Goal: Task Accomplishment & Management: Manage account settings

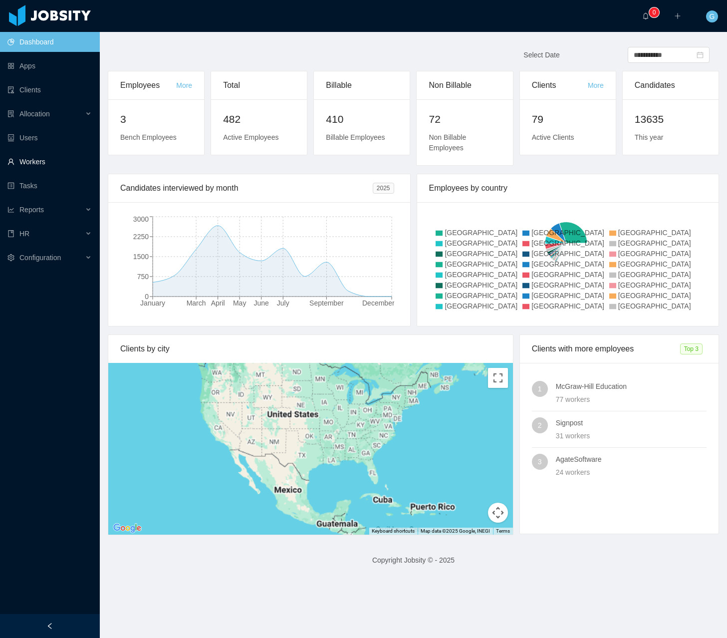
click at [46, 167] on link "Workers" at bounding box center [49, 162] width 84 height 20
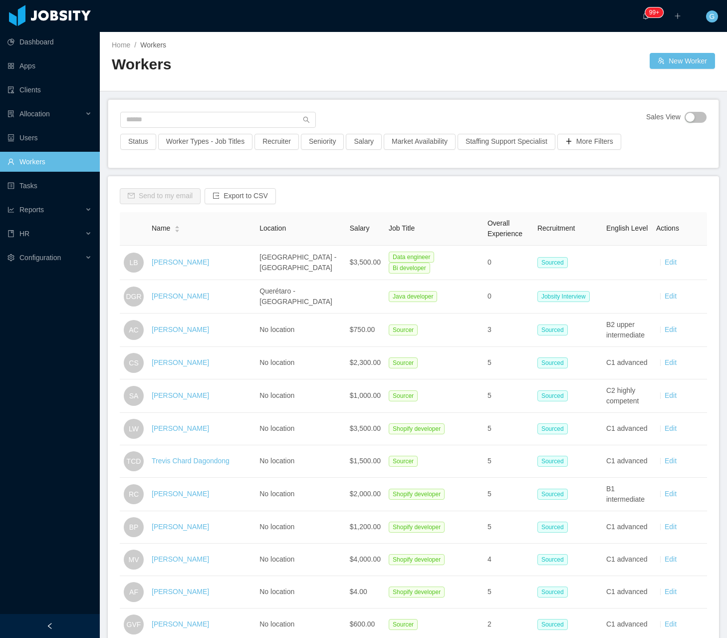
click at [677, 70] on div "Home / Workers / Workers New Worker" at bounding box center [413, 61] width 627 height 59
click at [670, 61] on button "New Worker" at bounding box center [682, 61] width 65 height 16
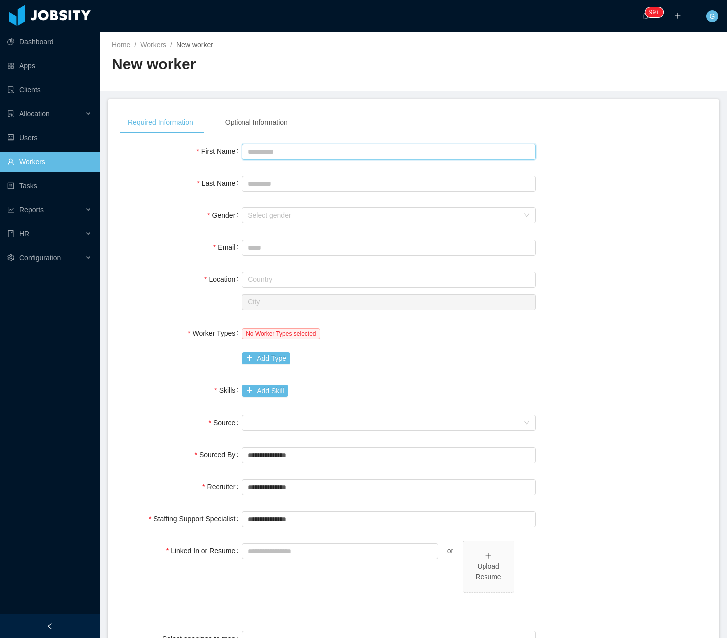
click at [272, 154] on input "First Name" at bounding box center [389, 152] width 294 height 16
type input "*******"
click at [318, 207] on div "Select gender" at bounding box center [389, 215] width 294 height 16
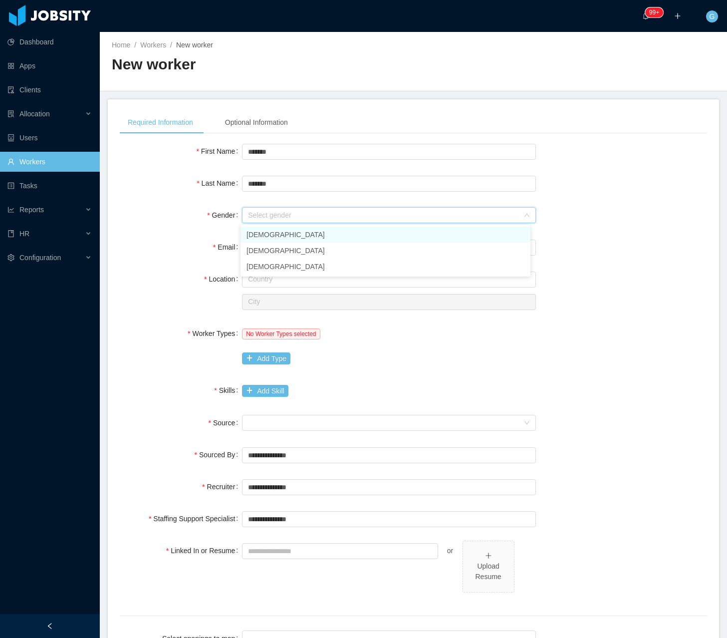
click at [283, 238] on li "[DEMOGRAPHIC_DATA]" at bounding box center [386, 235] width 290 height 16
click at [262, 249] on input "Email" at bounding box center [389, 248] width 294 height 16
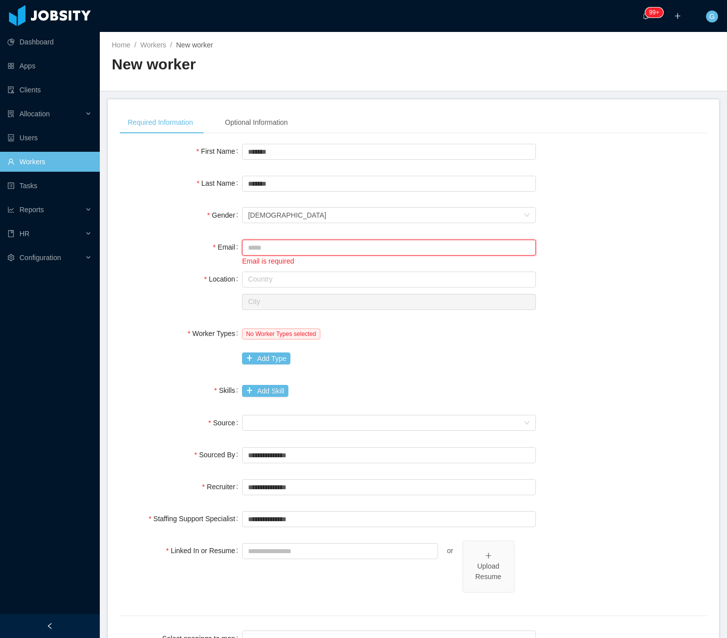
click at [260, 241] on input "Email" at bounding box center [389, 248] width 294 height 16
paste input "**********"
type input "**********"
click at [264, 275] on input "text" at bounding box center [389, 280] width 294 height 16
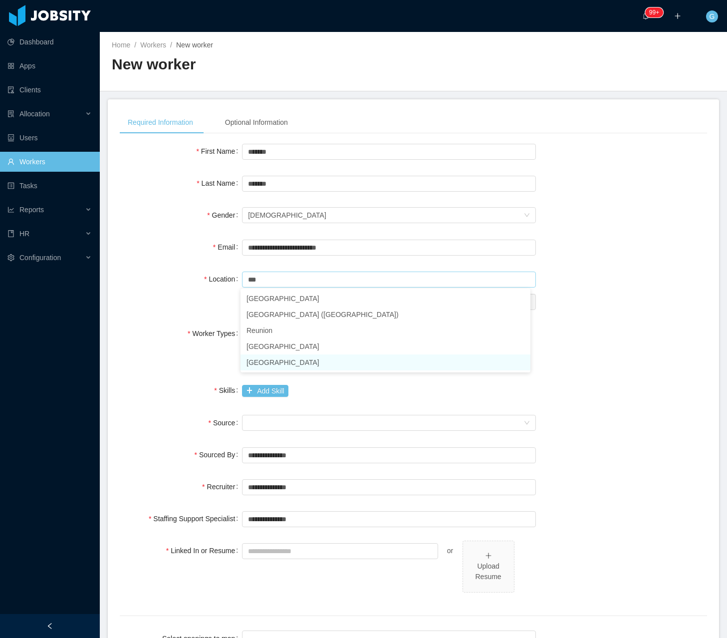
drag, startPoint x: 311, startPoint y: 300, endPoint x: 294, endPoint y: 366, distance: 68.8
click at [294, 366] on ul "United Arab Emirates United Kingdom (Great Britain) Reunion Tunisia United Stat…" at bounding box center [386, 331] width 290 height 84
click at [294, 366] on li "United States of America" at bounding box center [386, 362] width 290 height 16
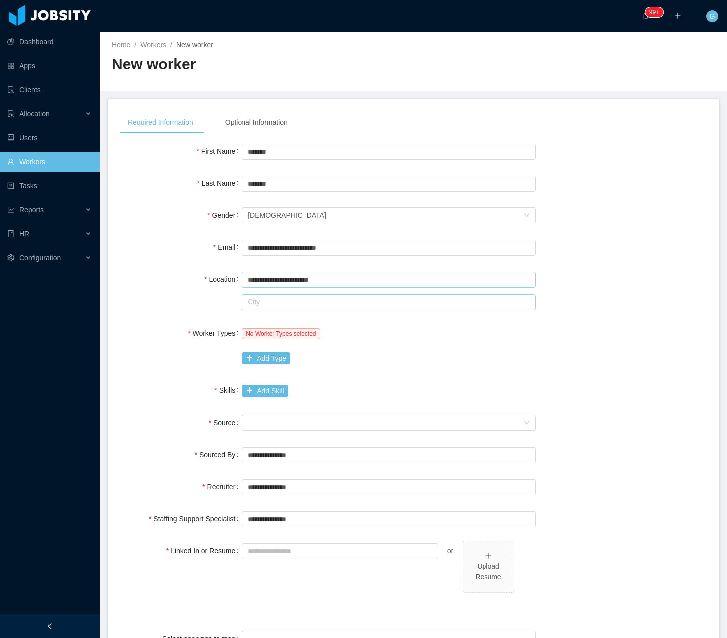
type input "**********"
click at [278, 309] on input "text" at bounding box center [389, 302] width 294 height 16
drag, startPoint x: 284, startPoint y: 303, endPoint x: 187, endPoint y: 290, distance: 97.7
click at [187, 290] on div "**********" at bounding box center [414, 290] width 588 height 42
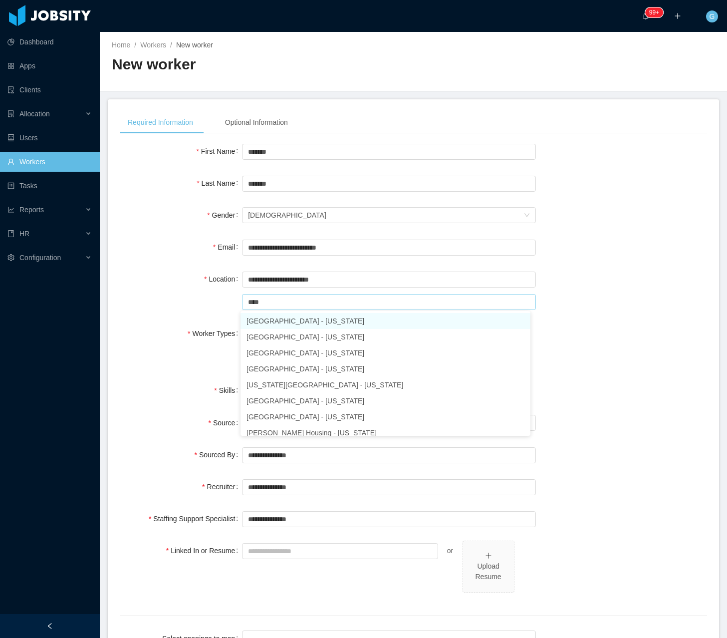
click at [250, 324] on li "Houston - Texas" at bounding box center [386, 321] width 290 height 16
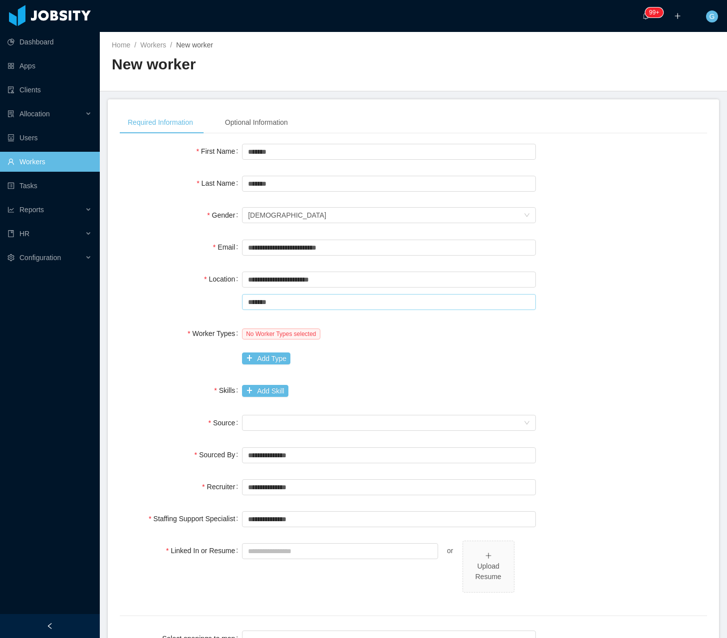
type input "*******"
click at [266, 336] on span "No Worker Types selected" at bounding box center [281, 333] width 78 height 11
click at [261, 358] on button "Add Type" at bounding box center [266, 358] width 48 height 12
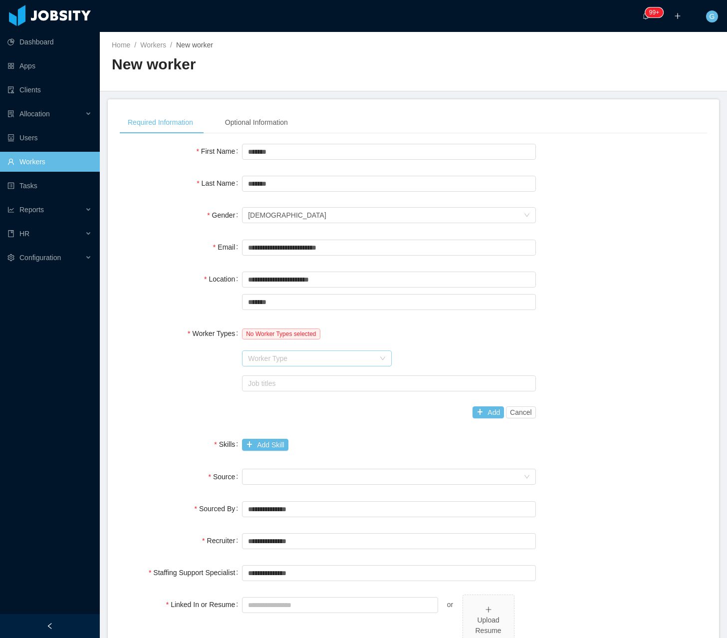
click at [269, 356] on div "Worker Type" at bounding box center [311, 358] width 127 height 10
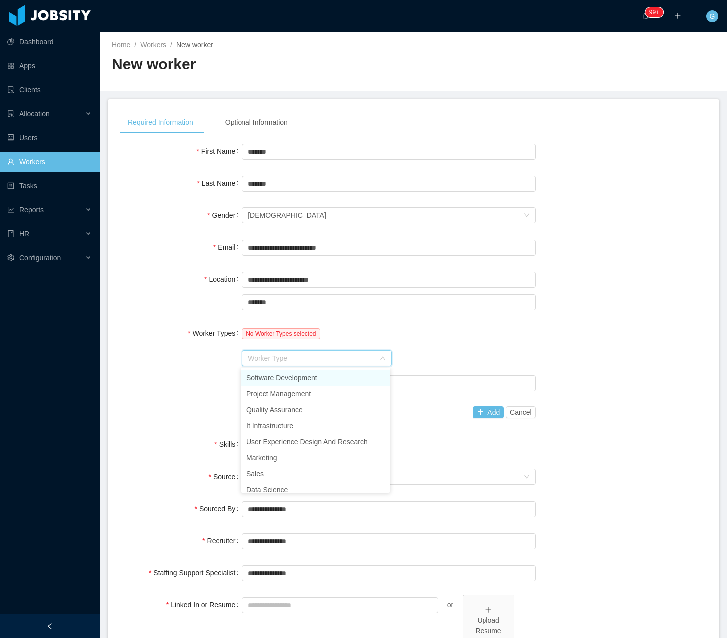
click at [260, 382] on li "Software Development" at bounding box center [316, 378] width 150 height 16
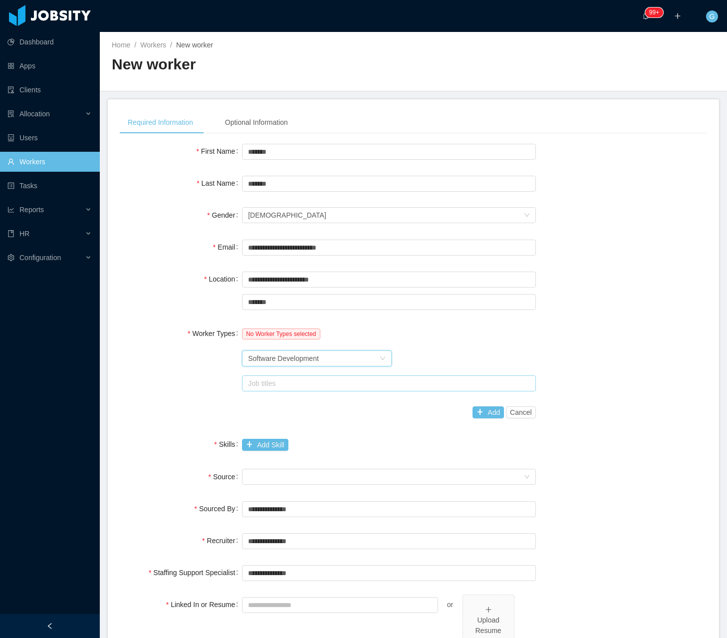
click at [266, 382] on div "Job titles" at bounding box center [387, 383] width 278 height 10
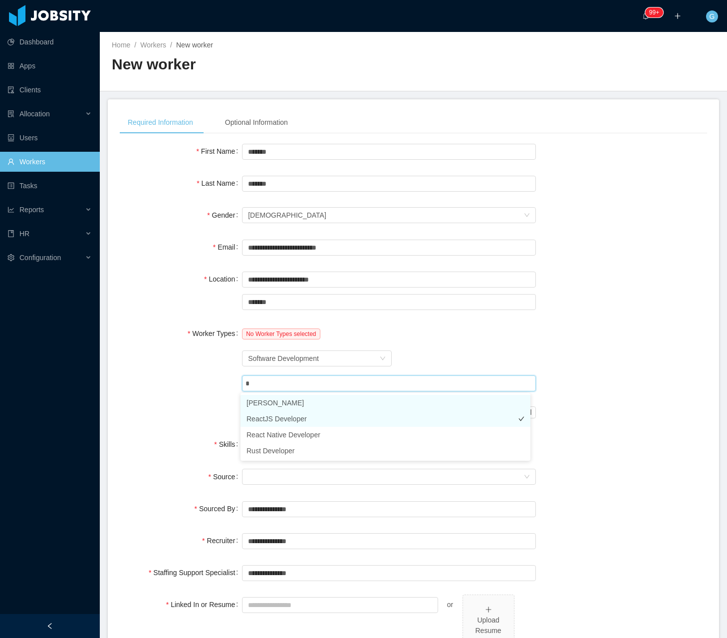
type input "**"
click at [269, 401] on li "ReactJS Developer" at bounding box center [386, 403] width 290 height 16
type input "**"
click at [315, 409] on li "NodeJS Developer" at bounding box center [386, 403] width 290 height 16
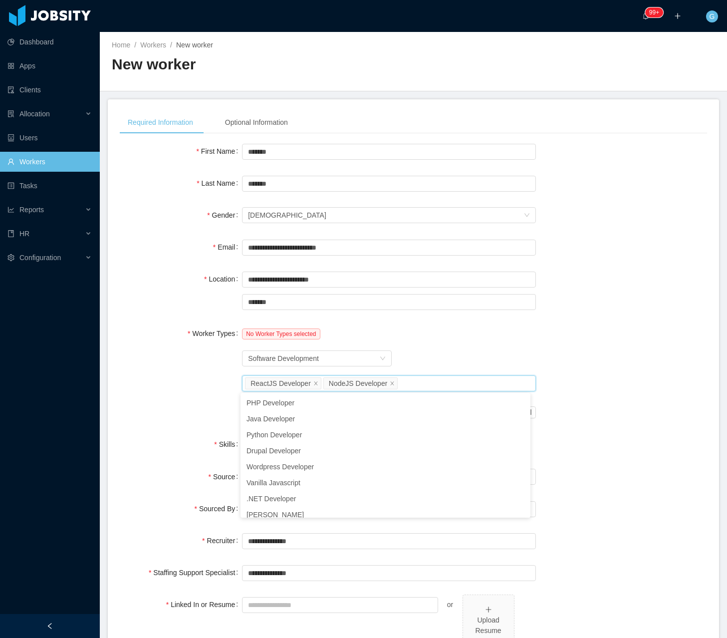
click at [458, 356] on div "Worker Type Software Development" at bounding box center [389, 358] width 294 height 20
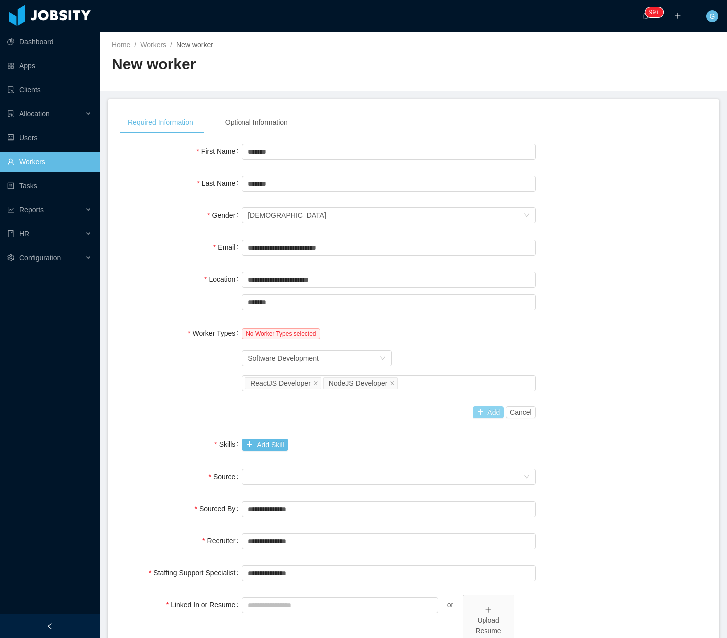
click at [485, 419] on div "Add Cancel" at bounding box center [389, 412] width 294 height 20
click at [467, 411] on div "Add Cancel" at bounding box center [389, 412] width 294 height 20
click at [477, 413] on button "Add" at bounding box center [488, 412] width 31 height 12
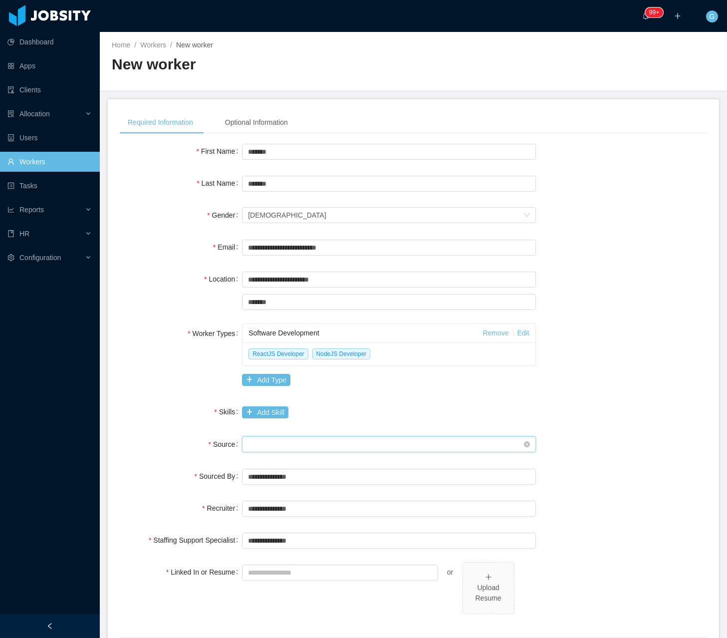
click at [262, 444] on div "Seniority" at bounding box center [386, 444] width 276 height 15
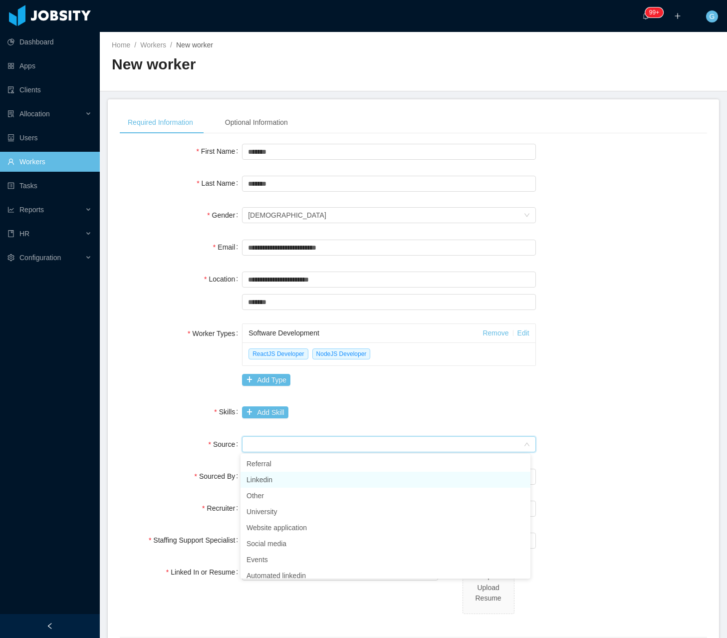
click at [278, 476] on li "Linkedin" at bounding box center [386, 480] width 290 height 16
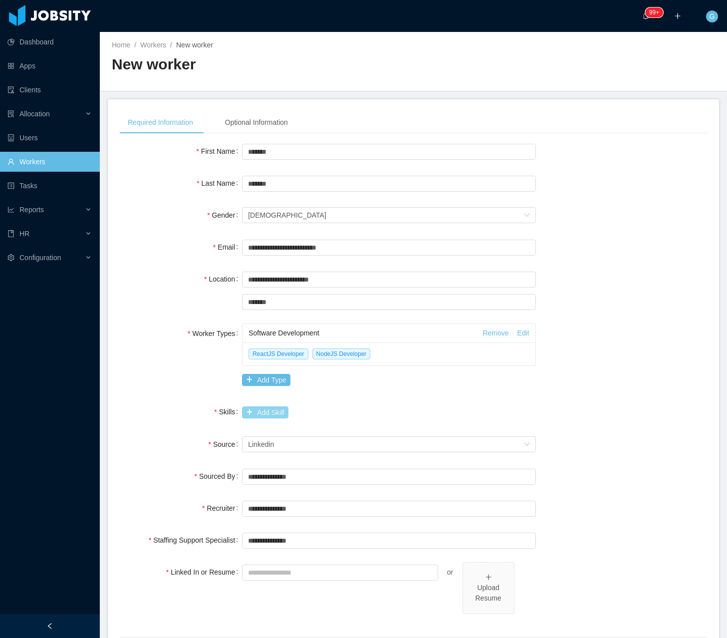
click at [272, 410] on button "Add Skill" at bounding box center [265, 412] width 46 height 12
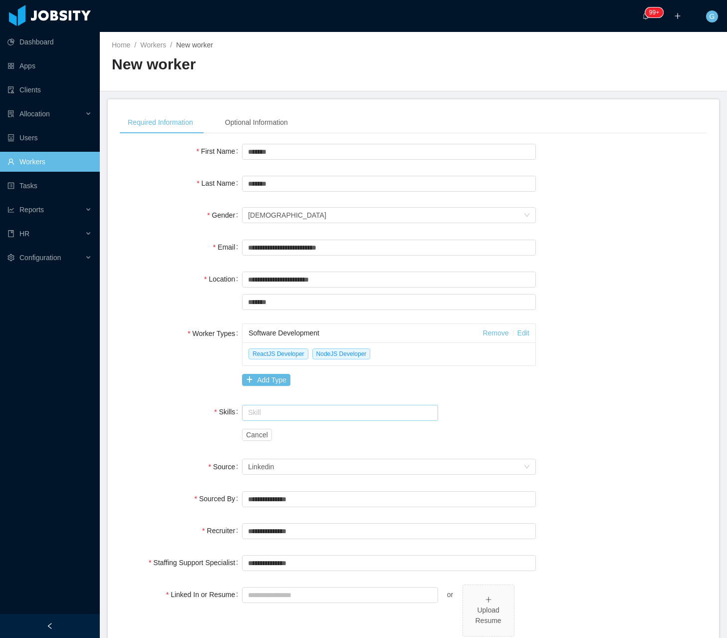
click at [264, 415] on input "text" at bounding box center [340, 413] width 196 height 16
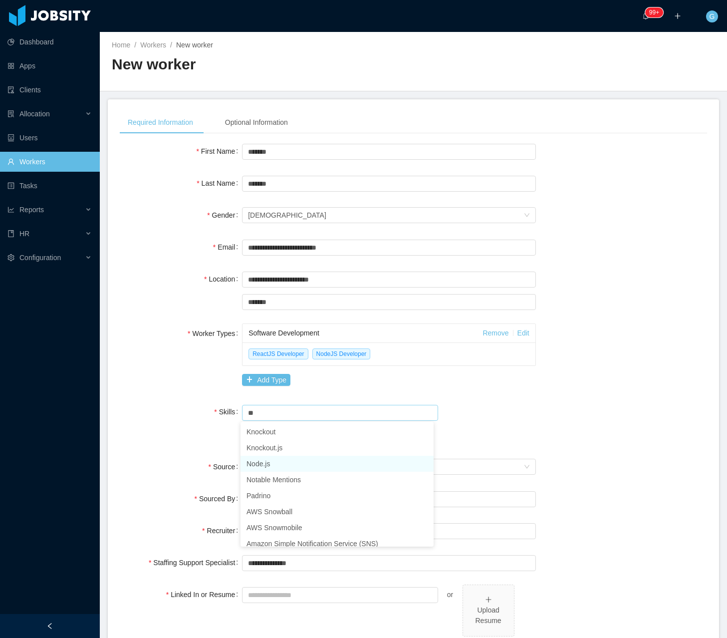
click at [262, 464] on li "Node.js" at bounding box center [337, 464] width 193 height 16
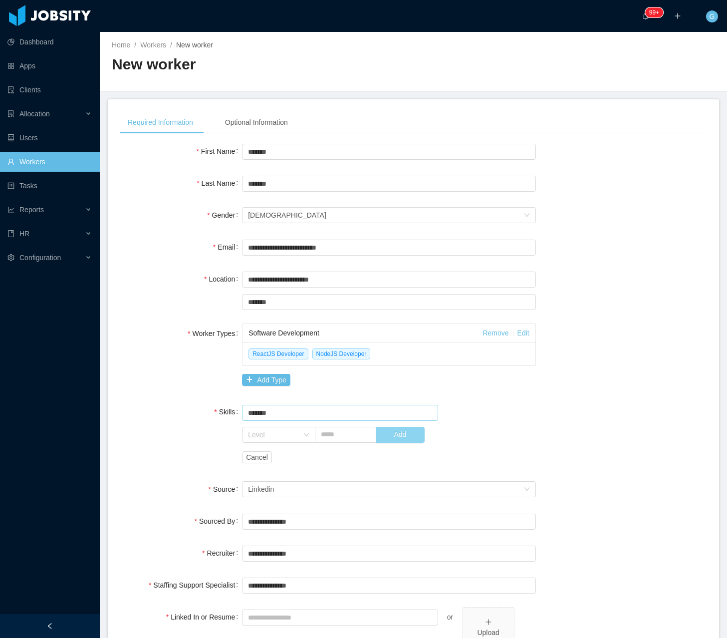
type input "*******"
click at [399, 436] on button "Add" at bounding box center [400, 435] width 49 height 16
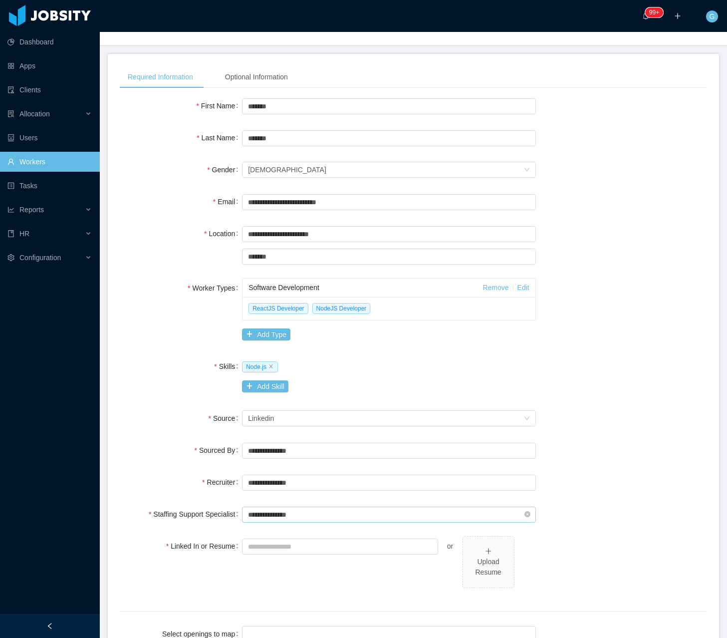
scroll to position [50, 0]
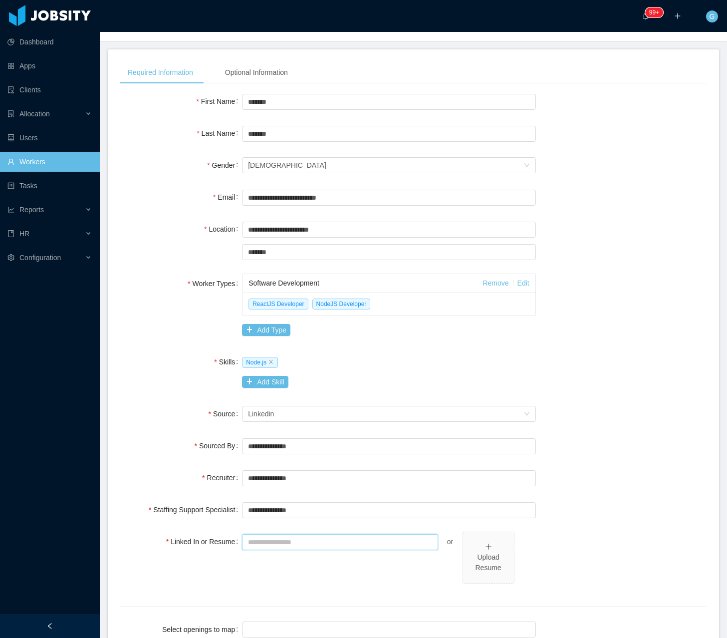
click at [285, 544] on input "Linked In or Resume" at bounding box center [340, 542] width 196 height 16
drag, startPoint x: 278, startPoint y: 555, endPoint x: 285, endPoint y: 540, distance: 16.3
click at [278, 553] on div "or Upload Resume You have to set a Linked In profile or upload a Resume." at bounding box center [389, 569] width 294 height 74
click at [285, 540] on input "Linked In or Resume" at bounding box center [340, 542] width 196 height 16
paste input "**********"
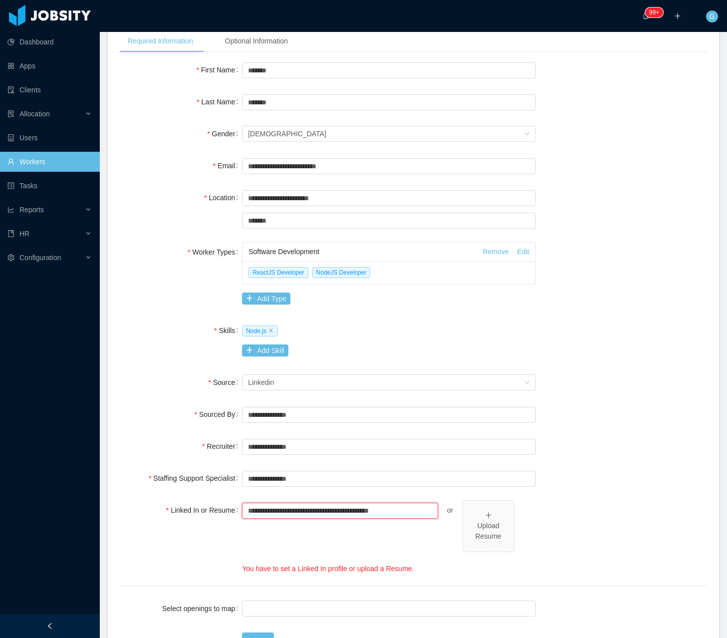
scroll to position [160, 0]
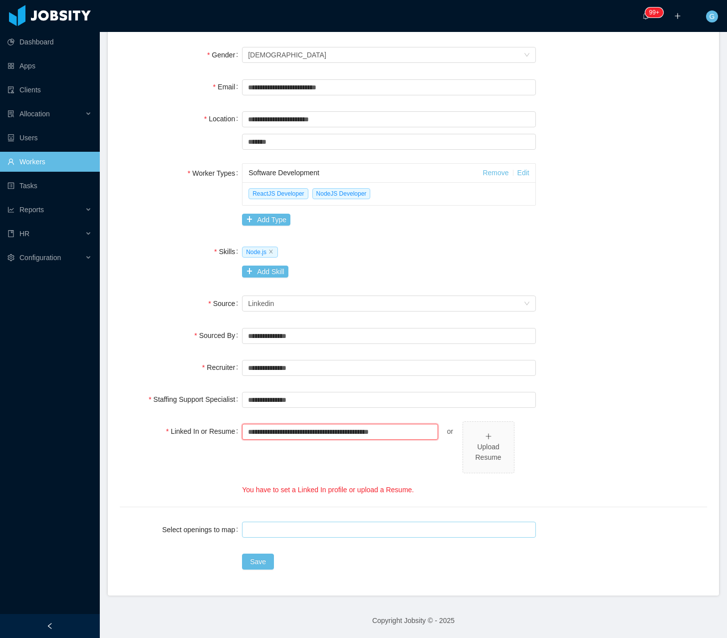
type input "**********"
click at [256, 536] on div at bounding box center [387, 529] width 285 height 15
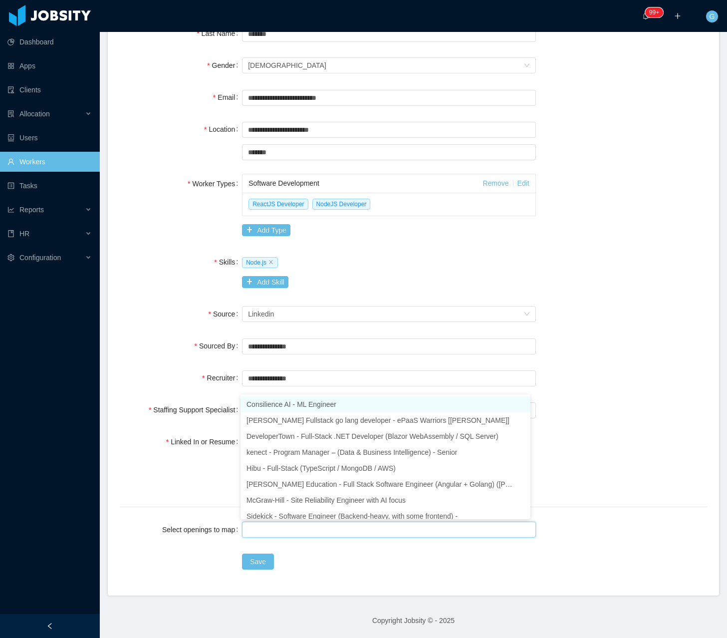
scroll to position [150, 0]
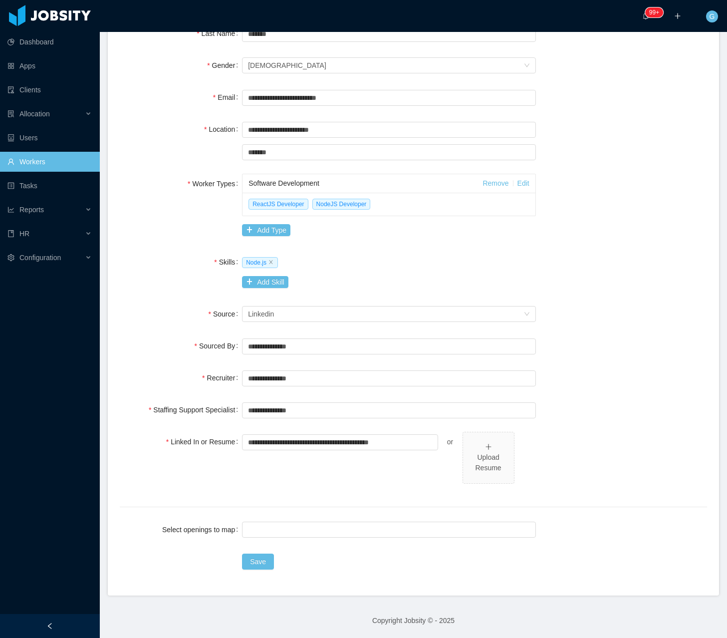
click at [189, 499] on div "**********" at bounding box center [414, 272] width 588 height 560
click at [255, 572] on div "**********" at bounding box center [414, 273] width 588 height 622
click at [258, 566] on button "Save" at bounding box center [258, 562] width 32 height 16
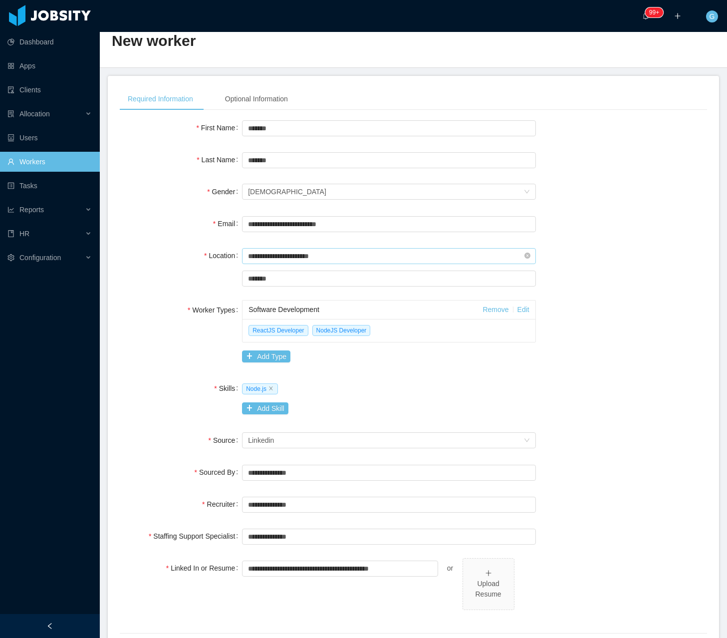
scroll to position [0, 0]
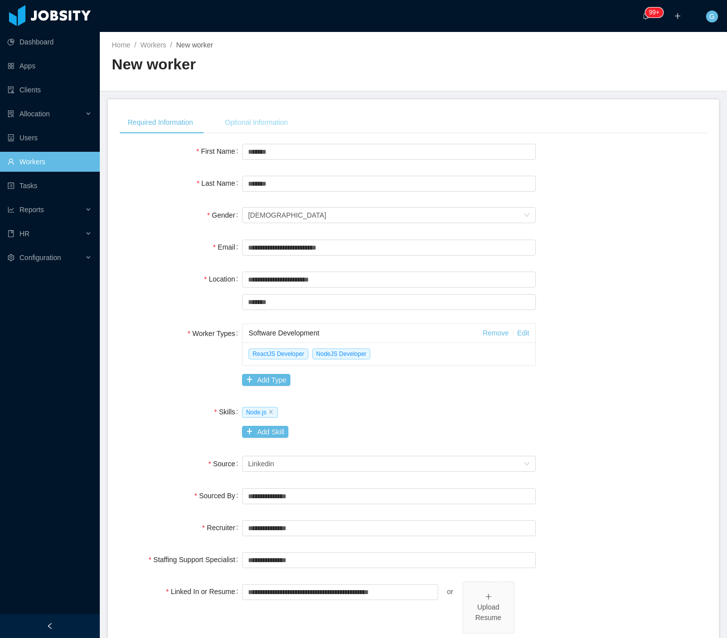
drag, startPoint x: 256, startPoint y: 137, endPoint x: 255, endPoint y: 128, distance: 9.0
click at [255, 131] on div "**********" at bounding box center [414, 406] width 588 height 590
click at [256, 123] on div "Optional Information" at bounding box center [256, 122] width 79 height 22
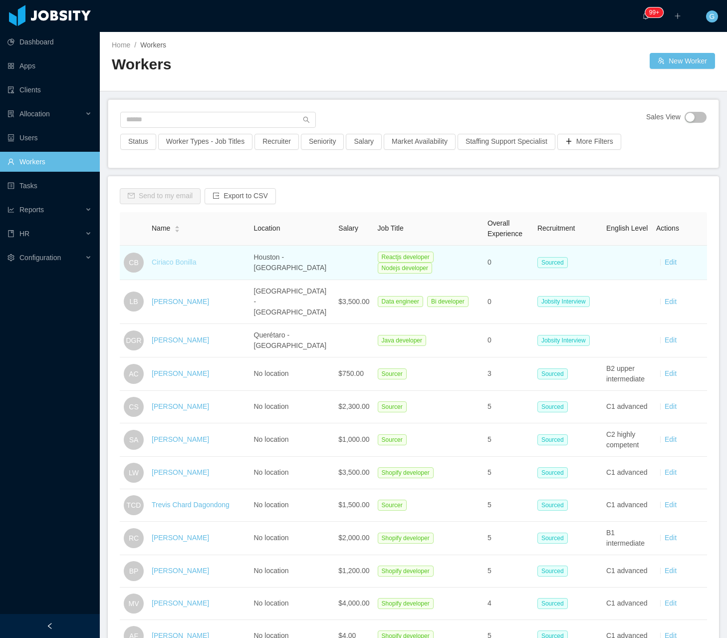
click at [157, 262] on link "Ciriaco Bonilla" at bounding box center [174, 262] width 44 height 8
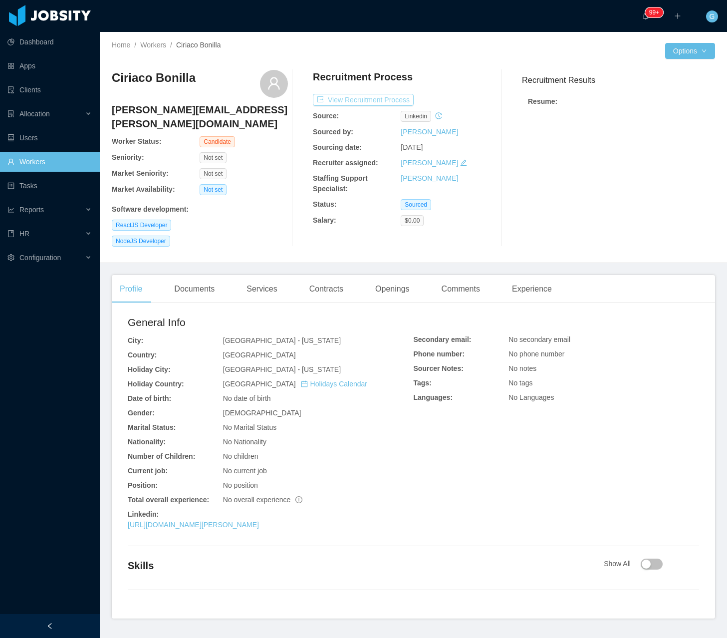
click at [377, 102] on button "View Recruitment Process" at bounding box center [363, 100] width 101 height 12
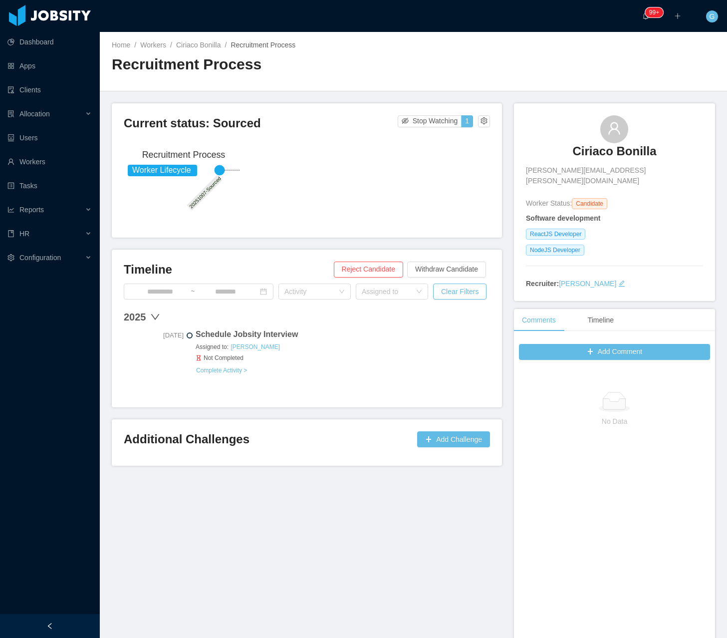
click at [262, 385] on div "2025 Oct 7th, 2025 Schedule Jobsity Interview Assigned to: Guido Fernandez Not …" at bounding box center [307, 352] width 366 height 86
click at [234, 369] on button "Complete Activity >" at bounding box center [222, 370] width 52 height 8
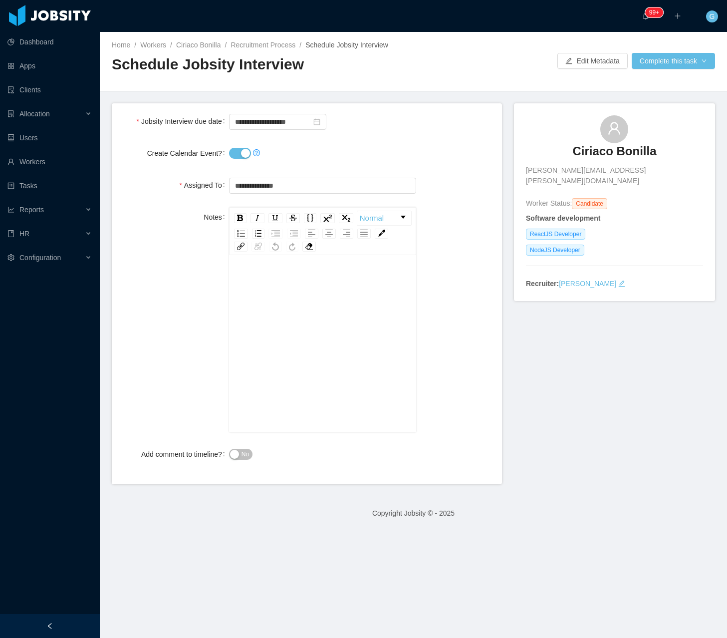
drag, startPoint x: 227, startPoint y: 161, endPoint x: 236, endPoint y: 153, distance: 11.7
click at [232, 158] on div at bounding box center [322, 153] width 187 height 20
click at [236, 151] on button "Create Calendar Event?" at bounding box center [240, 153] width 22 height 11
click at [605, 156] on h3 "Ciriaco Bonilla" at bounding box center [615, 151] width 84 height 16
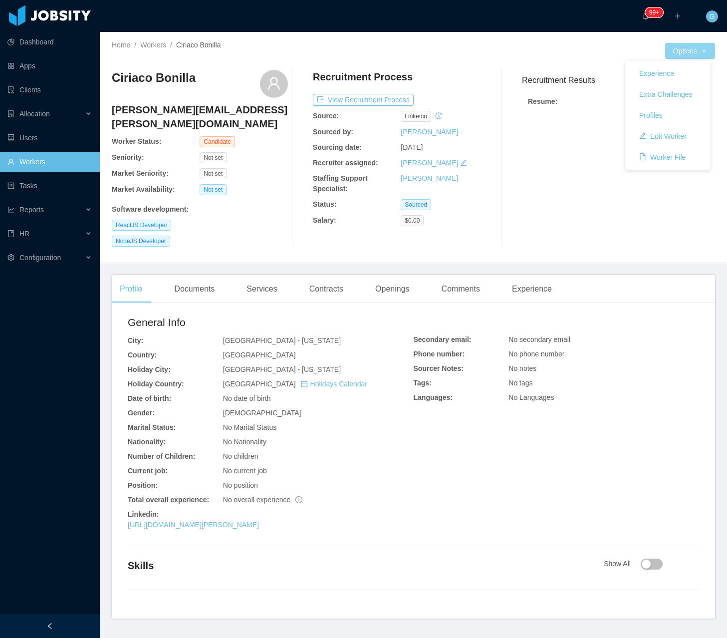
click at [665, 54] on button "Options" at bounding box center [690, 51] width 50 height 16
click at [694, 48] on button "Options" at bounding box center [690, 51] width 50 height 16
click at [694, 132] on button "Edit Worker" at bounding box center [662, 136] width 63 height 16
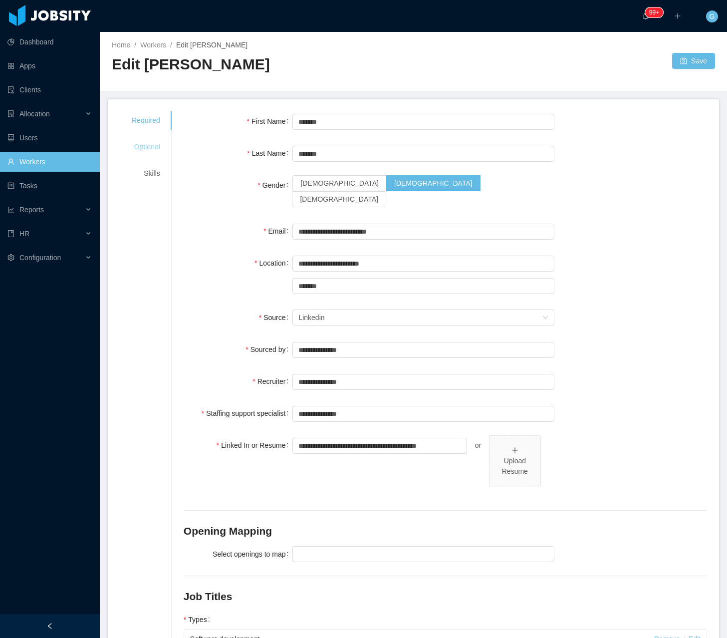
click at [161, 145] on div "Optional" at bounding box center [146, 147] width 52 height 18
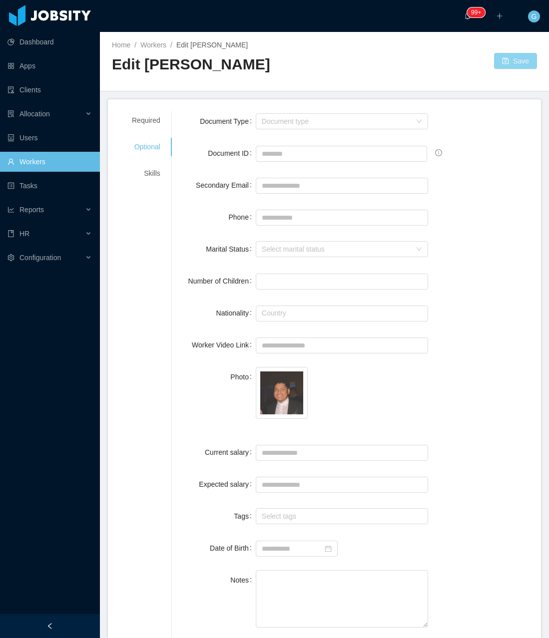
click at [500, 64] on button "Save" at bounding box center [515, 61] width 43 height 16
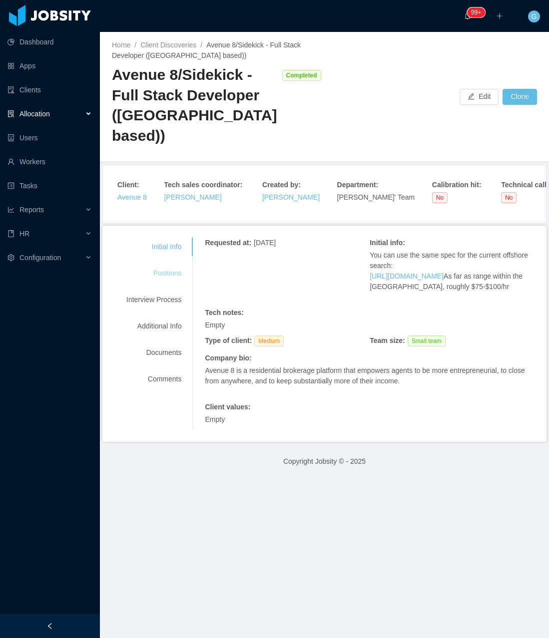
click at [173, 264] on div "Positions" at bounding box center [153, 273] width 79 height 18
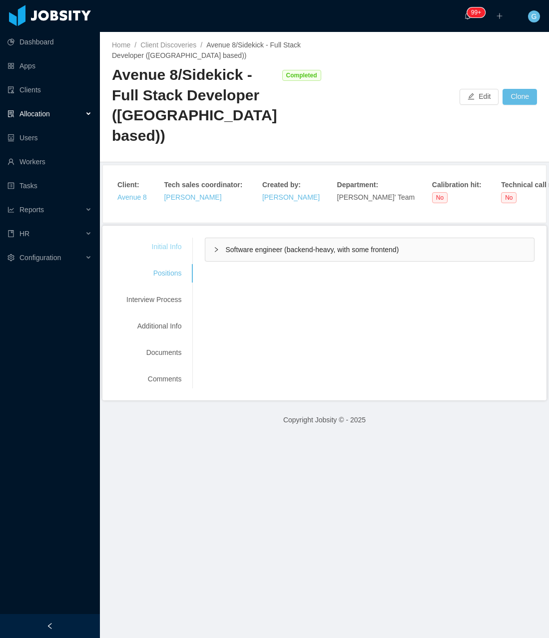
click at [168, 238] on div "Initial Info" at bounding box center [153, 247] width 79 height 18
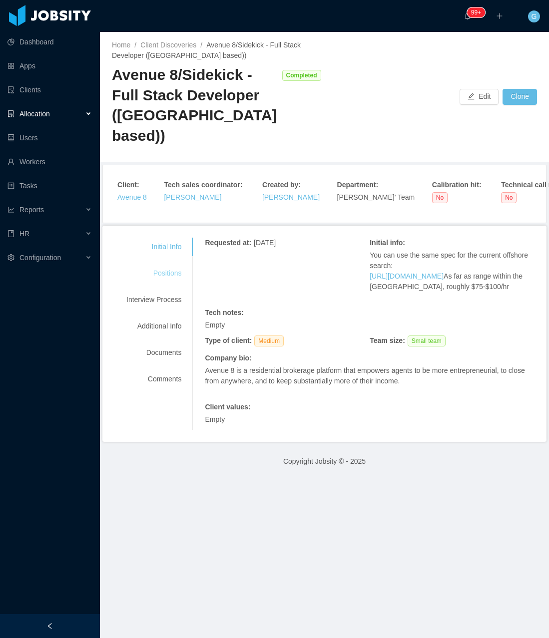
click at [170, 264] on div "Positions" at bounding box center [153, 273] width 79 height 18
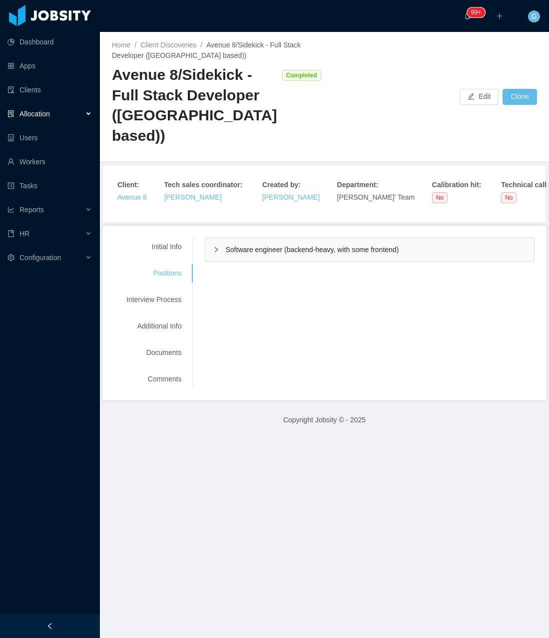
click at [260, 246] on span "Software engineer (backend-heavy, with some frontend)" at bounding box center [311, 250] width 173 height 8
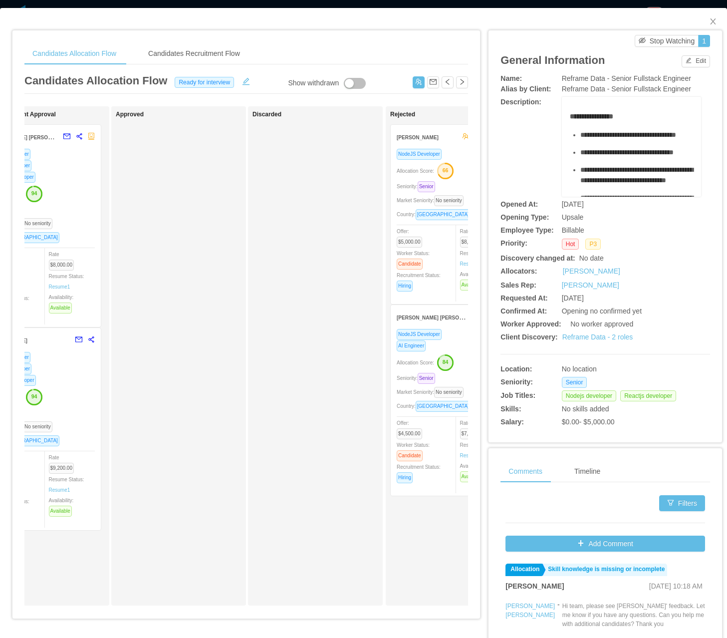
scroll to position [0, 437]
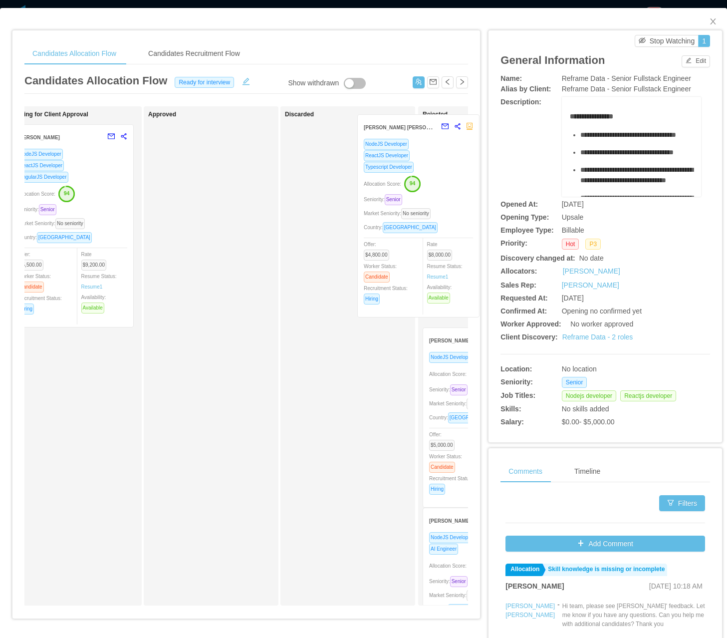
drag, startPoint x: 99, startPoint y: 219, endPoint x: 359, endPoint y: 191, distance: 261.5
click at [468, 203] on div "Candidates Allocation Flow Candidates Recruitment Flow Candidates Allocation Fl…" at bounding box center [246, 327] width 468 height 595
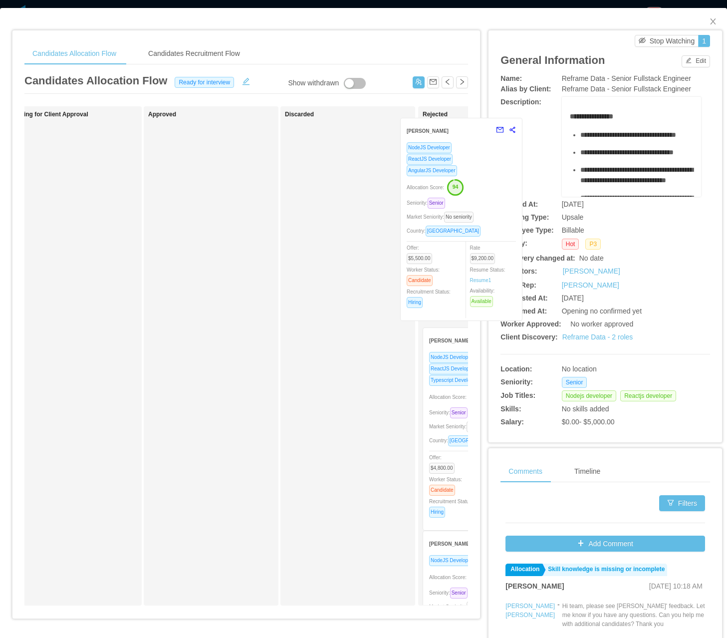
drag, startPoint x: 115, startPoint y: 191, endPoint x: 497, endPoint y: 177, distance: 382.1
click at [497, 177] on div "Candidates Allocation Flow Candidates Recruitment Flow Candidates Allocation Fl…" at bounding box center [363, 371] width 703 height 702
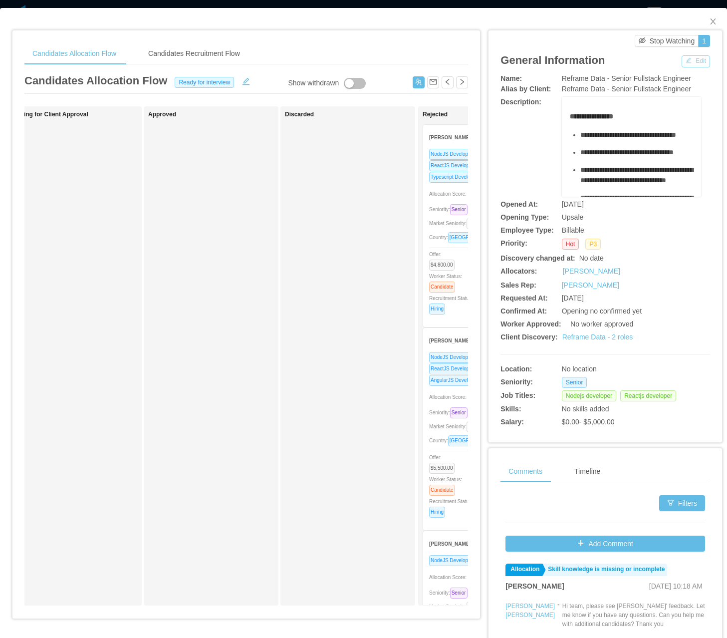
drag, startPoint x: 693, startPoint y: 61, endPoint x: 689, endPoint y: 80, distance: 19.3
click at [548, 61] on button "Edit" at bounding box center [696, 61] width 28 height 12
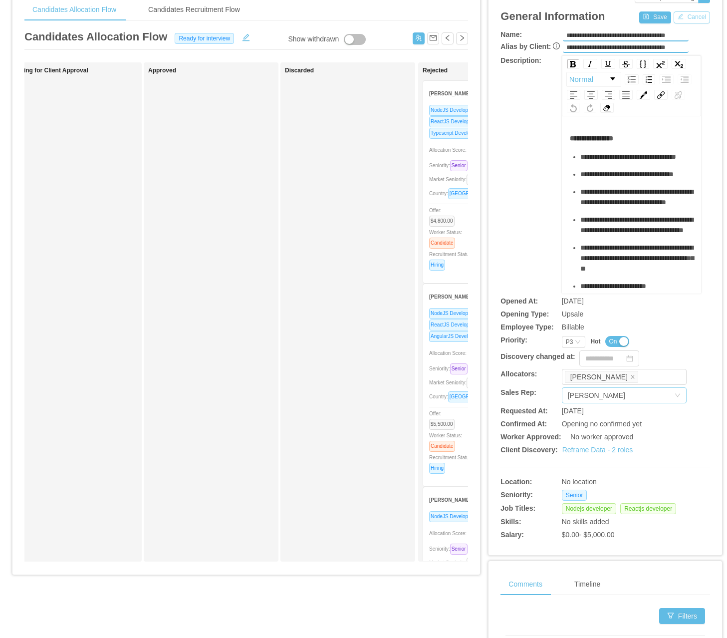
scroll to position [50, 0]
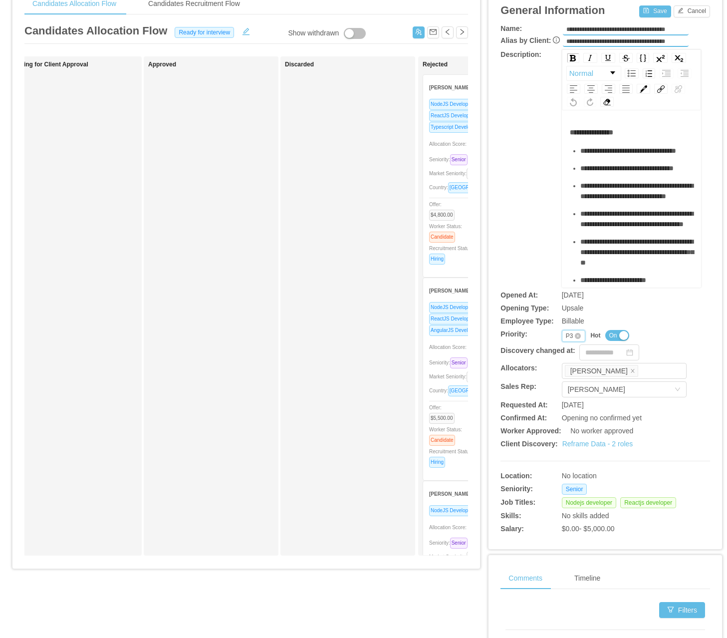
click at [548, 336] on div "P3" at bounding box center [569, 335] width 7 height 11
click at [548, 353] on li "P1" at bounding box center [567, 352] width 23 height 16
click at [548, 8] on button "Save" at bounding box center [654, 11] width 31 height 12
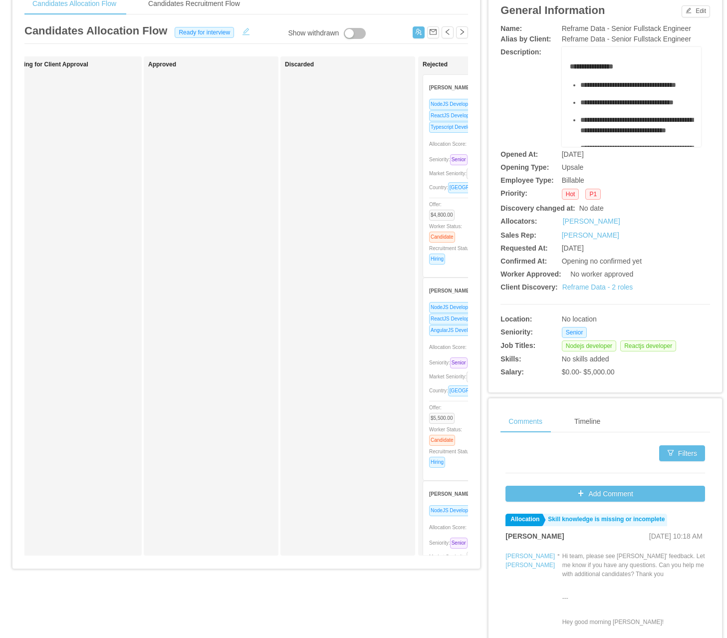
click at [241, 30] on button "button" at bounding box center [246, 30] width 16 height 10
click at [244, 35] on icon "icon: down" at bounding box center [247, 32] width 6 height 7
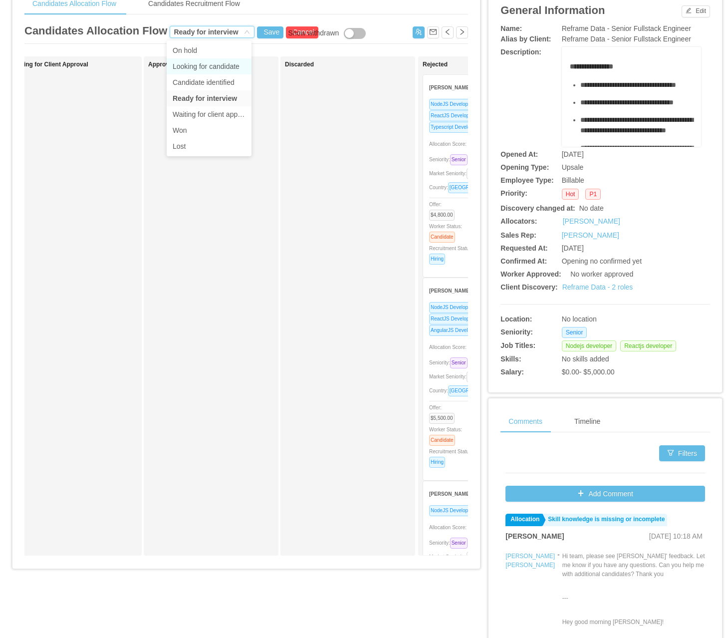
click at [193, 66] on li "Looking for candidate" at bounding box center [209, 66] width 85 height 16
click at [270, 34] on button "Save" at bounding box center [270, 32] width 26 height 12
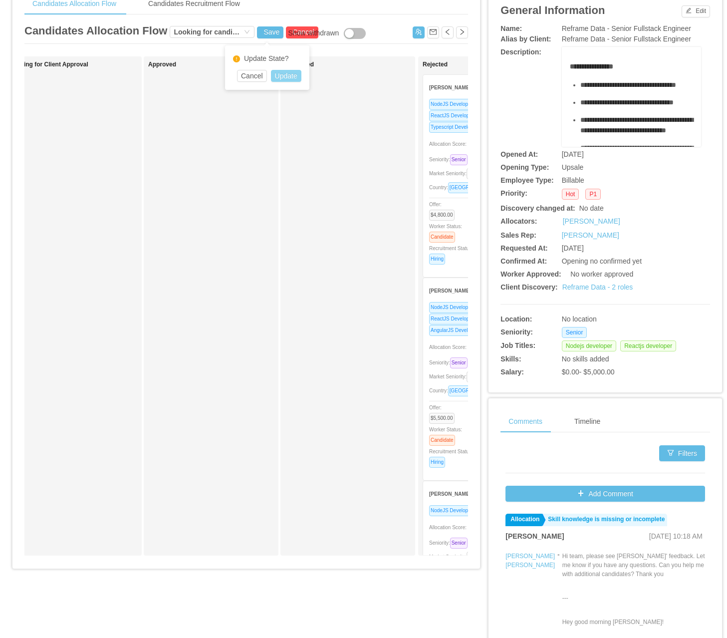
click at [286, 76] on button "Update" at bounding box center [286, 76] width 30 height 12
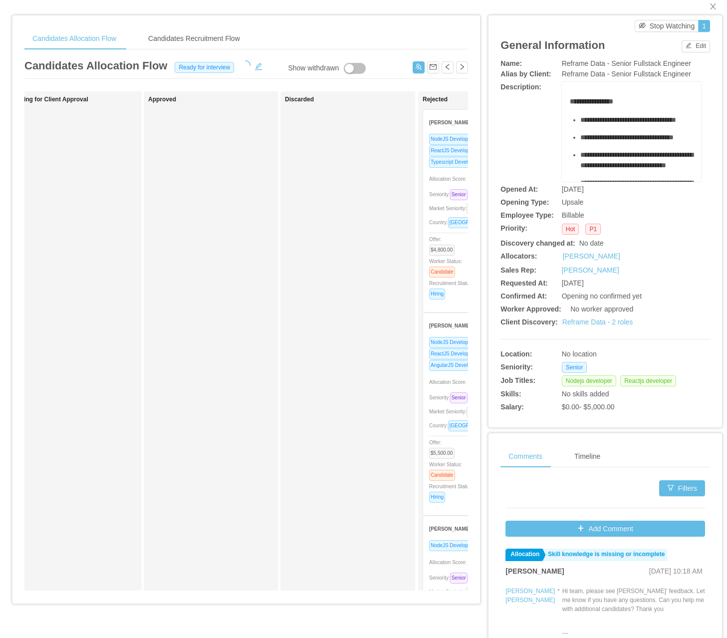
scroll to position [0, 0]
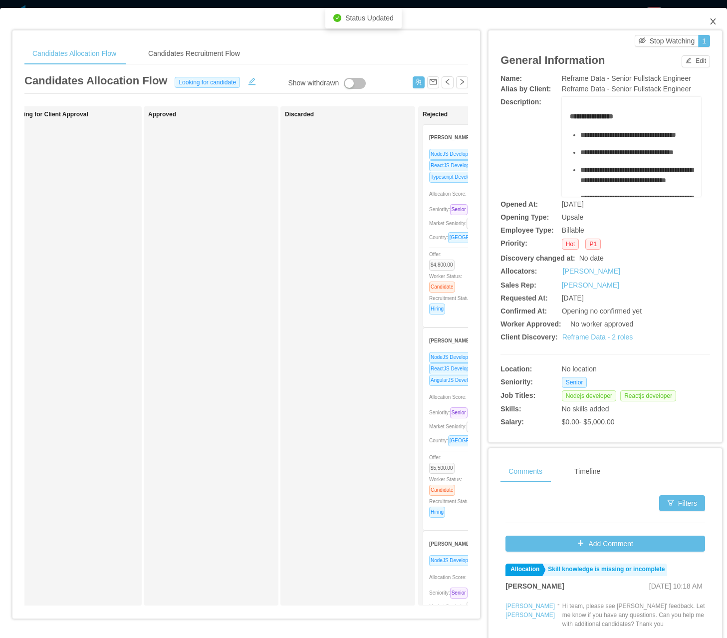
click at [548, 16] on span "Close" at bounding box center [713, 22] width 28 height 28
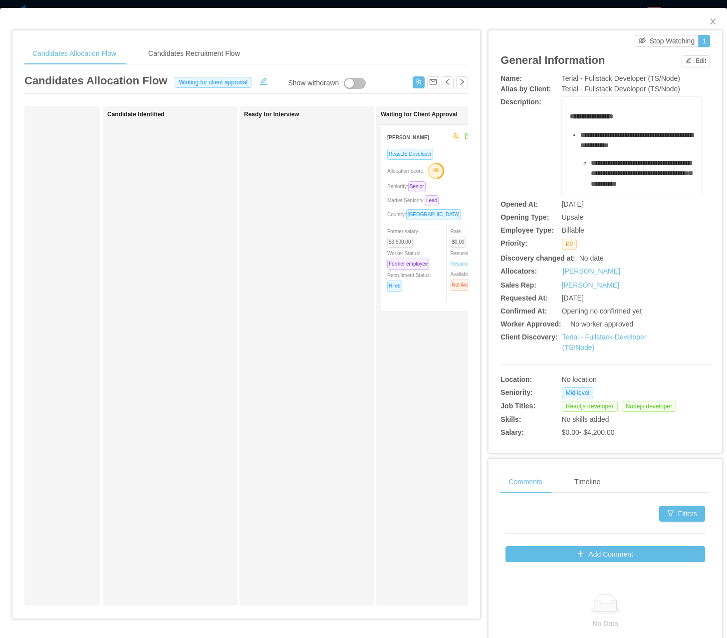
scroll to position [0, 68]
click at [213, 44] on div "Candidates Recruitment Flow" at bounding box center [194, 53] width 108 height 22
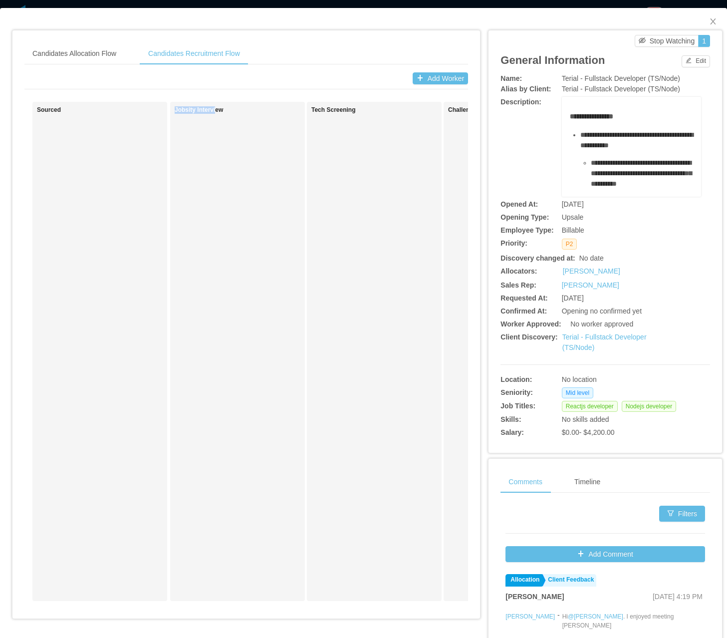
drag, startPoint x: 133, startPoint y: 608, endPoint x: 212, endPoint y: 601, distance: 79.7
click at [212, 601] on div "Sourced Jobsity Interview Tech Screening Challenge Challenge Evaluation Experie…" at bounding box center [246, 355] width 444 height 507
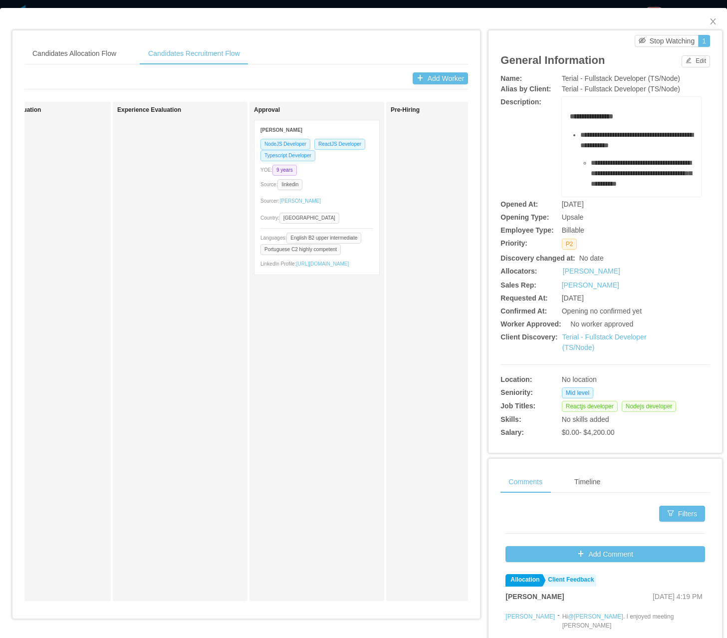
scroll to position [0, 612]
click at [316, 188] on div "Source: linkedin" at bounding box center [309, 184] width 113 height 11
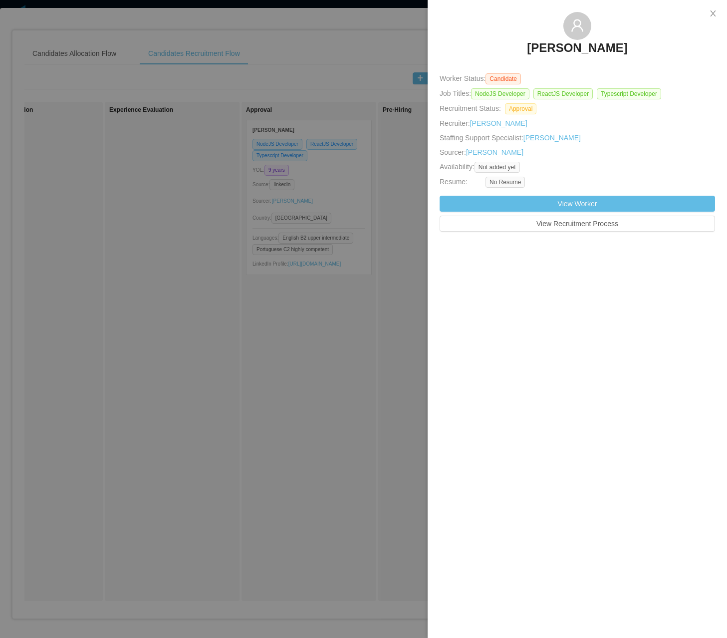
click at [577, 51] on h3 "Alisson Boucinhas" at bounding box center [577, 48] width 100 height 16
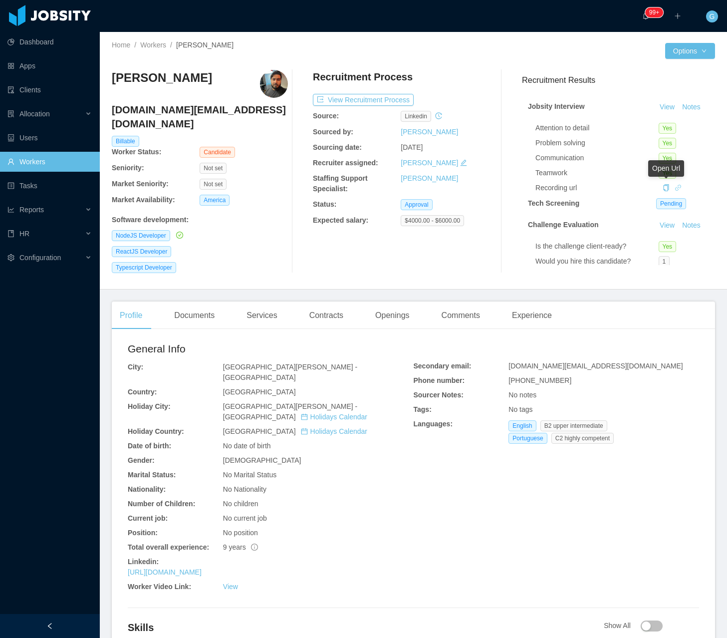
click at [675, 189] on icon "icon: link" at bounding box center [678, 187] width 7 height 7
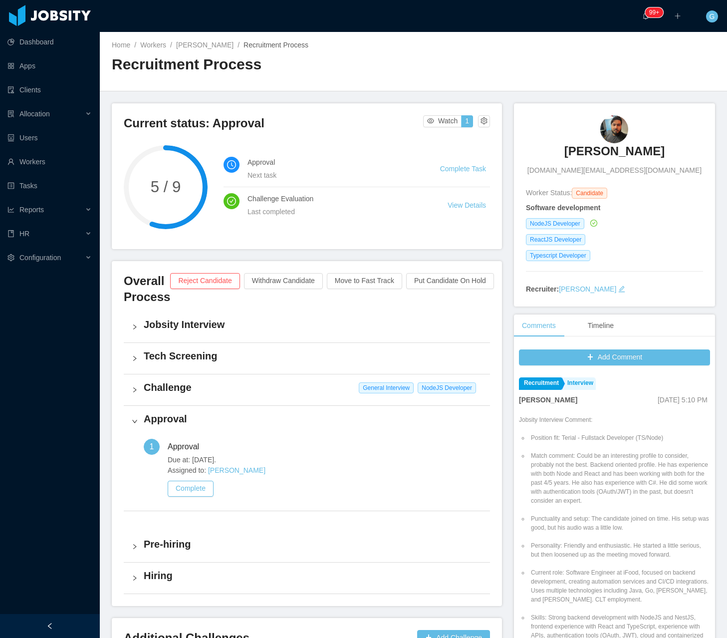
click at [229, 397] on div "Challenge General Interview [PERSON_NAME]" at bounding box center [307, 389] width 366 height 31
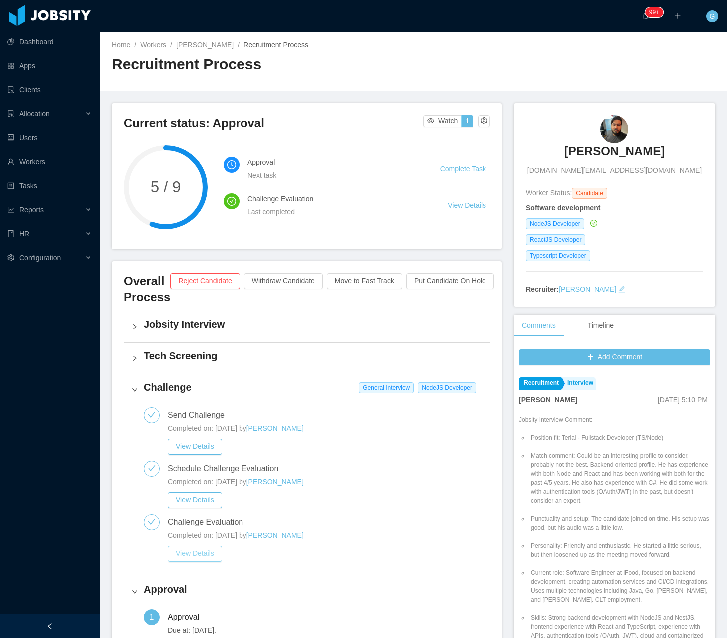
click at [194, 557] on button "View Details" at bounding box center [195, 554] width 54 height 16
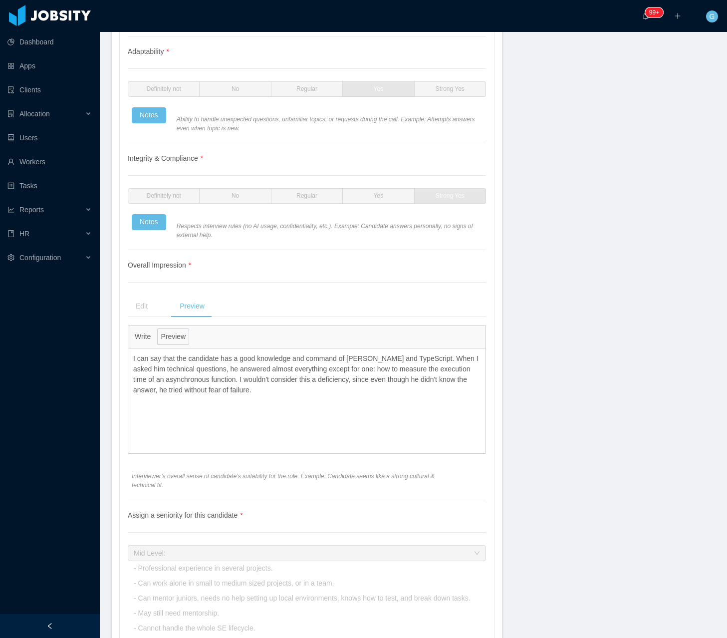
scroll to position [1710, 0]
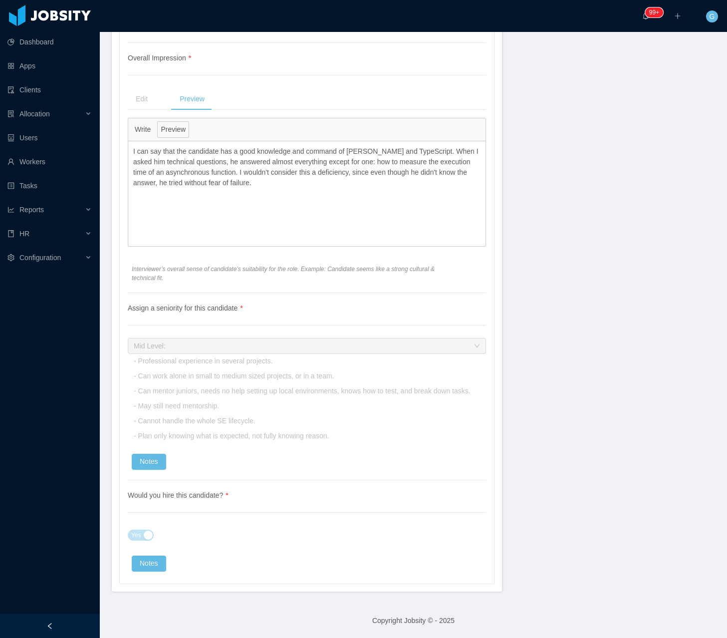
click at [188, 440] on div "Mid Level: - Professional experience in several projects. - Can work alone in s…" at bounding box center [302, 390] width 337 height 105
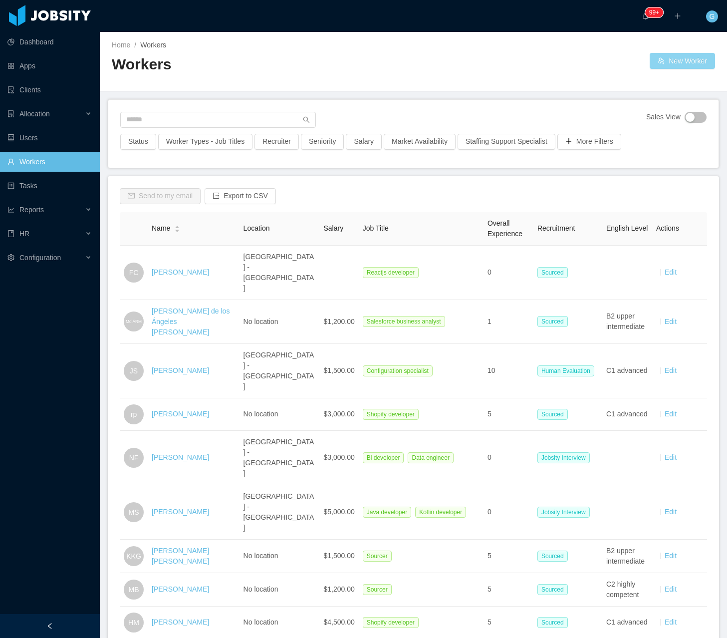
click at [672, 65] on button "New Worker" at bounding box center [682, 61] width 65 height 16
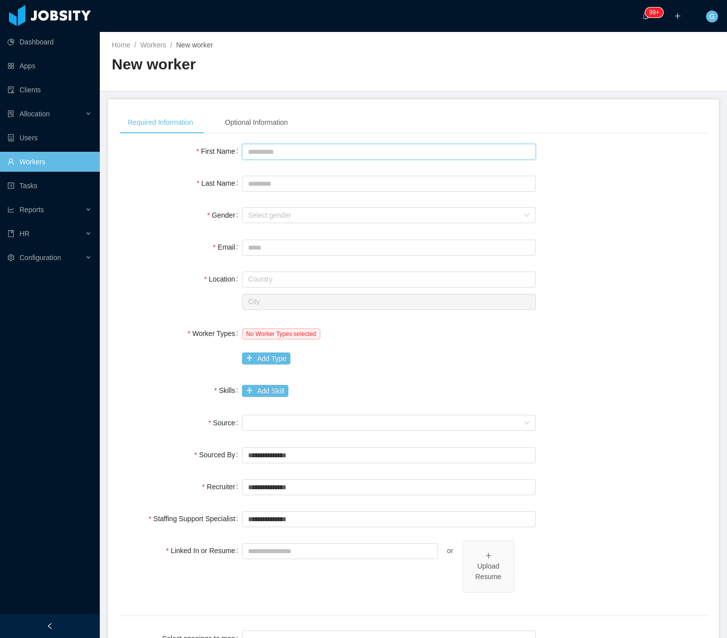
click at [301, 152] on input "First Name" at bounding box center [389, 152] width 294 height 16
click at [289, 156] on input "First Name" at bounding box center [389, 152] width 294 height 16
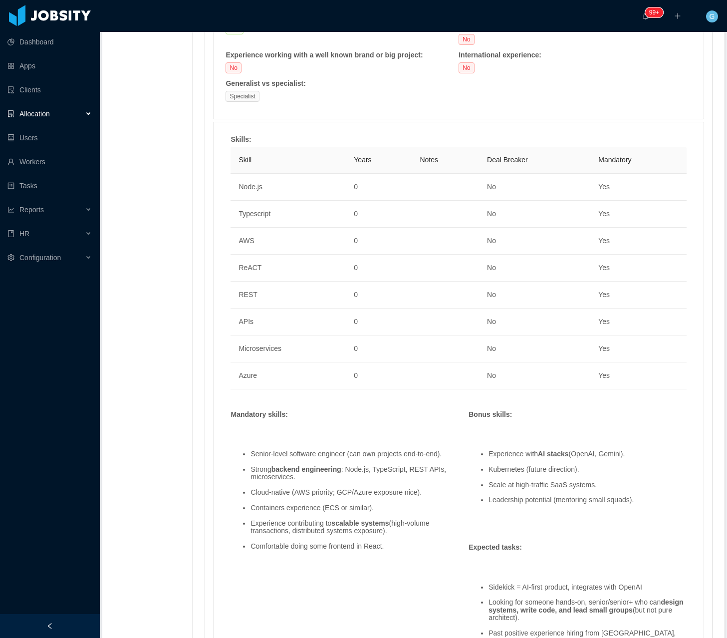
scroll to position [628, 0]
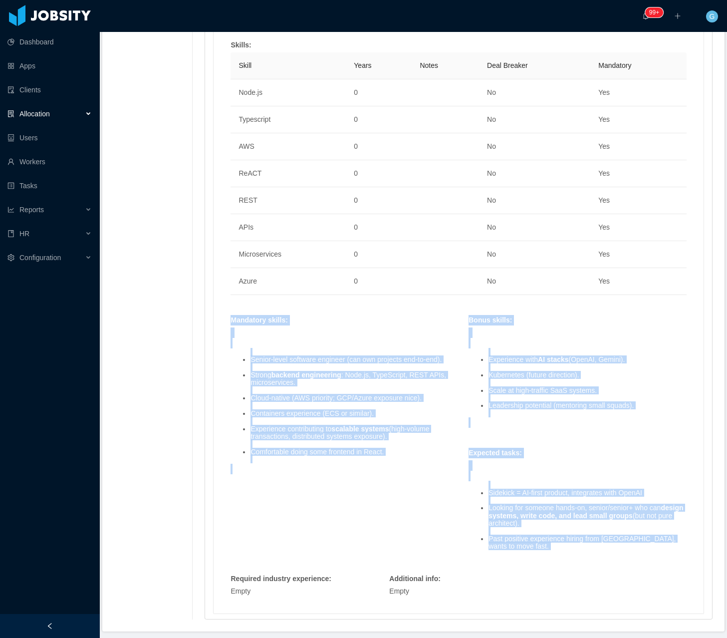
drag, startPoint x: 215, startPoint y: 287, endPoint x: 519, endPoint y: 523, distance: 385.0
click at [527, 523] on div "Skills : Skill Years Notes Deal Breaker Mandatory Node.js 0 No Yes Typescript 0…" at bounding box center [459, 321] width 490 height 586
copy div "Mandatory skills : Senior-level software engineer (can own projects end-to-end)…"
click at [385, 410] on li "Containers experience (ECS or similar)." at bounding box center [350, 413] width 198 height 7
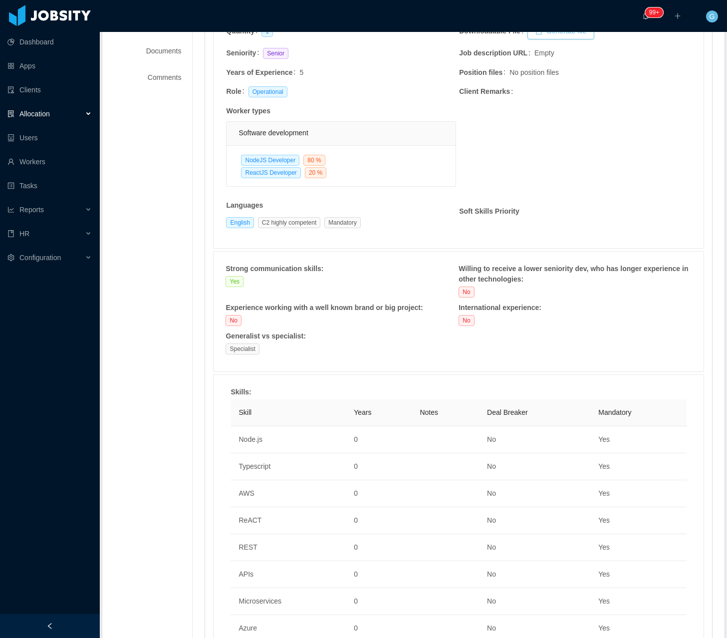
scroll to position [29, 0]
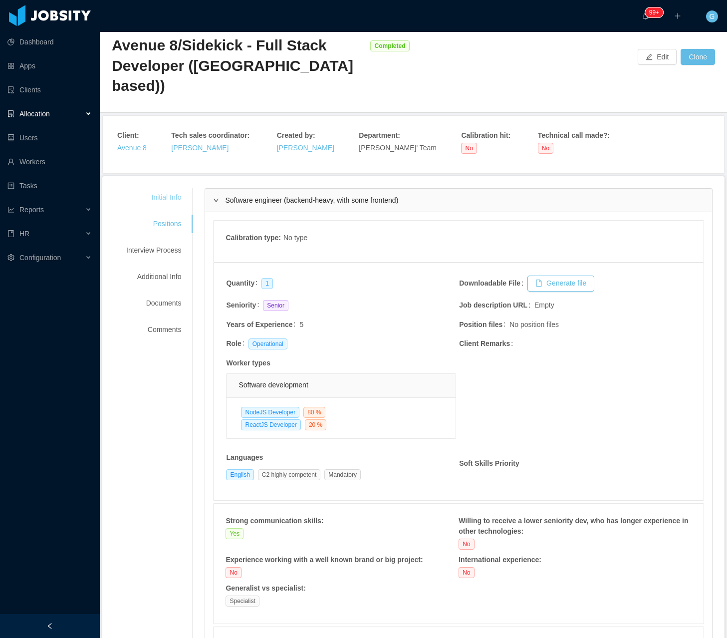
click at [153, 188] on div "Initial Info" at bounding box center [153, 197] width 79 height 18
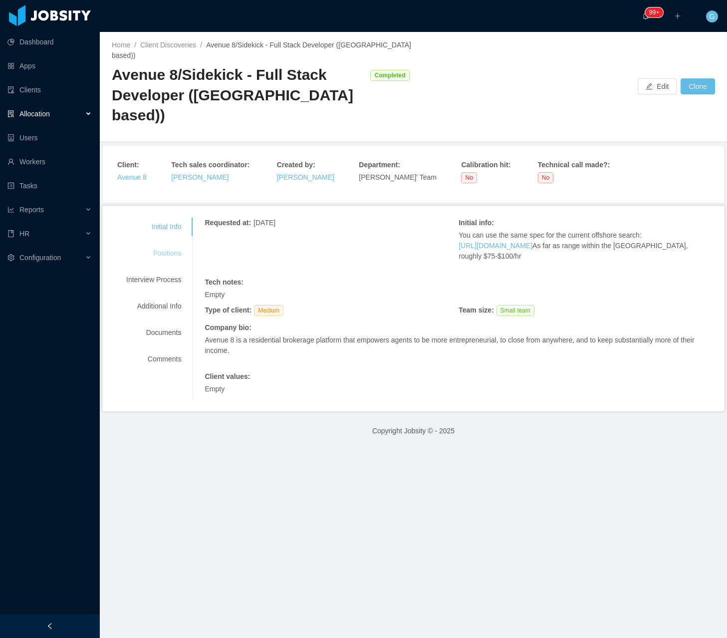
click at [160, 244] on div "Positions" at bounding box center [153, 253] width 79 height 18
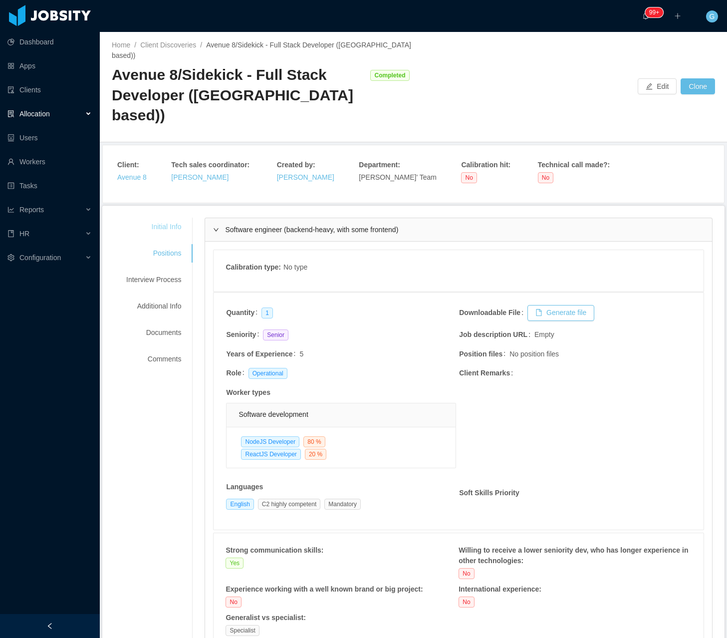
click at [171, 218] on div "Initial Info" at bounding box center [153, 227] width 79 height 18
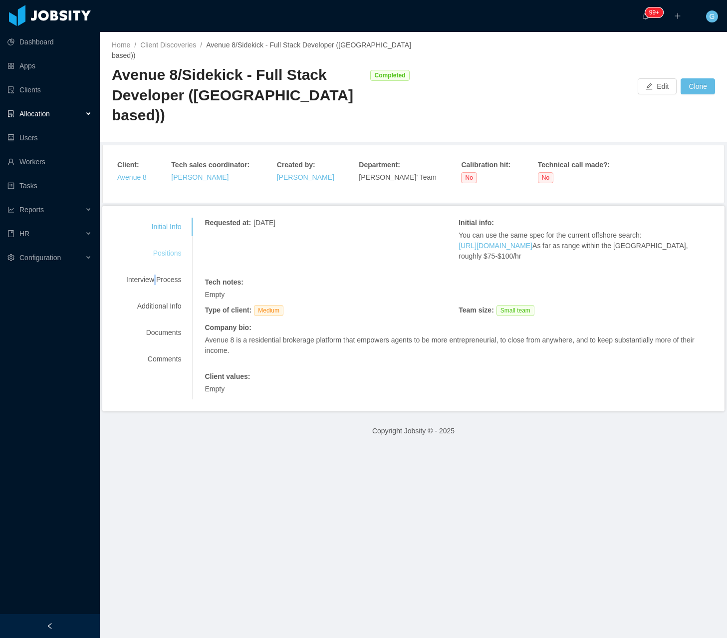
drag, startPoint x: 155, startPoint y: 234, endPoint x: 164, endPoint y: 219, distance: 17.5
click at [158, 228] on div "Initial Info Positions Interview Process Additional Info Documents Comments" at bounding box center [153, 293] width 79 height 151
click at [164, 244] on div "Positions" at bounding box center [153, 253] width 79 height 18
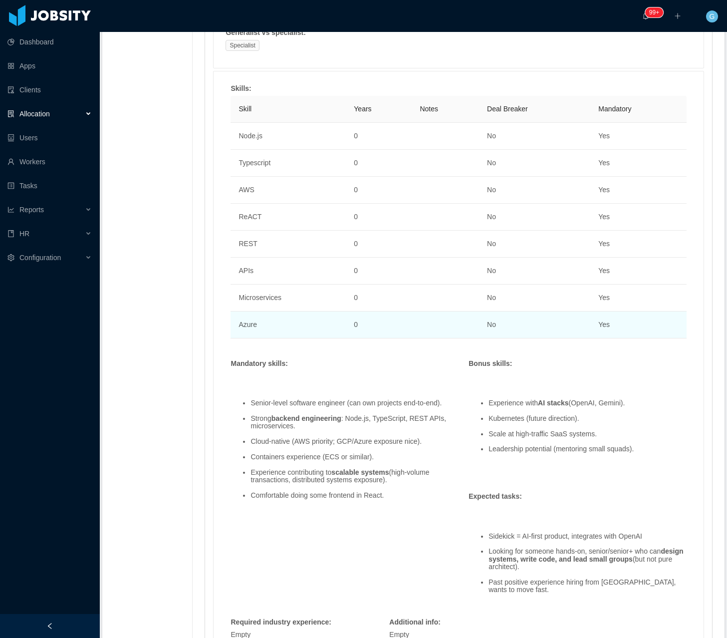
scroll to position [628, 0]
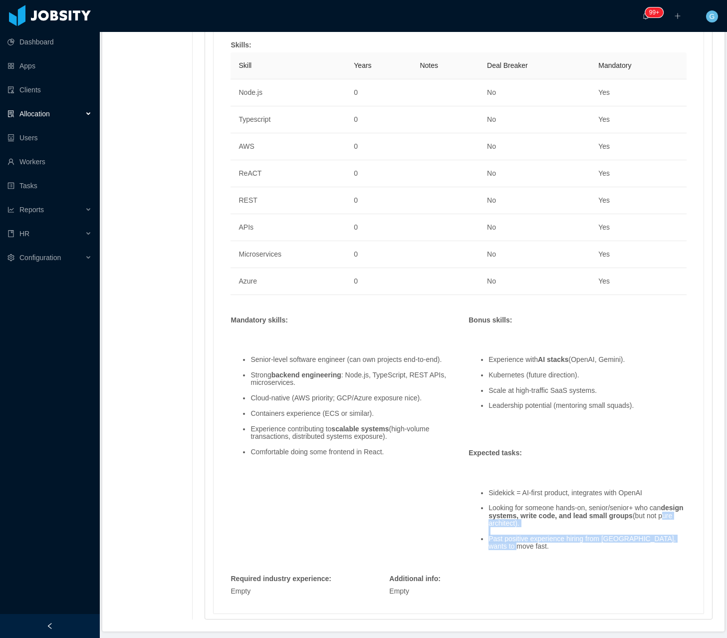
drag, startPoint x: 511, startPoint y: 517, endPoint x: 485, endPoint y: 492, distance: 35.7
click at [485, 492] on ul "Sidekick = AI-first product, integrates with OpenAI Looking for someone hands-o…" at bounding box center [578, 519] width 218 height 77
click at [501, 535] on li "Past positive experience hiring from [GEOGRAPHIC_DATA], wants to move fast." at bounding box center [588, 542] width 198 height 15
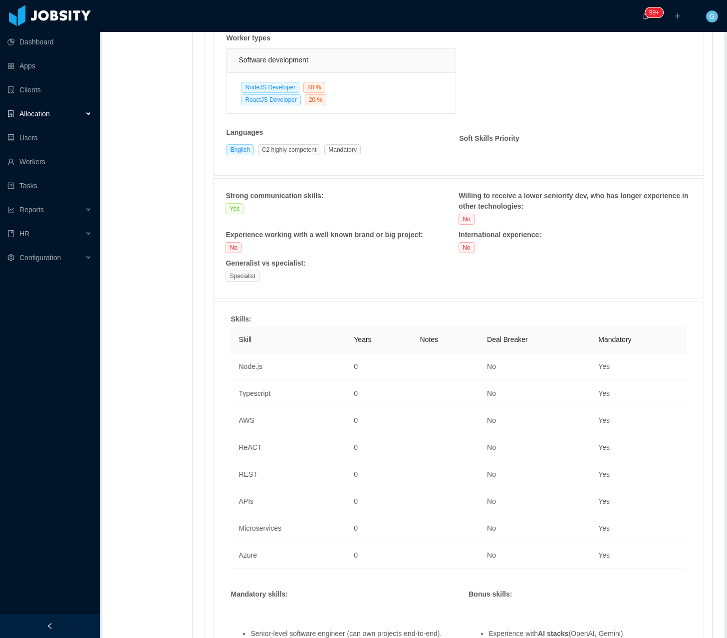
scroll to position [329, 0]
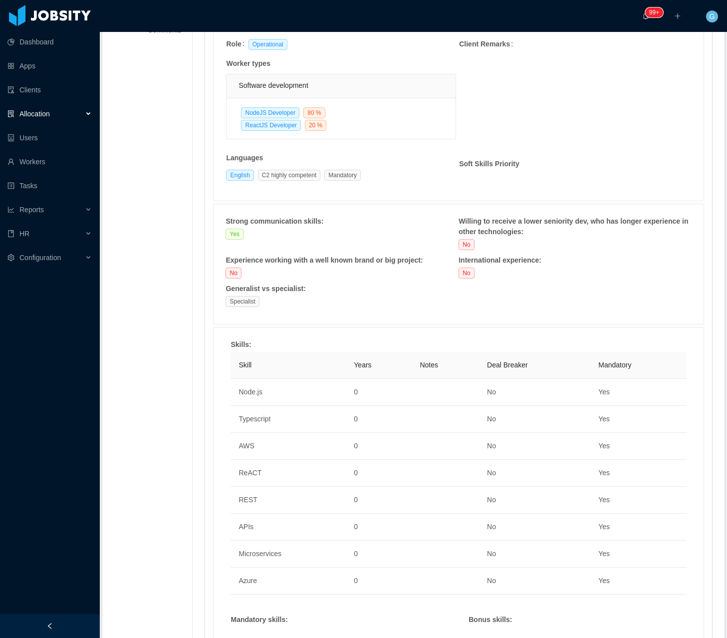
click at [163, 131] on div "Initial Info Positions Interview Process Additional Info Documents Comments Req…" at bounding box center [413, 404] width 599 height 1031
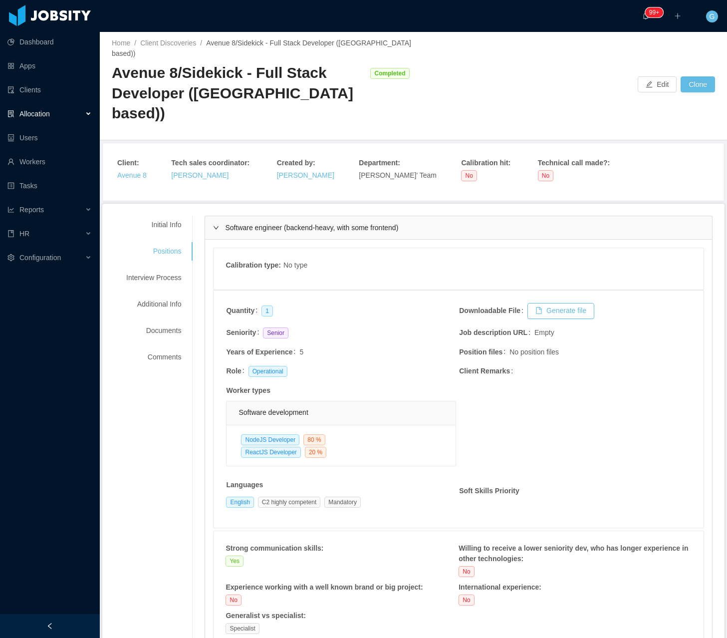
scroll to position [0, 0]
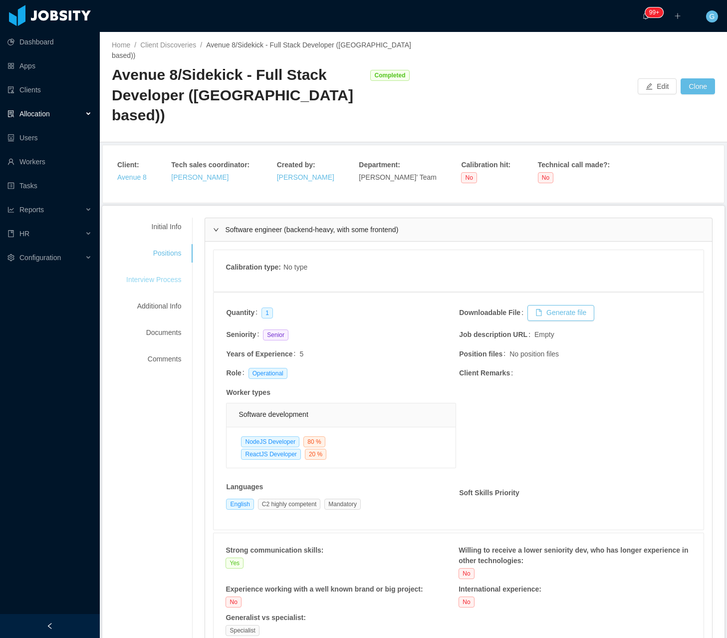
click at [167, 271] on div "Interview Process" at bounding box center [153, 280] width 79 height 18
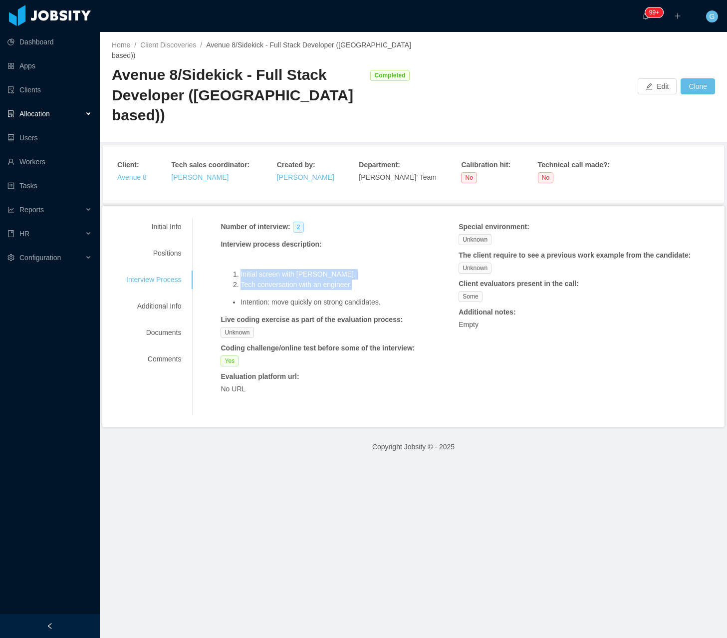
drag, startPoint x: 232, startPoint y: 245, endPoint x: 361, endPoint y: 258, distance: 129.9
click at [361, 269] on ol "Initial screen with [PERSON_NAME]. Tech conversation with an engineer." at bounding box center [320, 279] width 198 height 21
click at [217, 226] on div "Number of interview : 2 Interview process description : Initial screen with [PE…" at bounding box center [459, 317] width 508 height 198
drag, startPoint x: 213, startPoint y: 215, endPoint x: 313, endPoint y: 216, distance: 100.3
click at [313, 218] on div "Number of interview : 2 Interview process description : Initial screen with [PE…" at bounding box center [459, 317] width 508 height 198
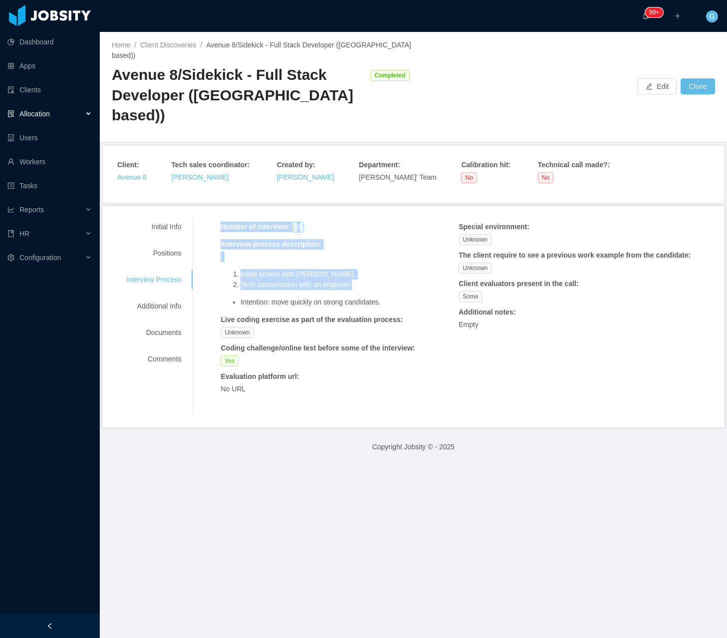
drag, startPoint x: 218, startPoint y: 199, endPoint x: 374, endPoint y: 255, distance: 166.4
click at [374, 255] on div "Number of interview : 2 Interview process description : Initial screen with [PE…" at bounding box center [459, 317] width 508 height 198
copy div "Number of interview : 2 Interview process description : Initial screen with [PE…"
click at [378, 355] on div "Yes" at bounding box center [320, 360] width 198 height 11
click at [164, 244] on div "Positions" at bounding box center [153, 253] width 79 height 18
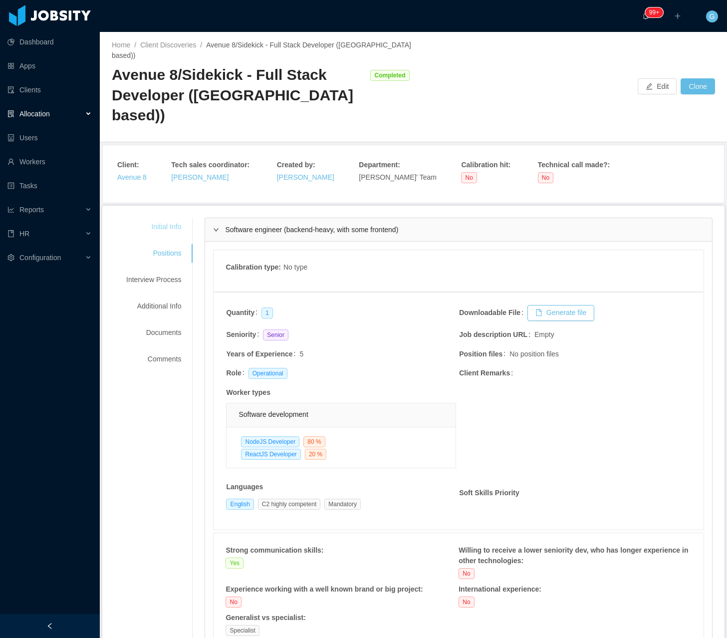
click at [164, 218] on div "Initial Info" at bounding box center [153, 227] width 79 height 18
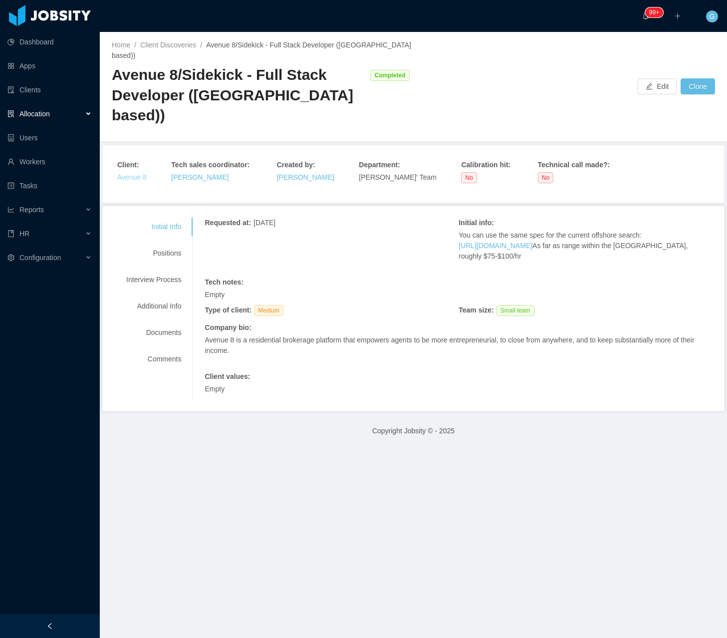
click at [139, 173] on link "Avenue 8" at bounding box center [131, 177] width 29 height 8
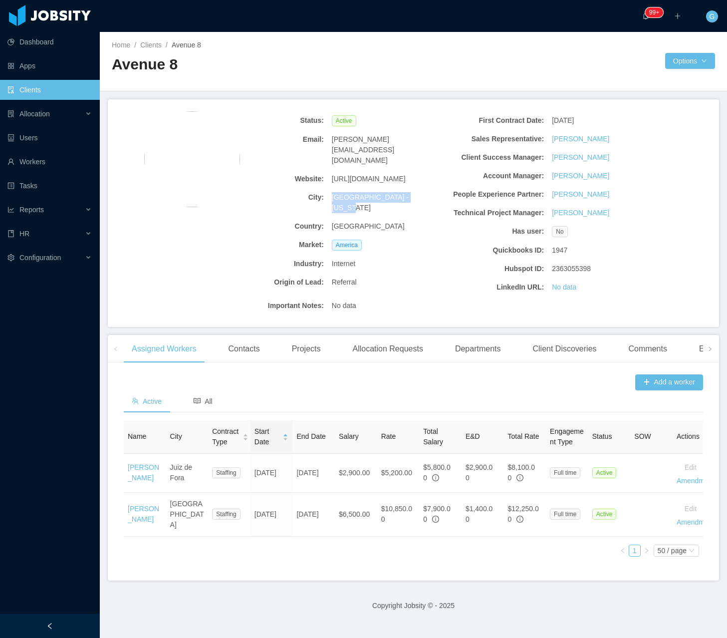
drag, startPoint x: 329, startPoint y: 183, endPoint x: 424, endPoint y: 174, distance: 95.2
click at [425, 188] on div "[GEOGRAPHIC_DATA] - [US_STATE]" at bounding box center [383, 202] width 110 height 29
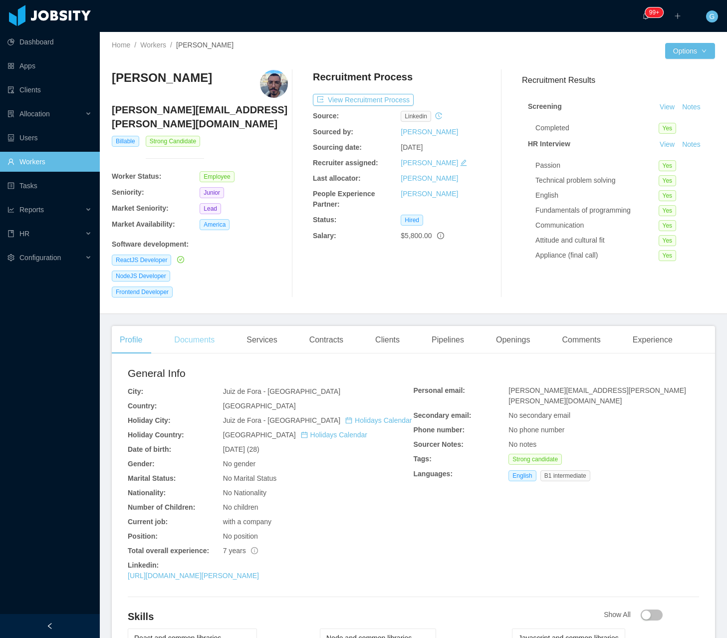
click at [211, 335] on div "Documents" at bounding box center [194, 340] width 56 height 28
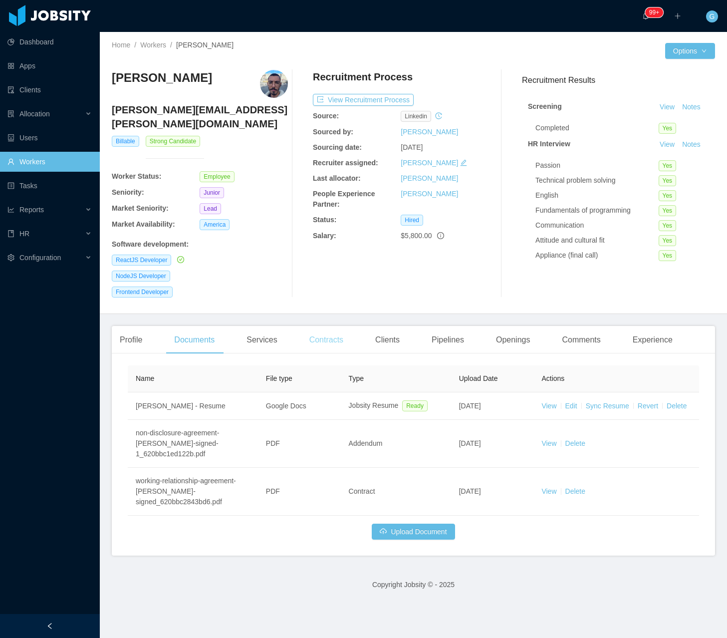
click at [326, 326] on div "Contracts" at bounding box center [327, 340] width 50 height 28
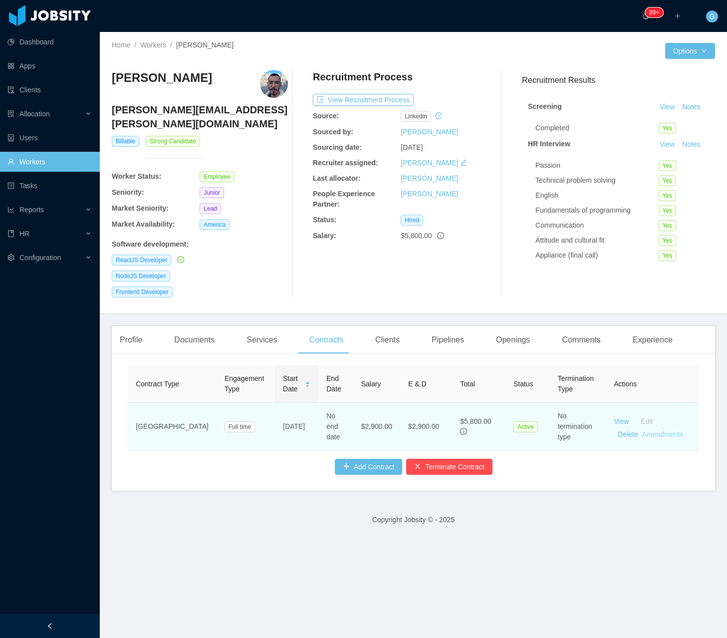
click at [644, 430] on link "Amendments" at bounding box center [662, 434] width 41 height 8
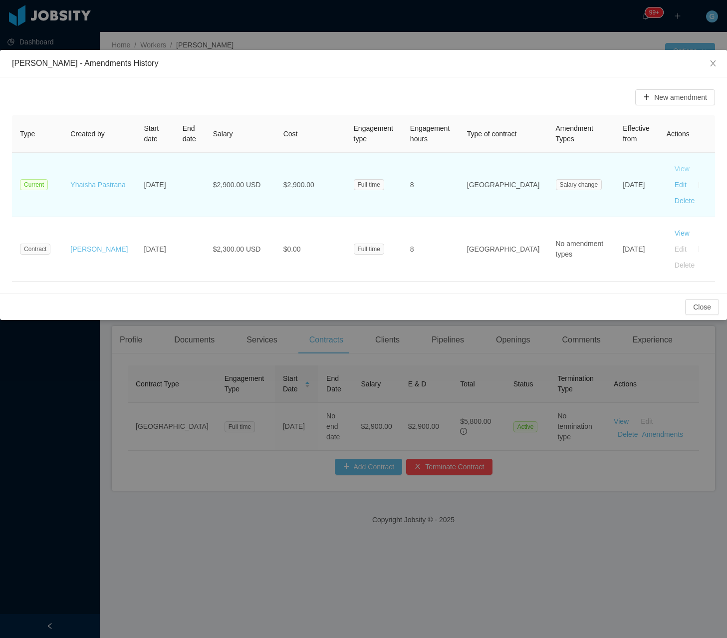
click at [667, 170] on button "View" at bounding box center [682, 169] width 31 height 16
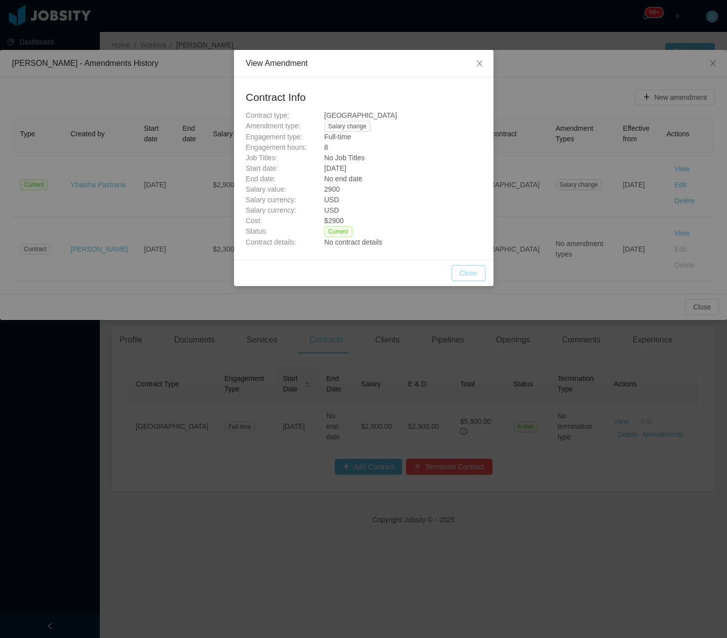
click at [476, 280] on button "Close" at bounding box center [469, 273] width 34 height 16
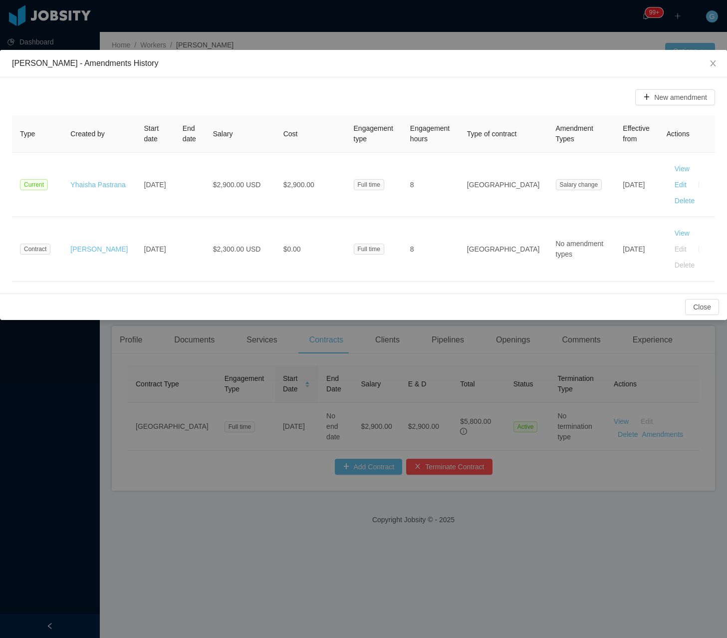
click at [609, 325] on div "Rafael Lana - Amendments History New amendment Type Created by Start date End d…" at bounding box center [363, 319] width 727 height 638
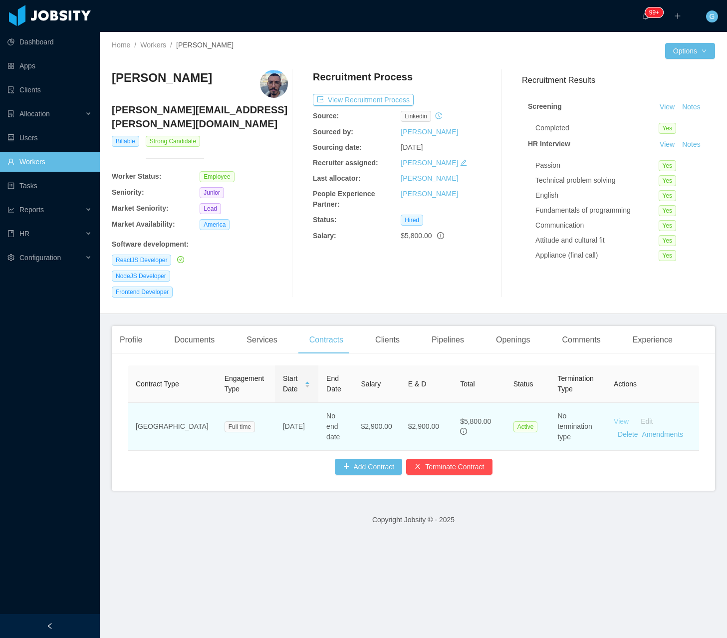
click at [614, 417] on link "View" at bounding box center [621, 421] width 15 height 8
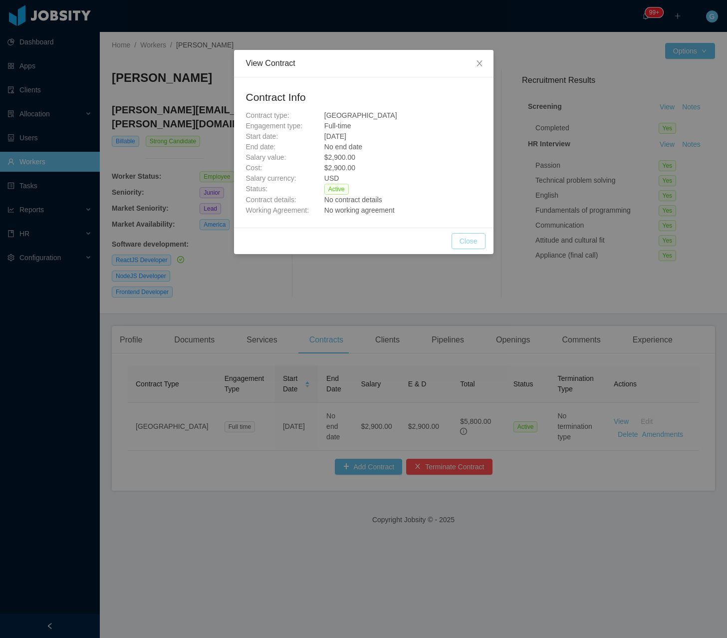
click at [483, 244] on button "Close" at bounding box center [469, 241] width 34 height 16
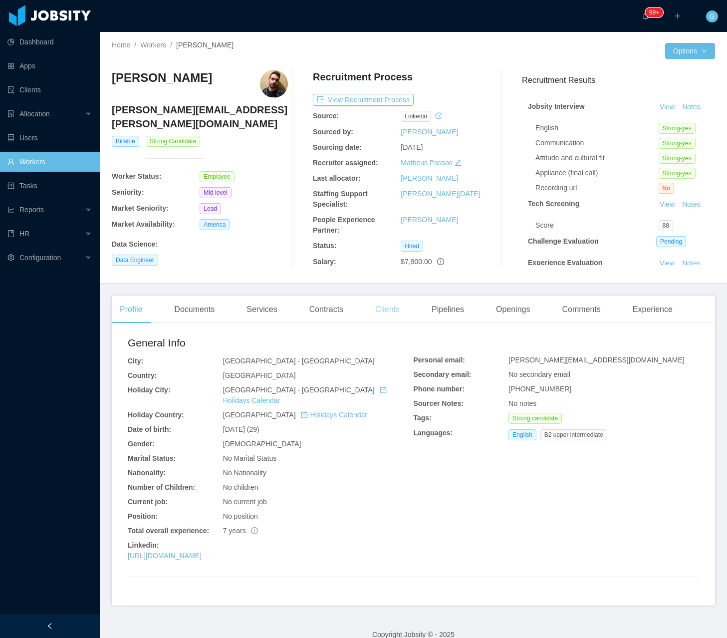
drag, startPoint x: 333, startPoint y: 316, endPoint x: 393, endPoint y: 316, distance: 60.4
click at [336, 316] on div "Contracts" at bounding box center [327, 310] width 50 height 28
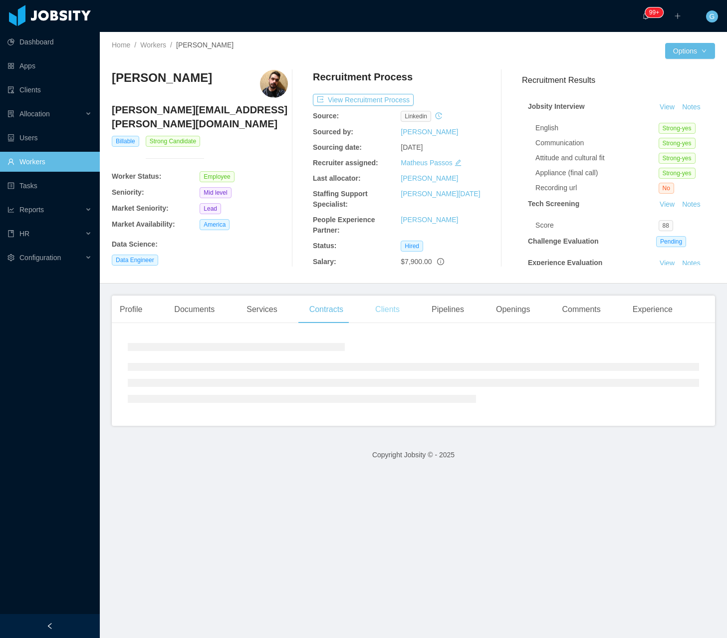
click at [393, 316] on div "Clients" at bounding box center [387, 310] width 40 height 28
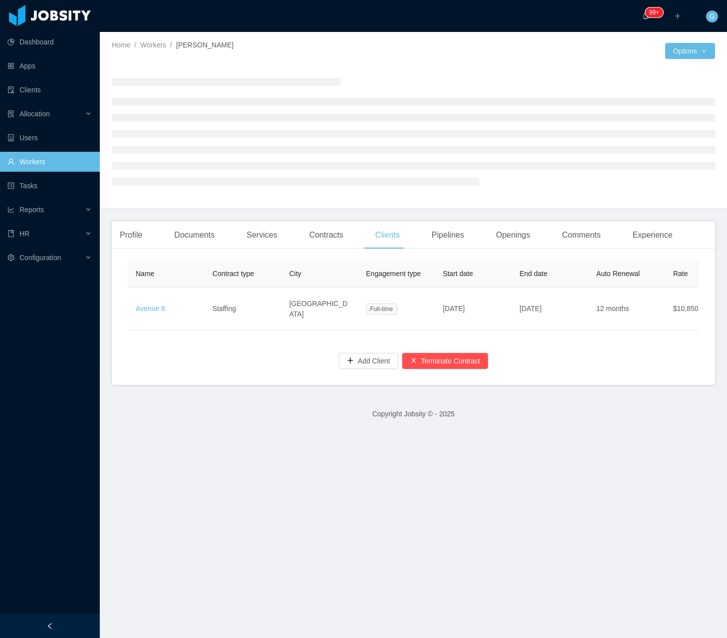
click at [288, 239] on div "Profile Documents Services Contracts Clients Pipelines Openings Comments Experi…" at bounding box center [396, 235] width 569 height 28
click at [303, 240] on div "Contracts" at bounding box center [327, 235] width 50 height 28
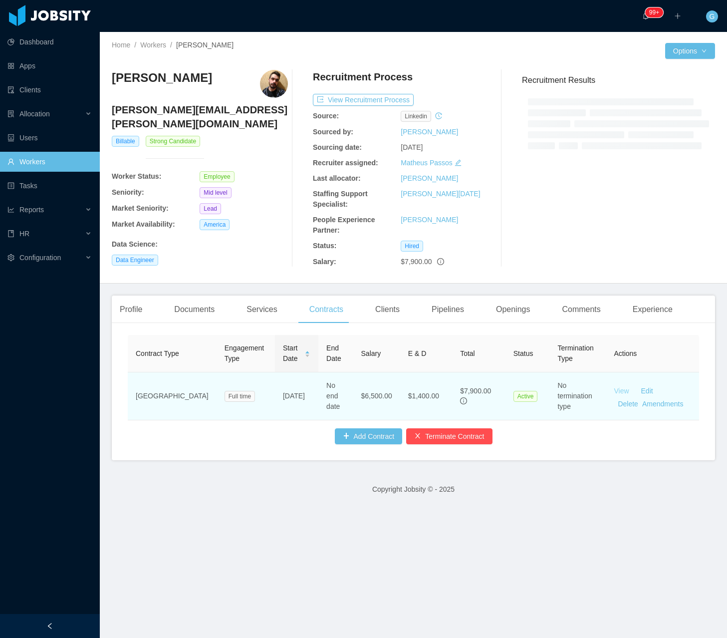
click at [614, 390] on link "View" at bounding box center [621, 391] width 15 height 8
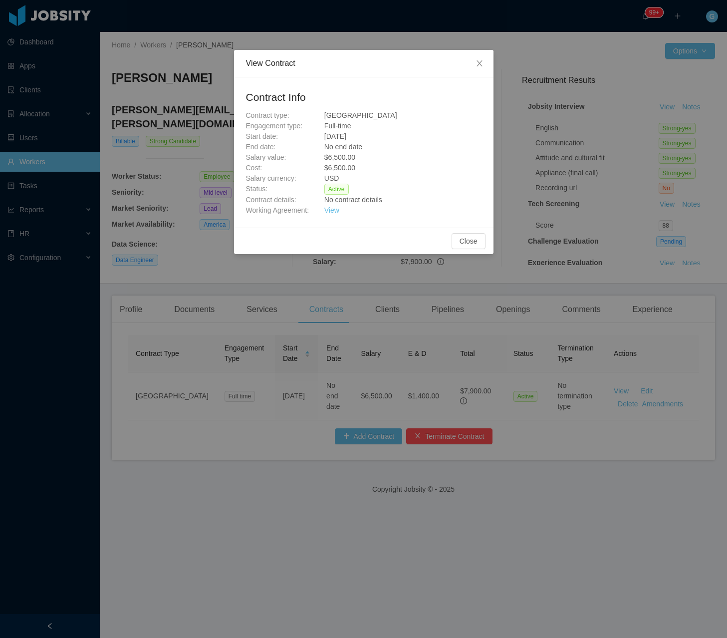
click at [334, 217] on div "Contract Info Contract type: USA Engagement type: Full-time Start date: Mar 6th…" at bounding box center [364, 152] width 260 height 150
click at [339, 214] on link "View" at bounding box center [331, 210] width 15 height 8
click at [209, 353] on div "View Contract Contract Info Contract type: USA Engagement type: Full-time Start…" at bounding box center [363, 319] width 727 height 638
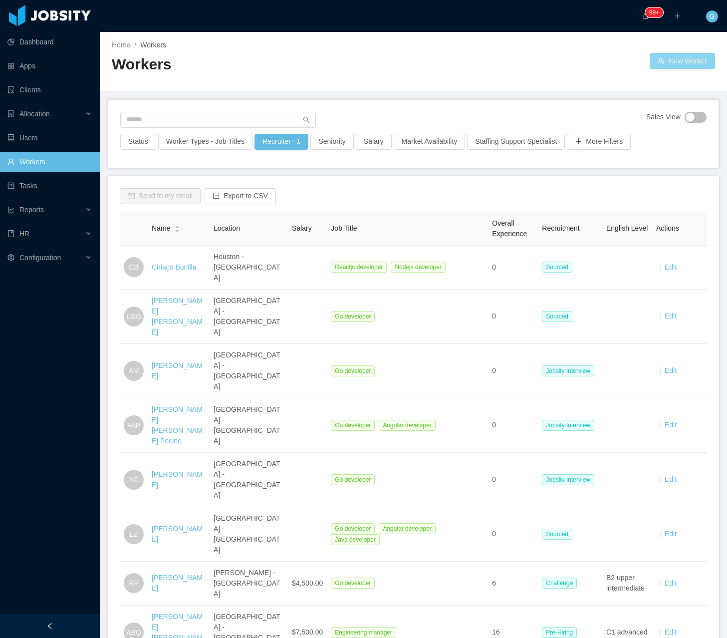
click at [662, 67] on button "New Worker" at bounding box center [682, 61] width 65 height 16
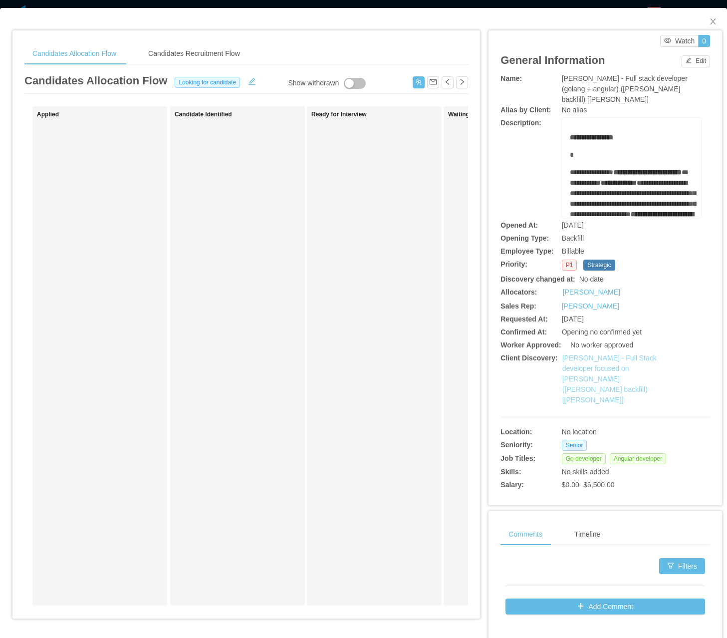
click at [610, 356] on link "[PERSON_NAME] - Full Stack developer focused on [PERSON_NAME] ([PERSON_NAME] ba…" at bounding box center [610, 379] width 94 height 50
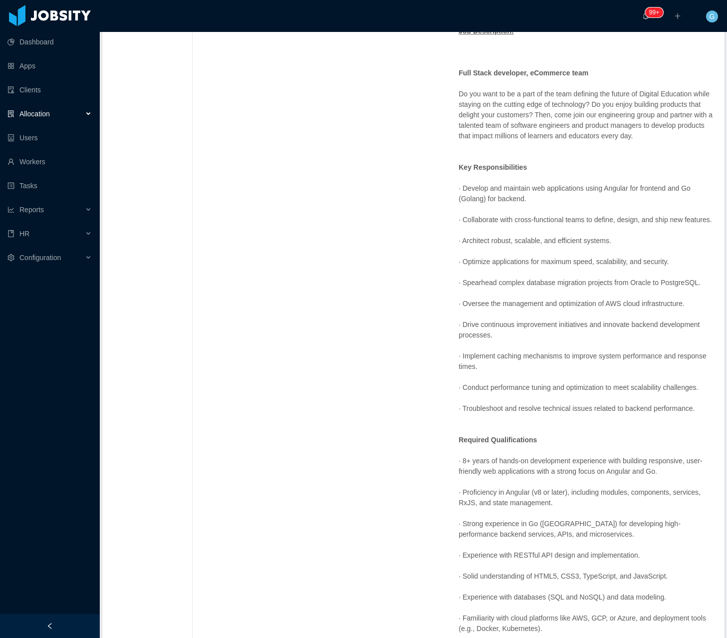
scroll to position [399, 0]
click at [601, 182] on p "· Develop and maintain web applications using Angular for frontend and Go (Gola…" at bounding box center [586, 192] width 254 height 21
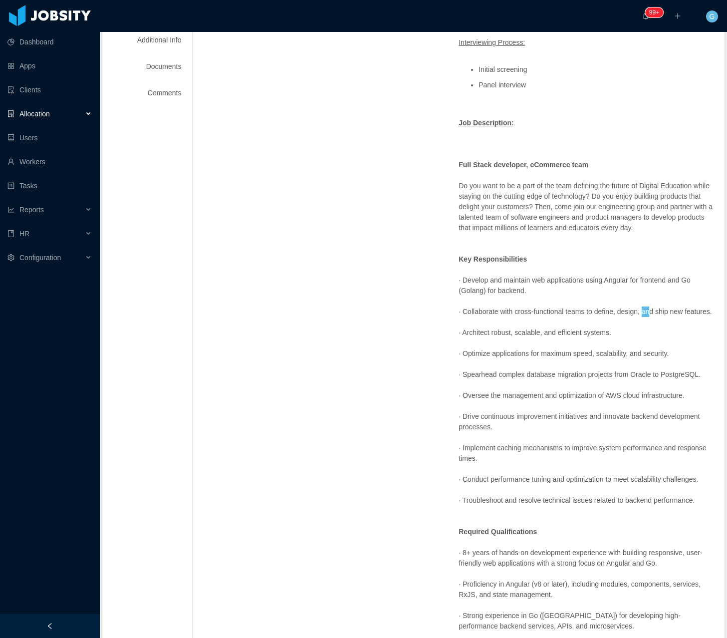
scroll to position [300, 0]
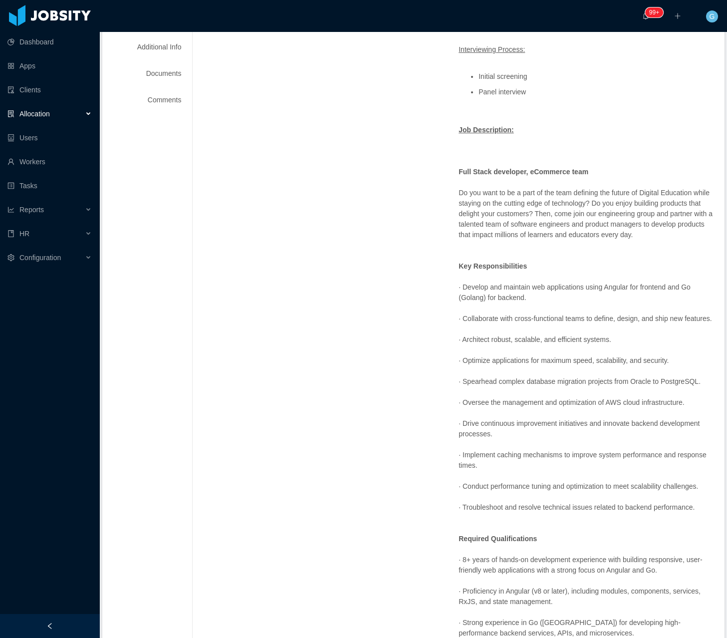
click at [635, 315] on div "[PERSON_NAME] is looking for a FullStack engineer with a heavy focus on Golang …" at bounding box center [586, 415] width 254 height 888
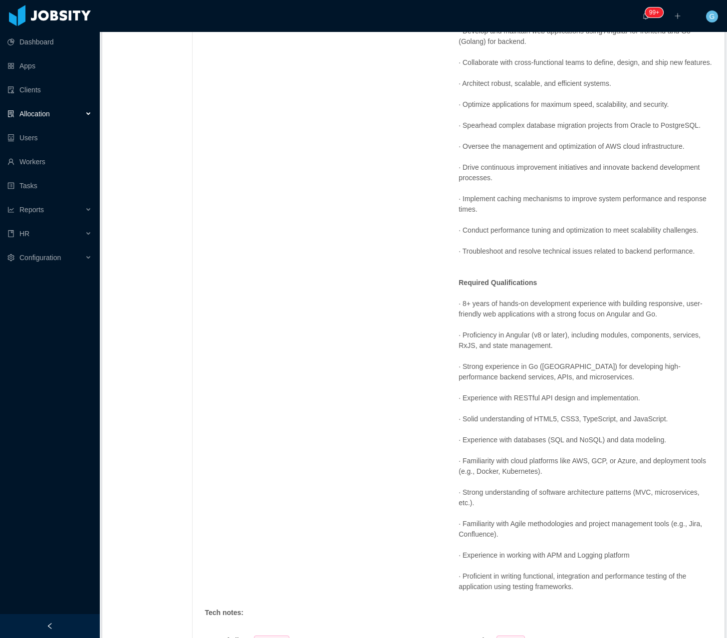
scroll to position [599, 0]
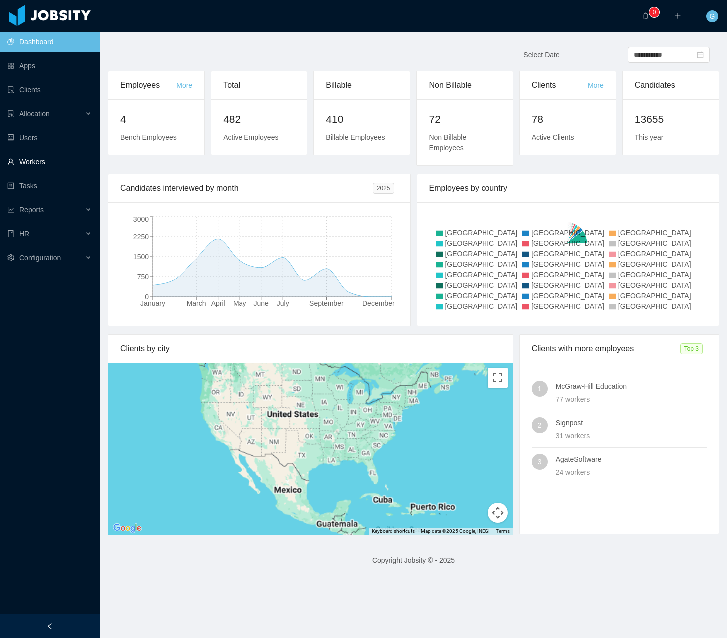
click at [33, 169] on link "Workers" at bounding box center [49, 162] width 84 height 20
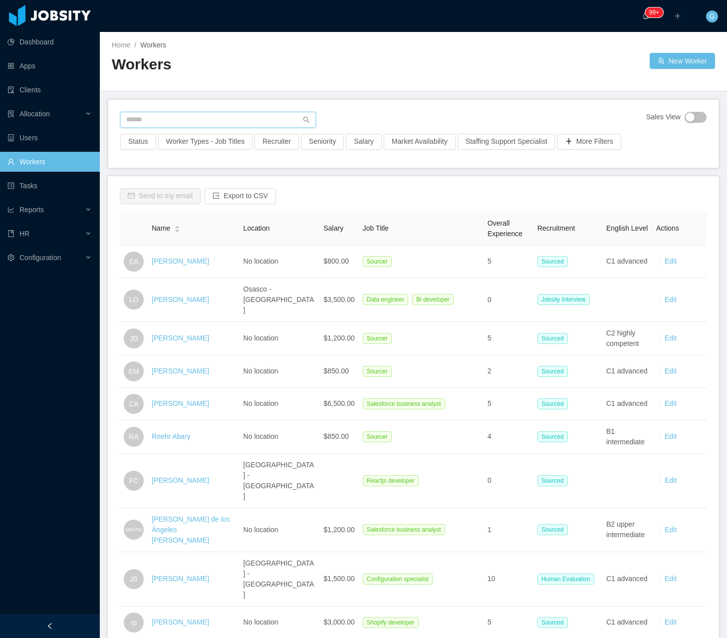
click at [184, 121] on input "text" at bounding box center [218, 120] width 196 height 16
paste input "**********"
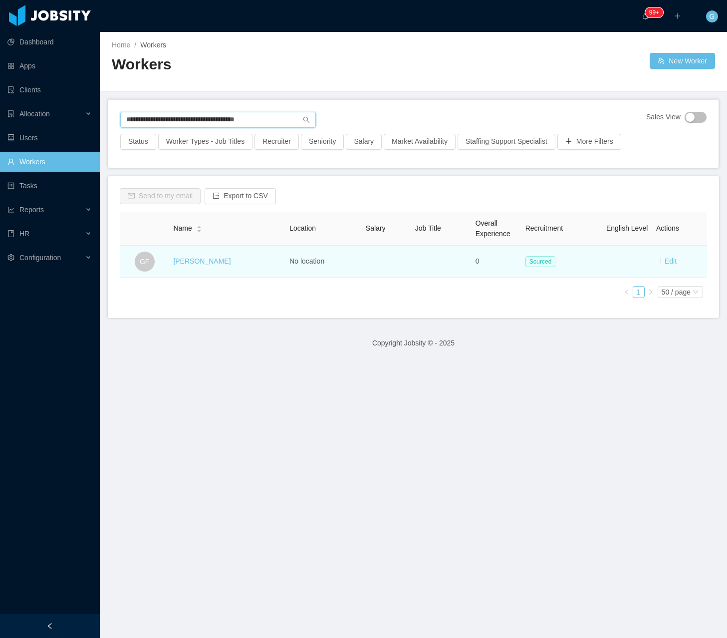
type input "**********"
click at [195, 253] on td "[PERSON_NAME]" at bounding box center [227, 262] width 116 height 32
click at [206, 255] on td "[PERSON_NAME]" at bounding box center [227, 262] width 116 height 32
click at [207, 262] on link "[PERSON_NAME]" at bounding box center [201, 261] width 57 height 8
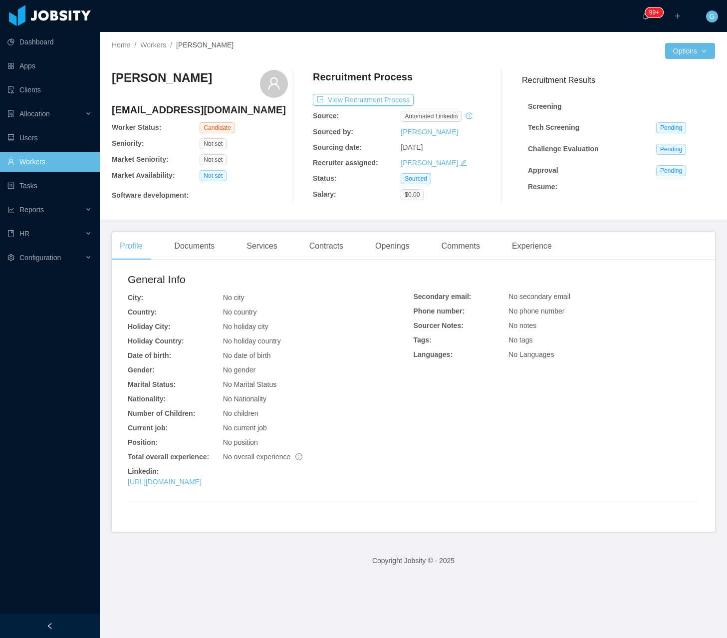
click at [50, 156] on link "Workers" at bounding box center [49, 162] width 84 height 20
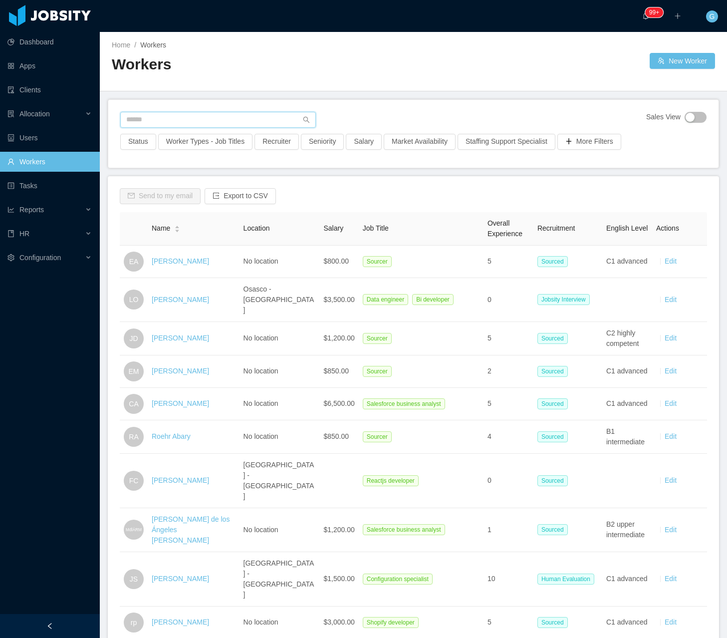
click at [189, 120] on input "text" at bounding box center [218, 120] width 196 height 16
paste input "**********"
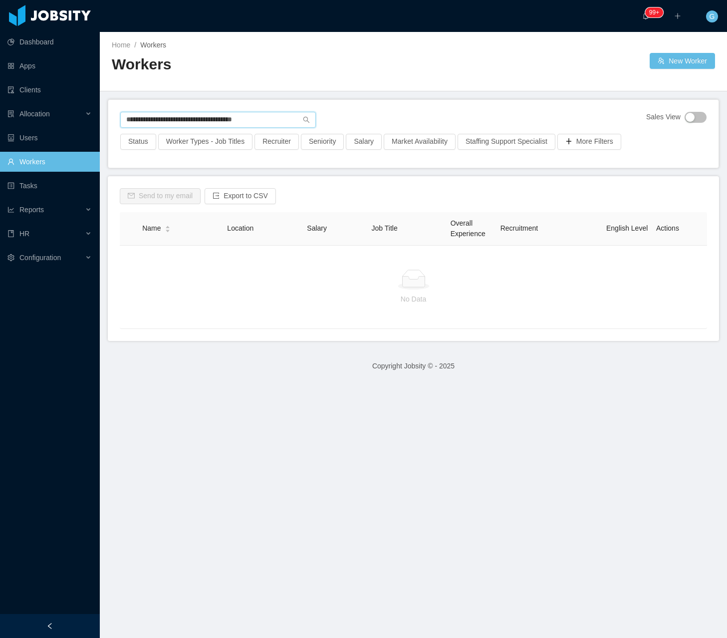
type input "**********"
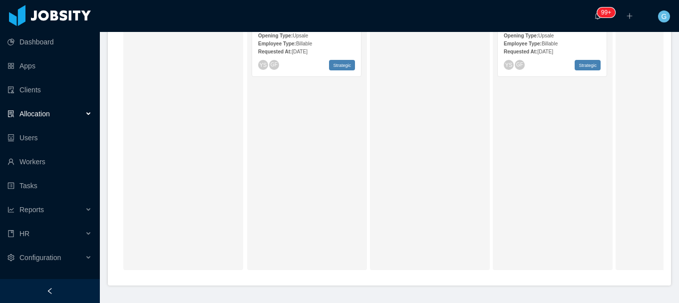
scroll to position [300, 0]
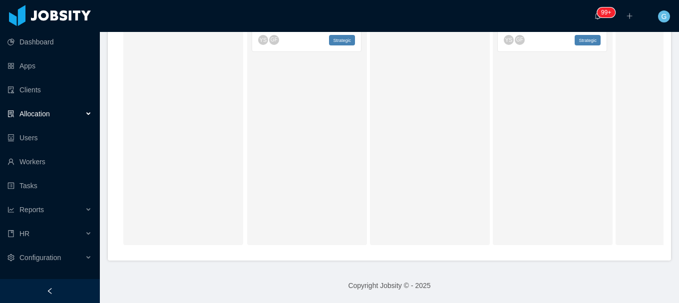
drag, startPoint x: 279, startPoint y: 243, endPoint x: 289, endPoint y: 250, distance: 12.9
click at [280, 244] on div "On Hold Looking for candidate P4 [PERSON_NAME] - Software Engineer: Level 2 [MH…" at bounding box center [389, 105] width 548 height 298
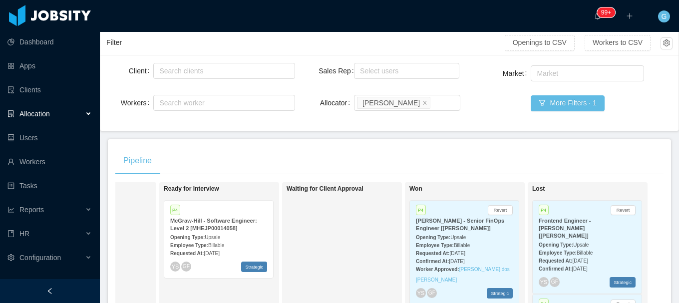
scroll to position [0, 0]
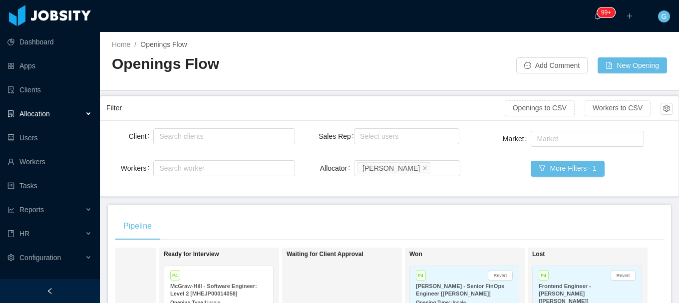
click at [443, 182] on div "Sales Rep Select users Allocator Search allocators [PERSON_NAME]" at bounding box center [389, 158] width 142 height 64
click at [436, 174] on div "Search allocators [PERSON_NAME]" at bounding box center [405, 168] width 97 height 15
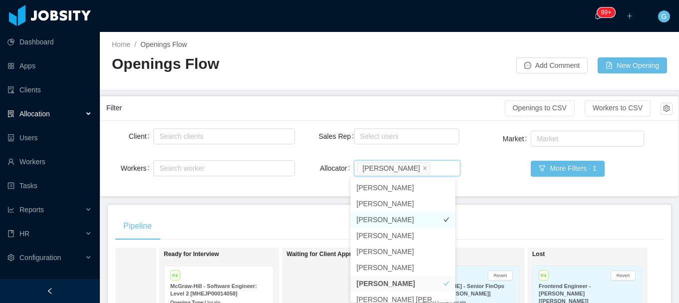
click at [384, 220] on li "[PERSON_NAME]" at bounding box center [402, 220] width 105 height 16
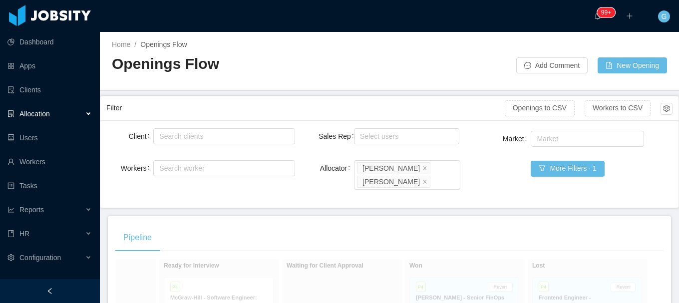
click at [308, 192] on div "Client Search clients Workers Search worker Sales Rep Select users Allocator Se…" at bounding box center [389, 163] width 566 height 75
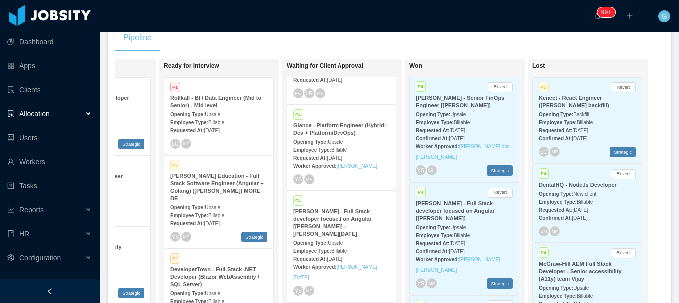
scroll to position [849, 0]
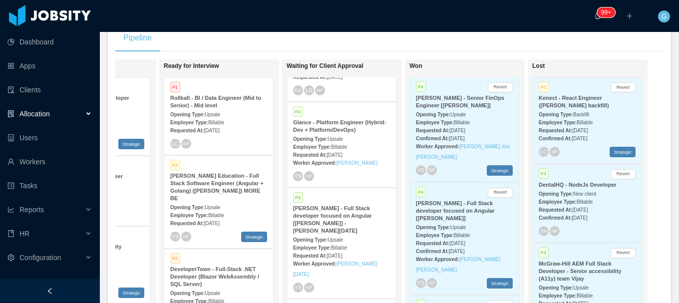
click at [354, 250] on div "Requested At: [DATE]" at bounding box center [341, 255] width 97 height 10
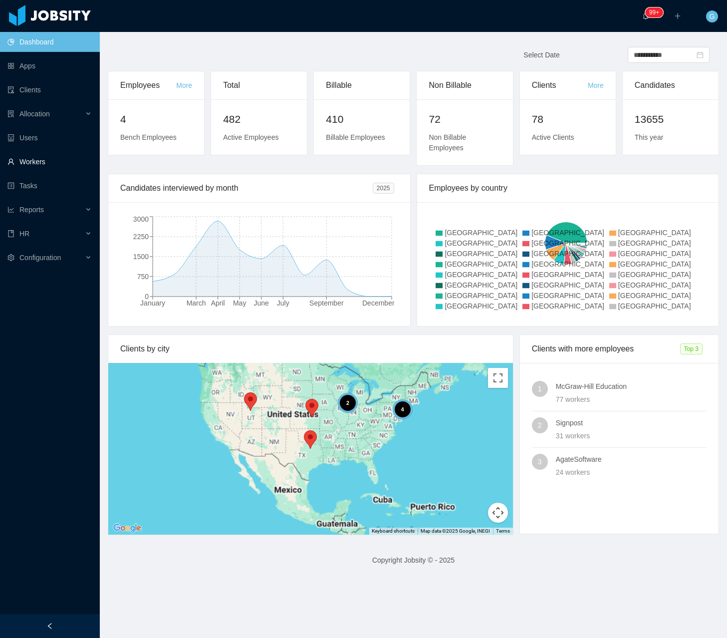
click at [32, 164] on link "Workers" at bounding box center [49, 162] width 84 height 20
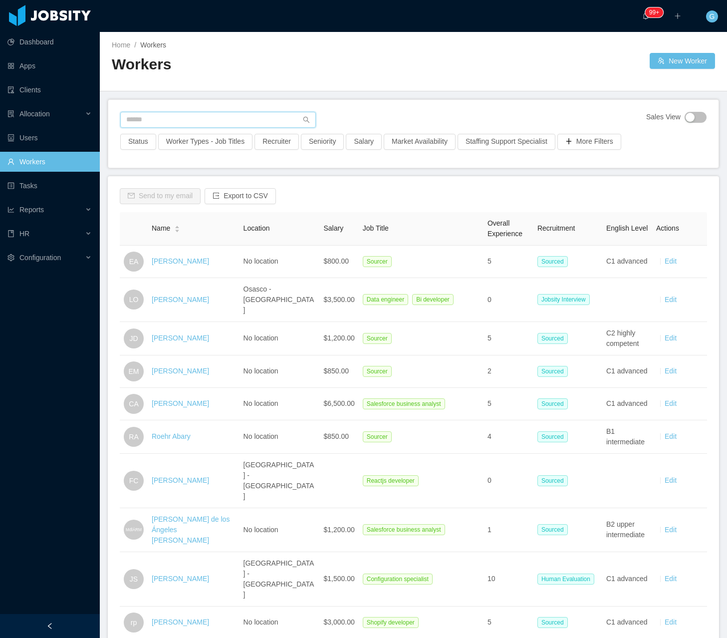
click at [185, 127] on input "text" at bounding box center [218, 120] width 196 height 16
paste input "**********"
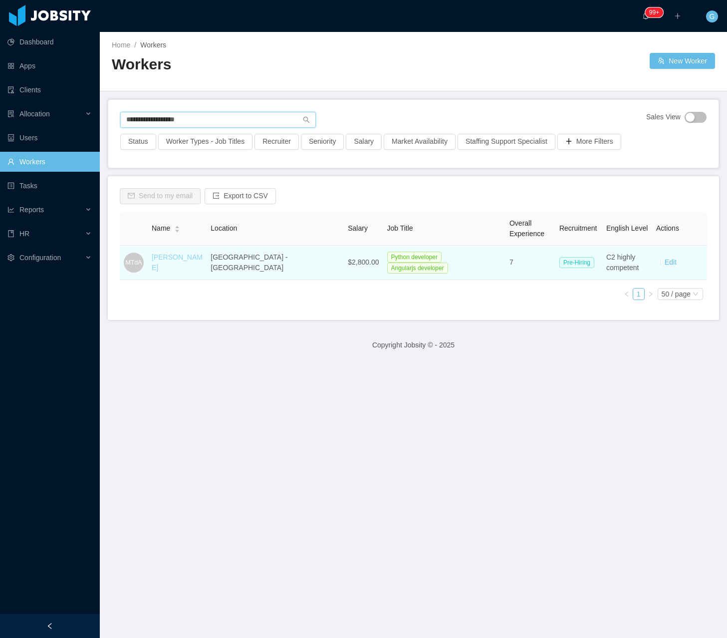
type input "**********"
click at [195, 266] on link "[PERSON_NAME]" at bounding box center [177, 262] width 51 height 18
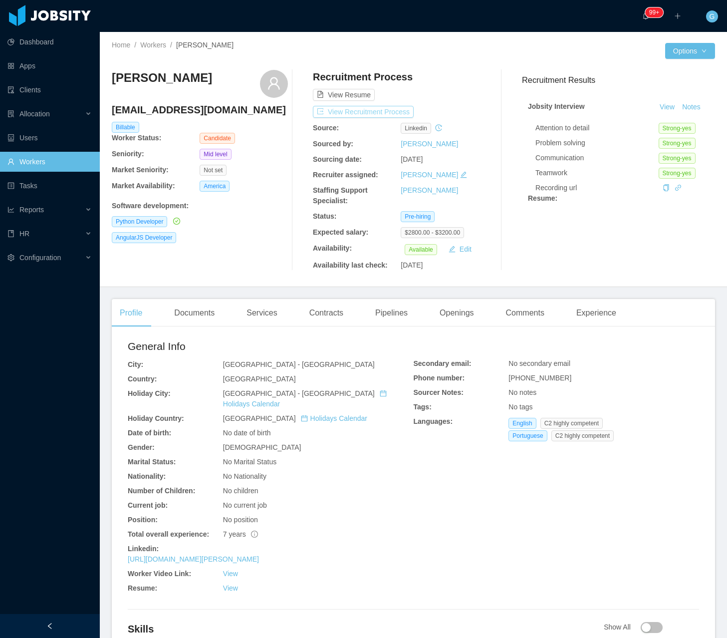
click at [370, 117] on button "View Recruitment Process" at bounding box center [363, 112] width 101 height 12
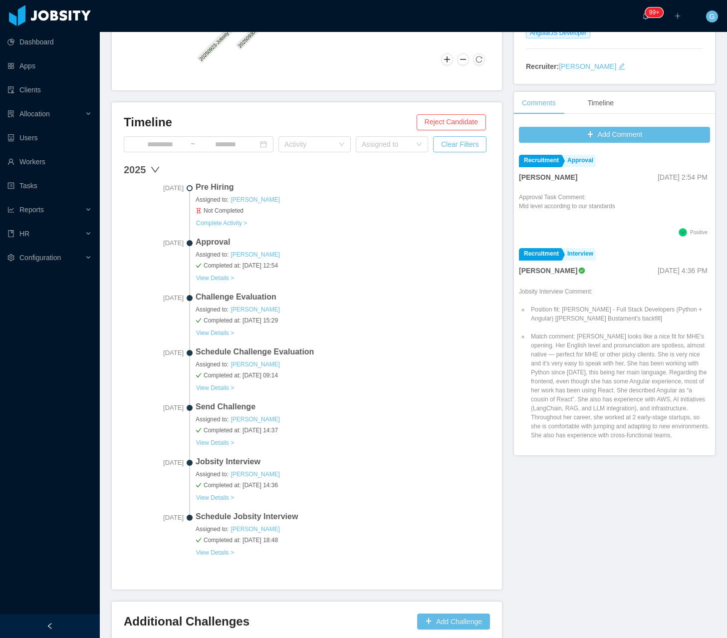
scroll to position [200, 0]
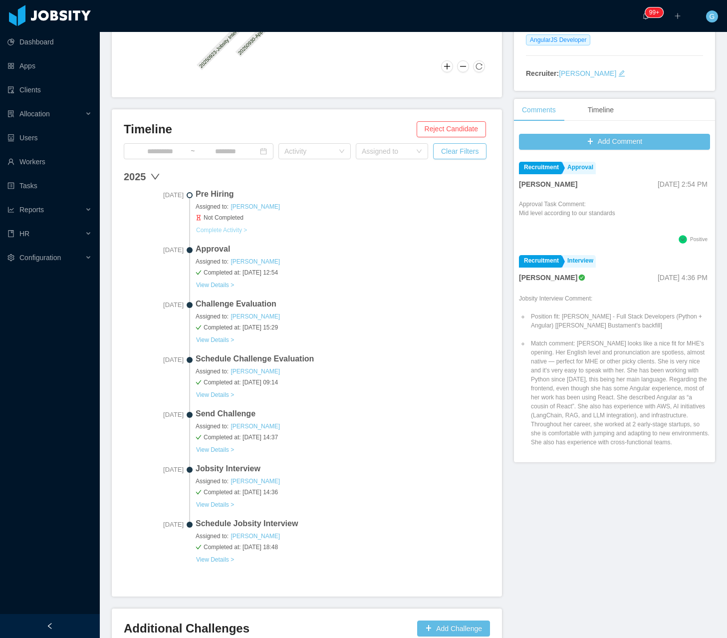
click at [238, 228] on button "Complete Activity >" at bounding box center [222, 230] width 52 height 8
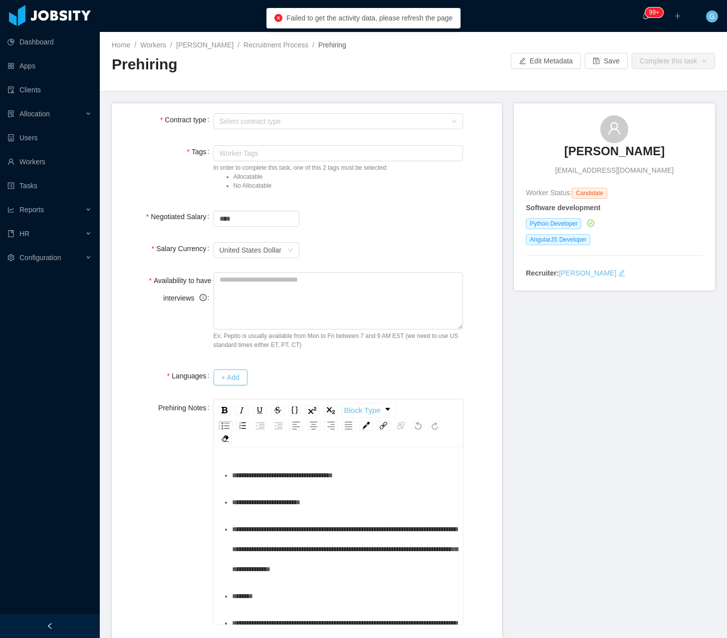
click at [370, 479] on div "**********" at bounding box center [344, 475] width 224 height 20
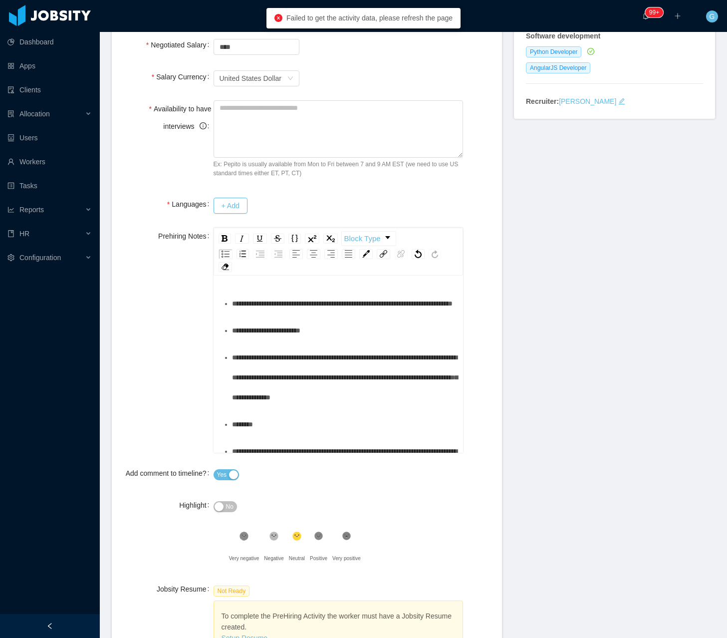
scroll to position [152, 0]
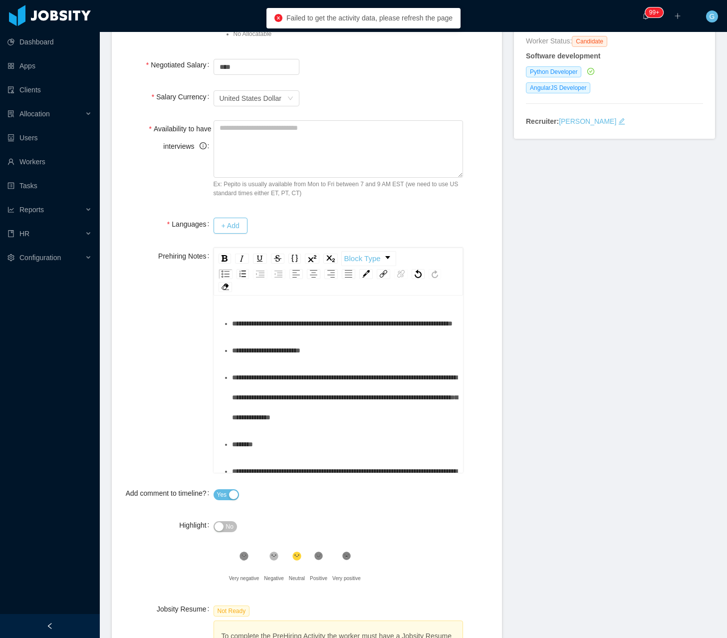
click at [322, 333] on div "**********" at bounding box center [344, 323] width 224 height 20
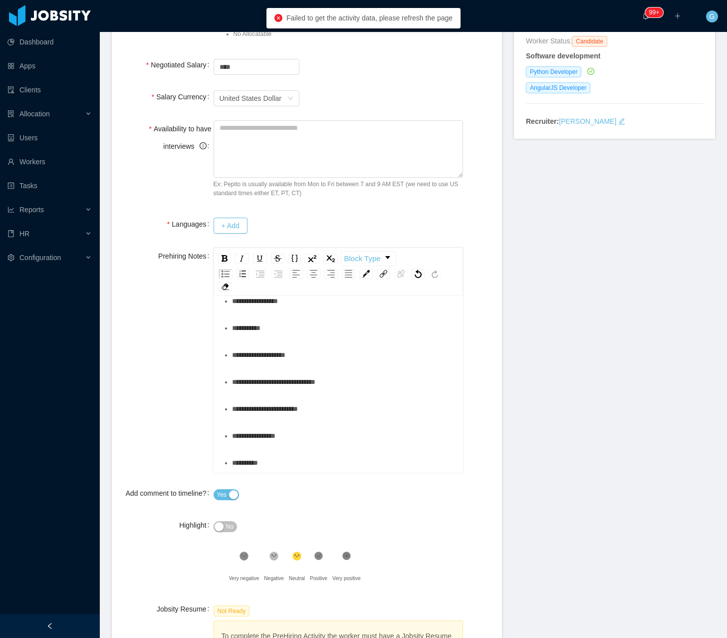
scroll to position [606, 0]
click at [300, 434] on div "**********" at bounding box center [344, 436] width 224 height 20
click at [328, 409] on div "**********" at bounding box center [344, 409] width 224 height 20
click at [336, 412] on div "**********" at bounding box center [344, 409] width 224 height 20
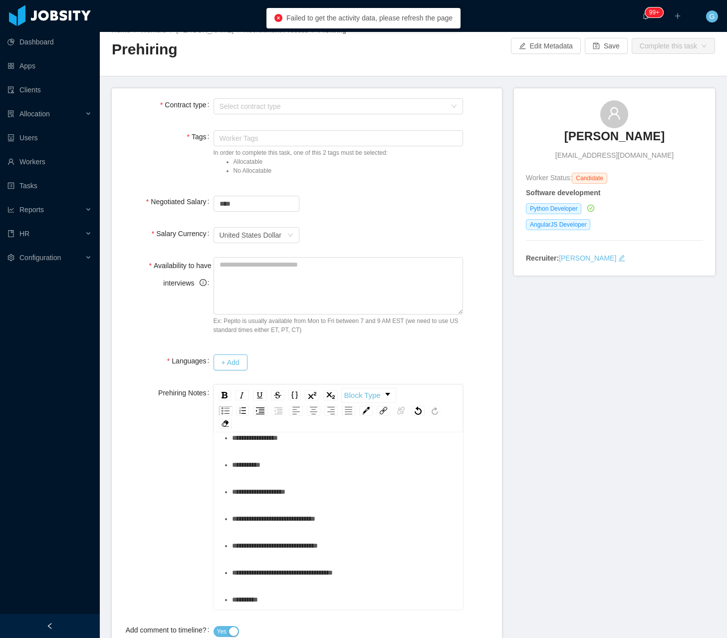
scroll to position [0, 0]
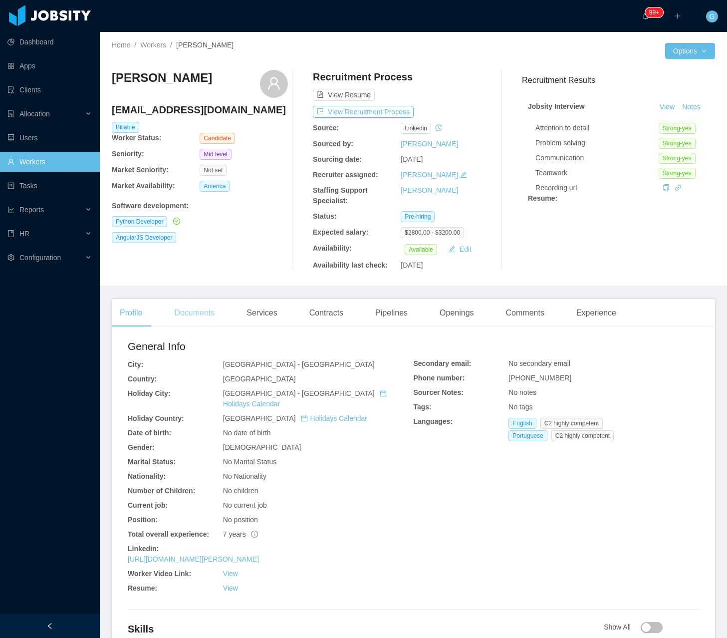
click at [196, 303] on div "Documents" at bounding box center [194, 313] width 56 height 28
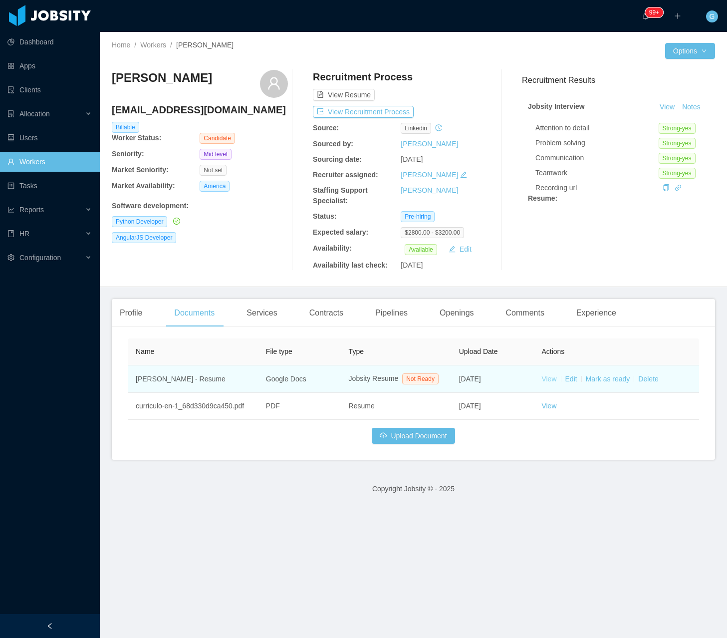
click at [545, 380] on link "View" at bounding box center [549, 379] width 15 height 8
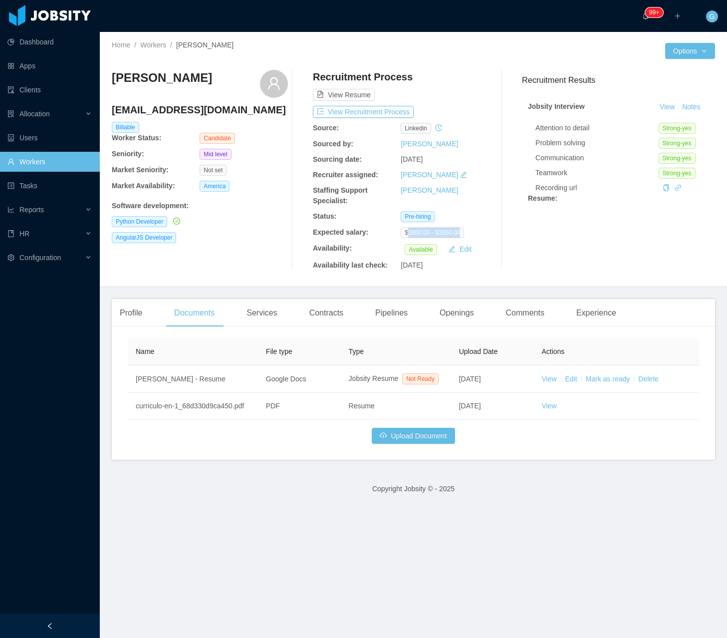
drag, startPoint x: 457, startPoint y: 235, endPoint x: 402, endPoint y: 233, distance: 54.9
click at [402, 233] on span "$2800.00 - $3200.00" at bounding box center [432, 232] width 63 height 11
click at [441, 230] on span "$2800.00 - $3200.00" at bounding box center [432, 232] width 63 height 11
click at [428, 239] on div "Recruitment Process View Resume View Recruitment Process Source: linkedin Sourc…" at bounding box center [401, 170] width 176 height 201
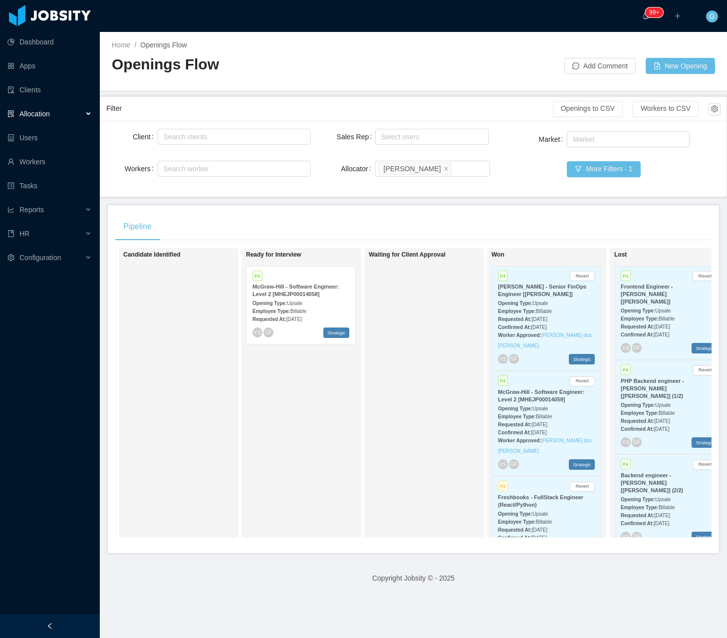
scroll to position [0, 267]
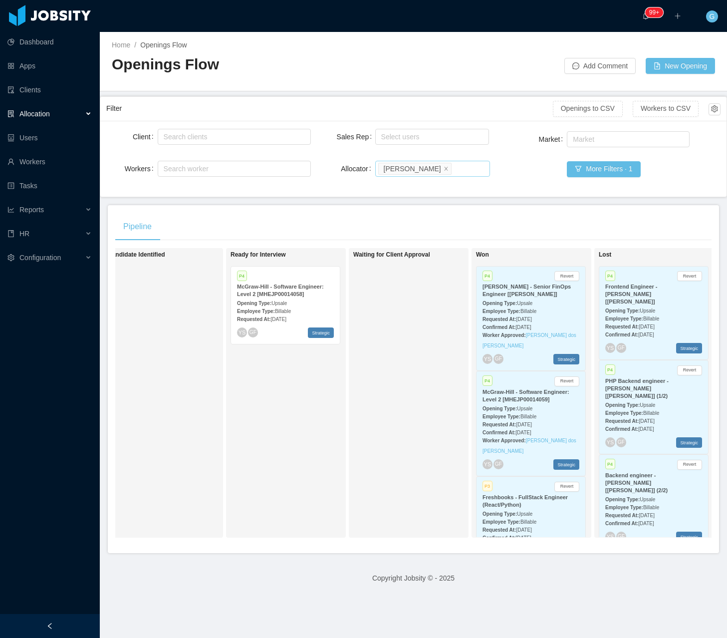
click at [458, 173] on div "Search allocators [PERSON_NAME]" at bounding box center [431, 168] width 106 height 15
type input "***"
click at [422, 197] on li "[PERSON_NAME]" at bounding box center [428, 204] width 114 height 16
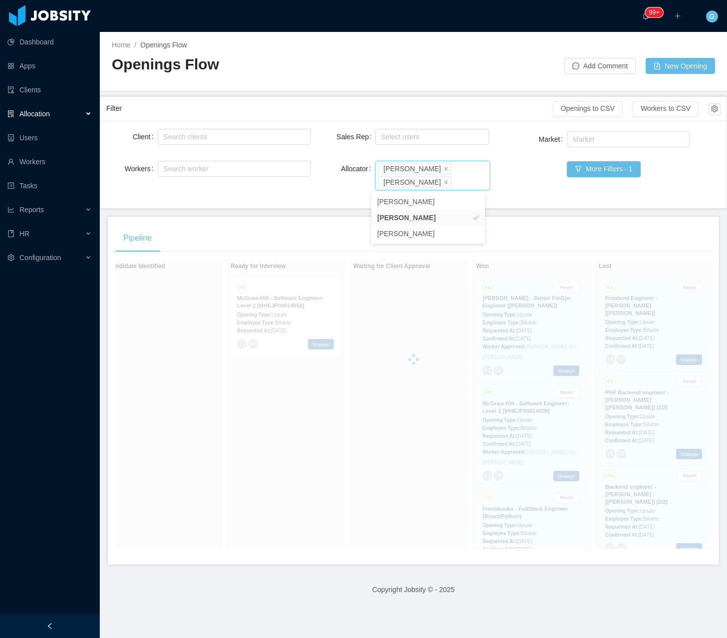
click at [547, 222] on div "Pipeline On Hold Looking for candidate P4 McGraw-Hill - Software Engineer: Leve…" at bounding box center [413, 391] width 611 height 348
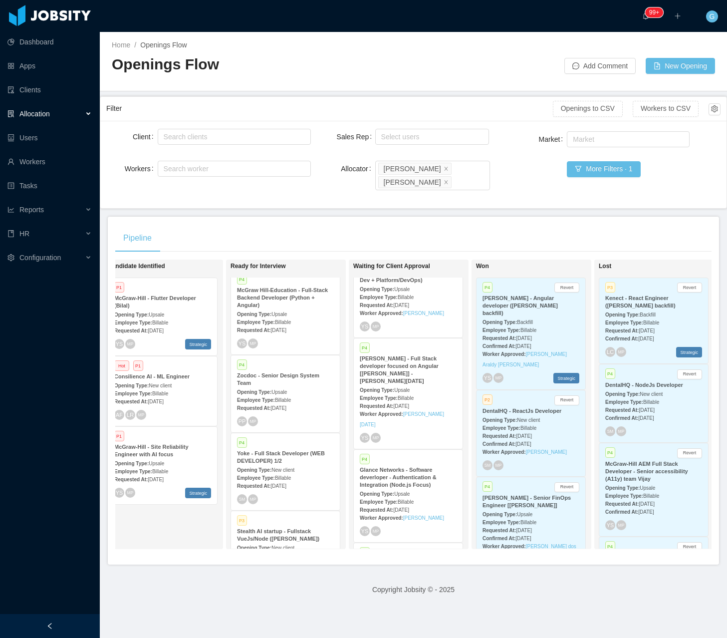
scroll to position [1086, 0]
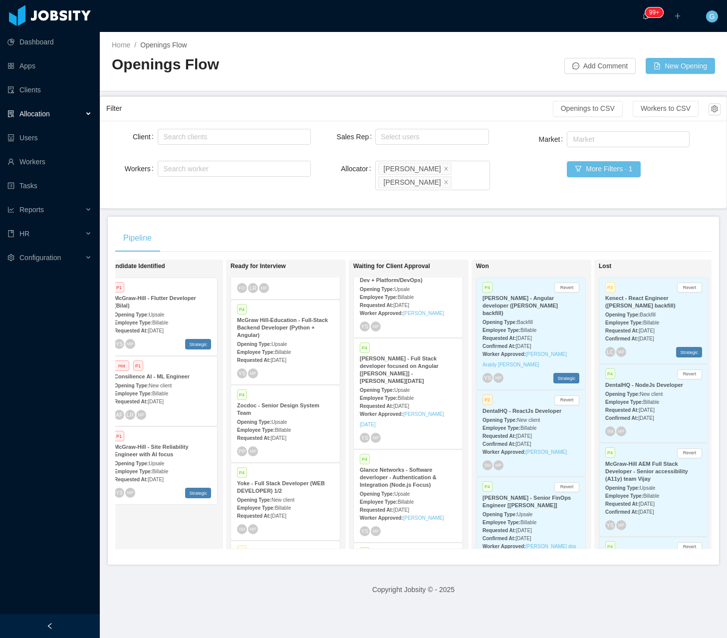
click at [272, 354] on div "Requested At: Sep 10th, 2025" at bounding box center [285, 359] width 97 height 10
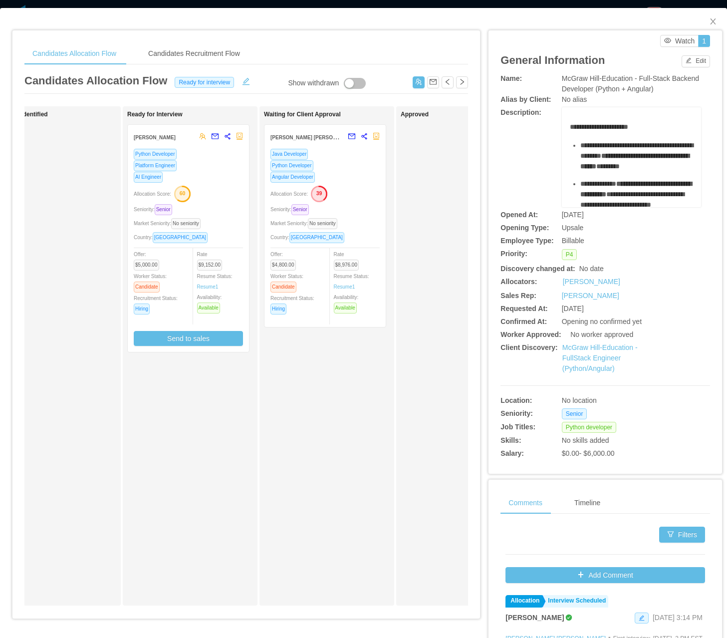
scroll to position [0, 234]
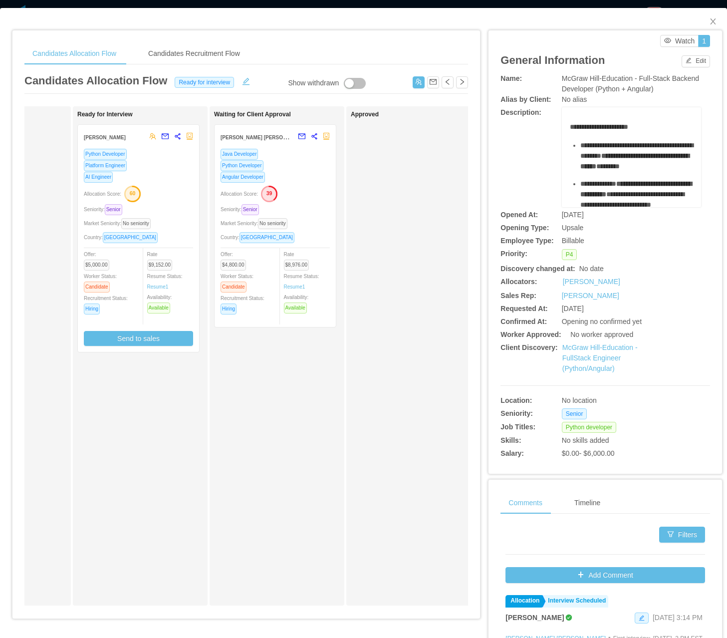
click at [270, 193] on text "39" at bounding box center [270, 193] width 6 height 6
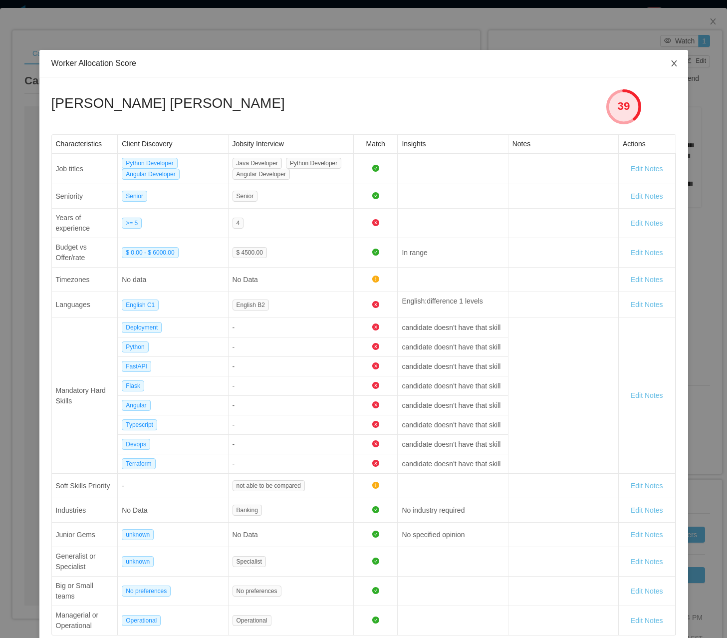
click at [663, 64] on span "Close" at bounding box center [674, 64] width 28 height 28
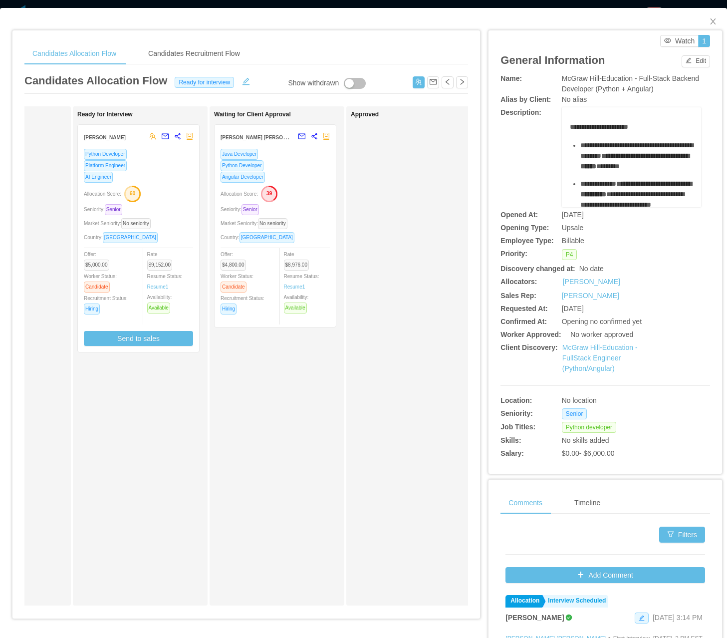
click at [296, 206] on div "Waiting for Client Approval Daniel Ramos Aguiar Java Developer Python Developer…" at bounding box center [284, 356] width 140 height 490
click at [296, 206] on div "Seniority: Senior" at bounding box center [275, 209] width 109 height 11
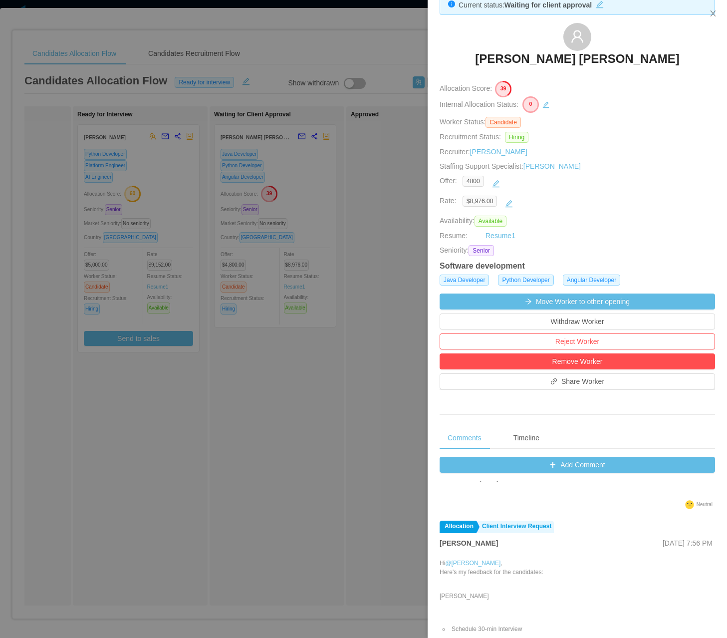
scroll to position [0, 0]
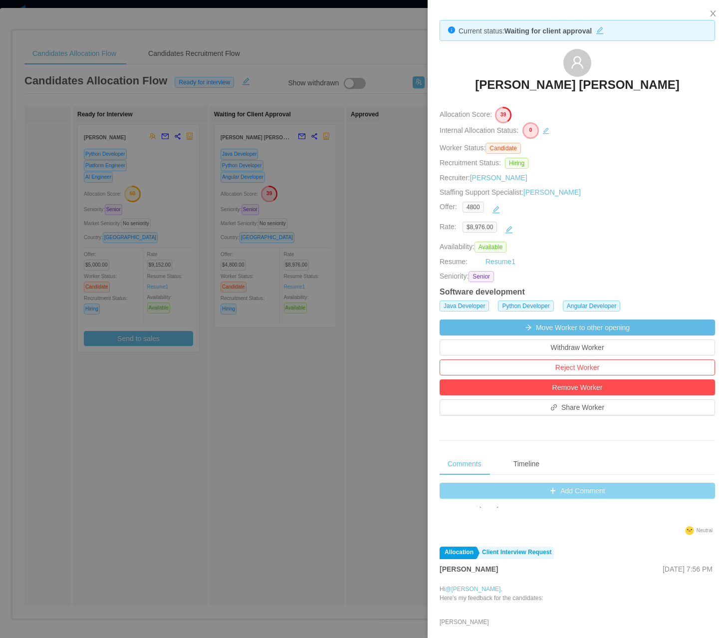
click at [559, 494] on button "Add Comment" at bounding box center [578, 491] width 276 height 16
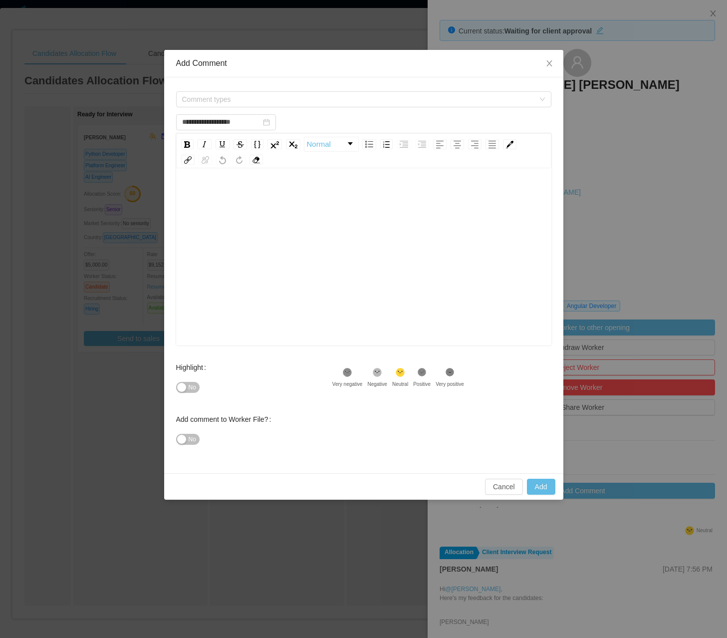
click at [275, 109] on form "**********" at bounding box center [363, 275] width 375 height 372
click at [268, 98] on span "Comment types" at bounding box center [358, 99] width 352 height 10
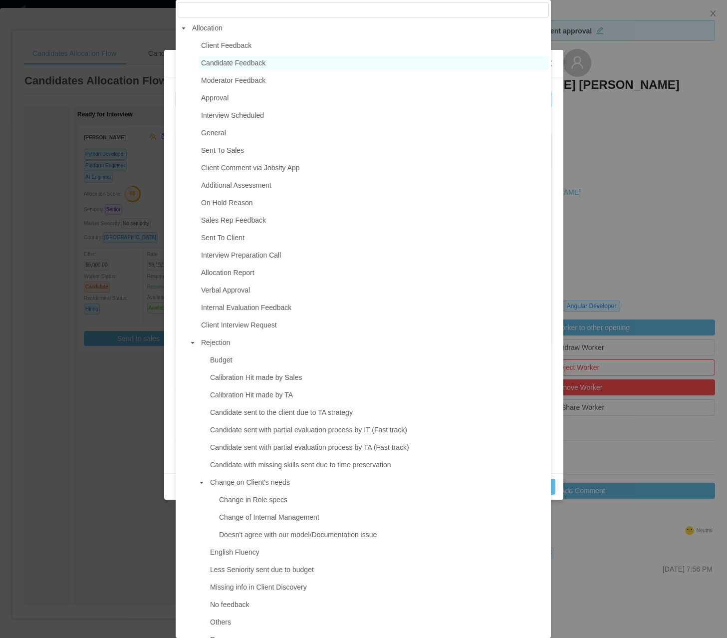
click at [262, 63] on span "Candidate Feedback" at bounding box center [233, 63] width 64 height 8
type input "**********"
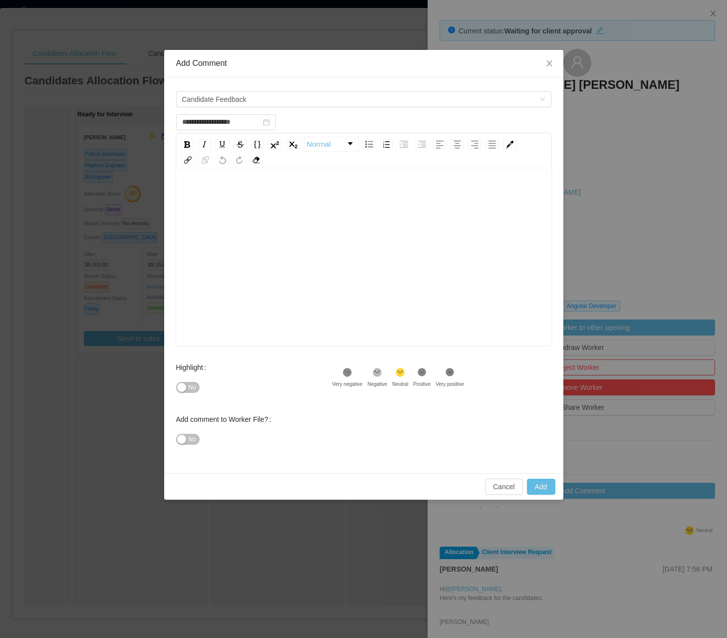
click at [242, 175] on div "rdw-wrapper" at bounding box center [363, 258] width 375 height 175
click at [229, 196] on div "rdw-editor" at bounding box center [364, 195] width 360 height 20
click at [281, 101] on span "Candidate Feedback" at bounding box center [360, 99] width 357 height 15
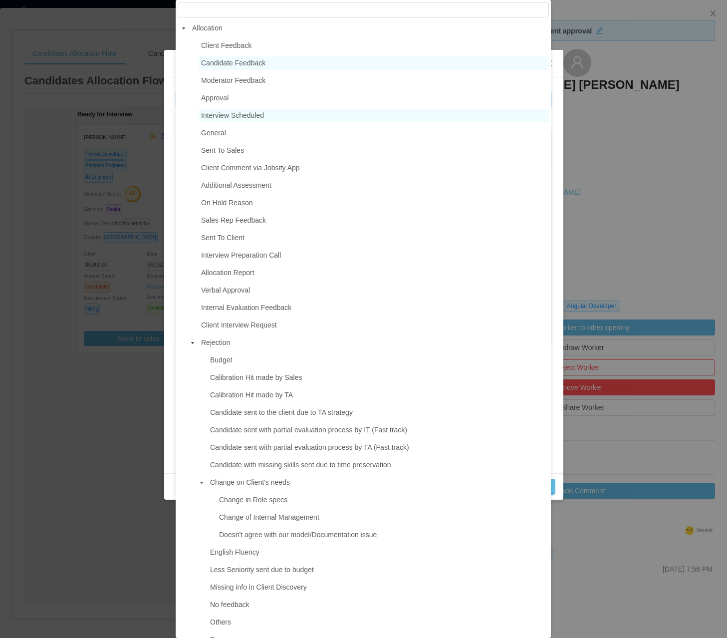
click at [258, 113] on span "Interview Scheduled" at bounding box center [232, 115] width 63 height 8
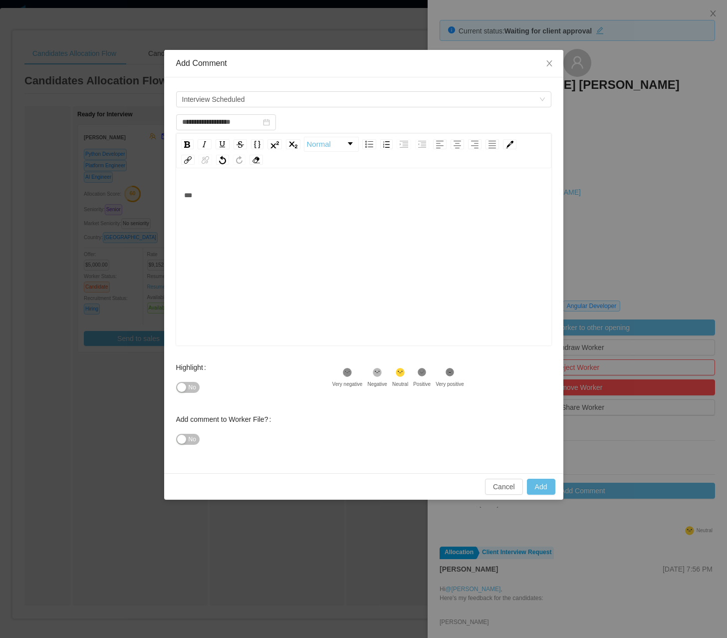
click at [244, 209] on div "***" at bounding box center [364, 272] width 360 height 175
click at [189, 390] on span "No" at bounding box center [192, 387] width 7 height 10
click at [541, 488] on button "Add" at bounding box center [541, 487] width 28 height 16
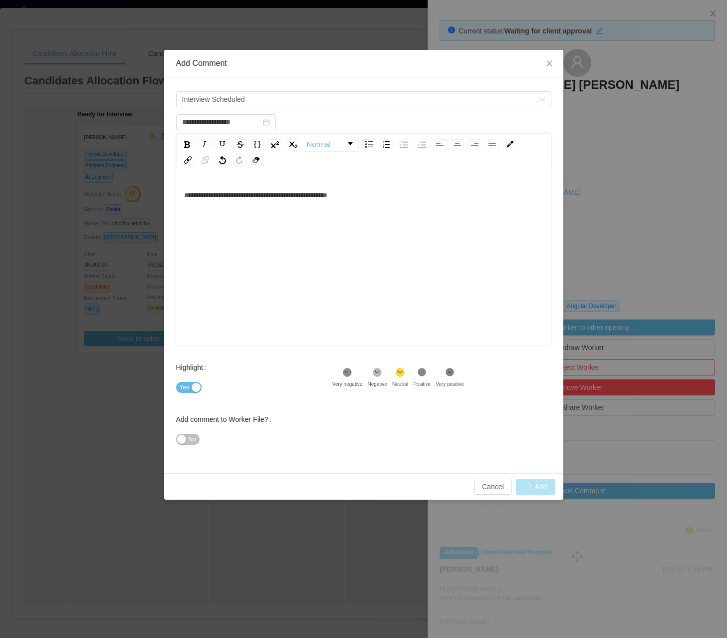
type input "**********"
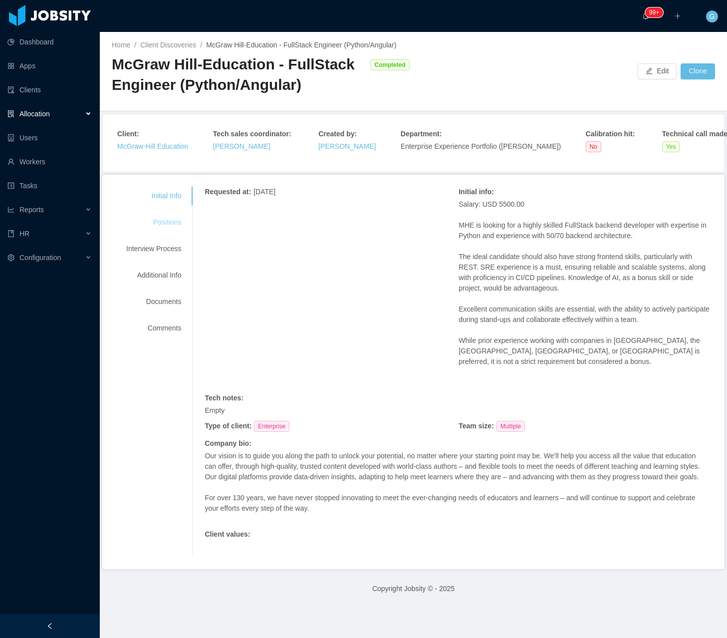
click at [157, 224] on div "Positions" at bounding box center [153, 222] width 79 height 18
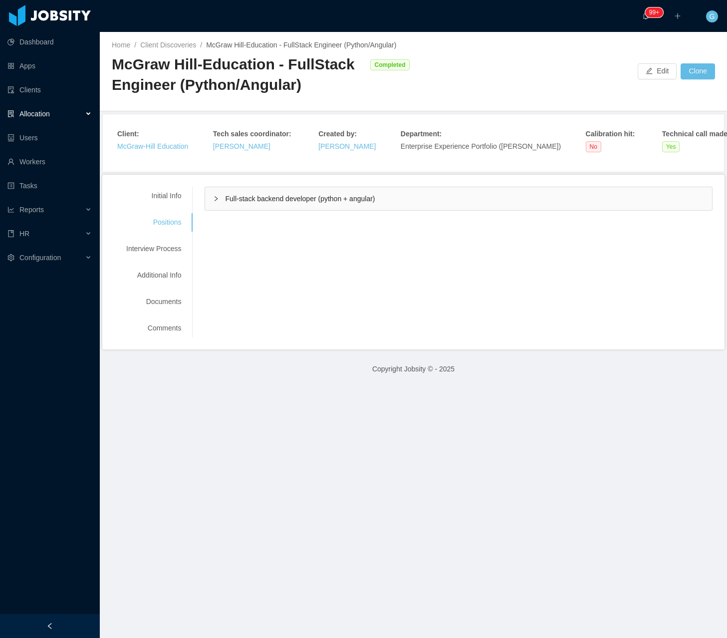
click at [230, 214] on div "Initial Info Positions Interview Process Additional Info Documents Comments Req…" at bounding box center [413, 262] width 599 height 151
click at [236, 200] on span "Full-stack backend developer (python + angular)" at bounding box center [300, 199] width 150 height 8
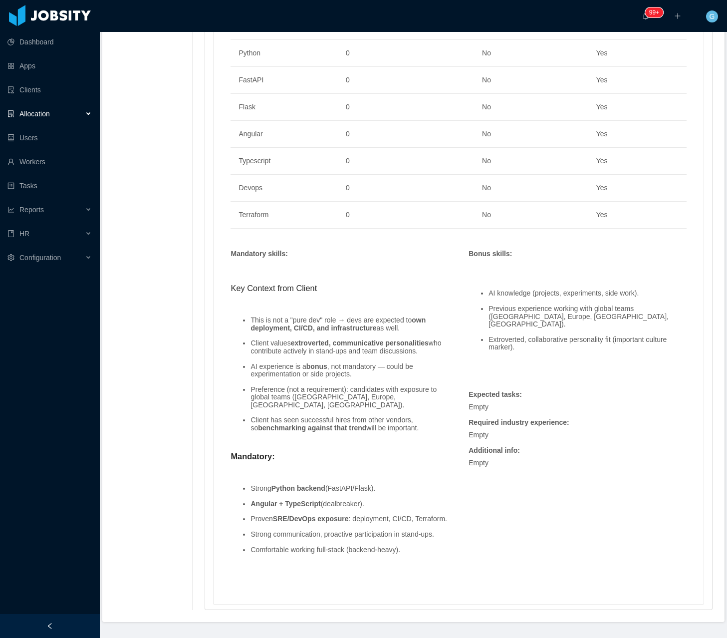
scroll to position [689, 0]
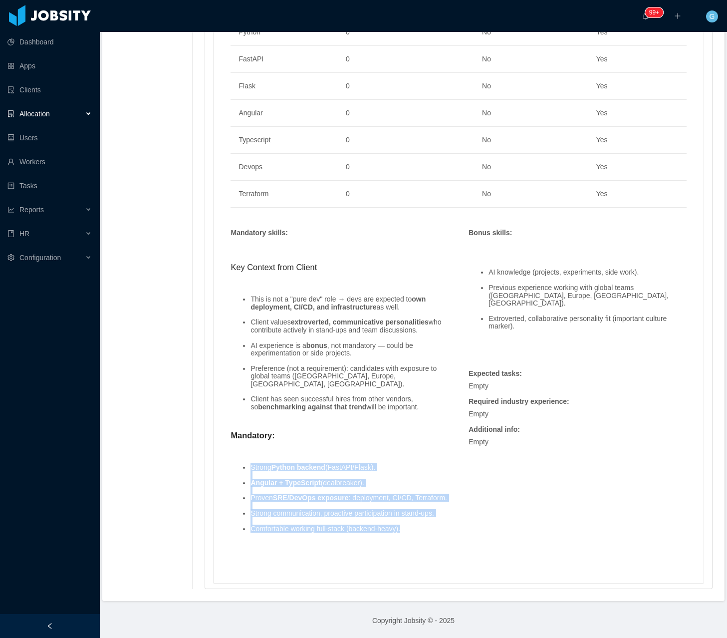
drag, startPoint x: 236, startPoint y: 465, endPoint x: 451, endPoint y: 533, distance: 225.9
click at [451, 533] on div "Mandatory skills : Key Context from Client This is not a "pure dev" role → devs…" at bounding box center [340, 392] width 238 height 328
copy ul "Strong Python backend (FastAPI/Flask). Angular + TypeScript (dealbreaker). Prov…"
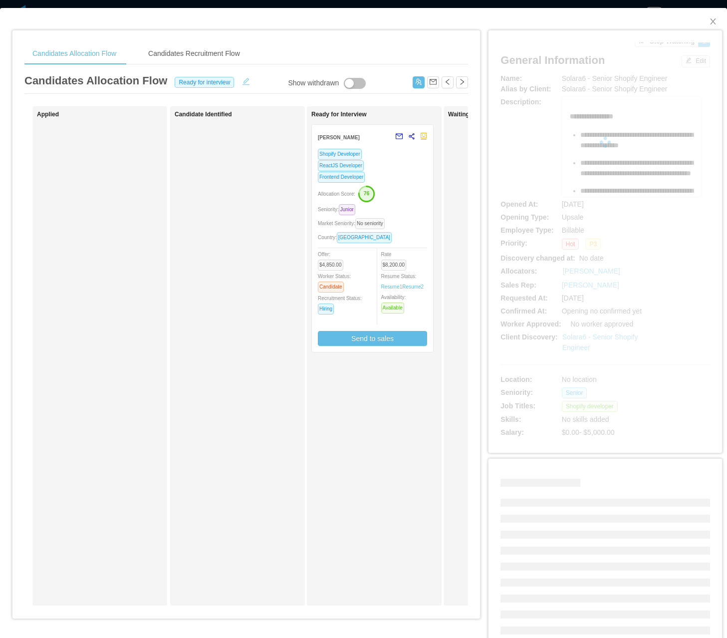
click at [242, 80] on button "button" at bounding box center [246, 80] width 16 height 10
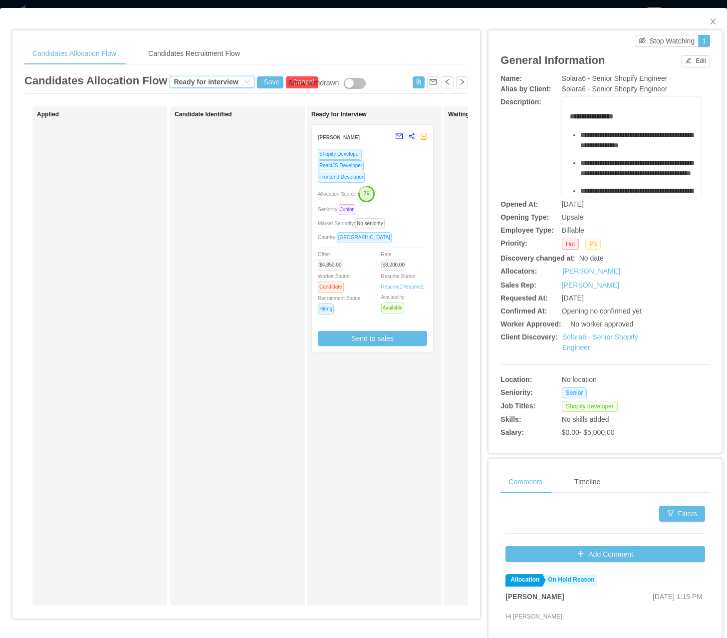
click at [238, 80] on div "Ready for interview" at bounding box center [208, 81] width 68 height 11
click at [207, 192] on li "Lost" at bounding box center [209, 196] width 85 height 16
click at [266, 79] on button "Save" at bounding box center [270, 82] width 26 height 12
click at [299, 57] on button "Update" at bounding box center [286, 55] width 30 height 12
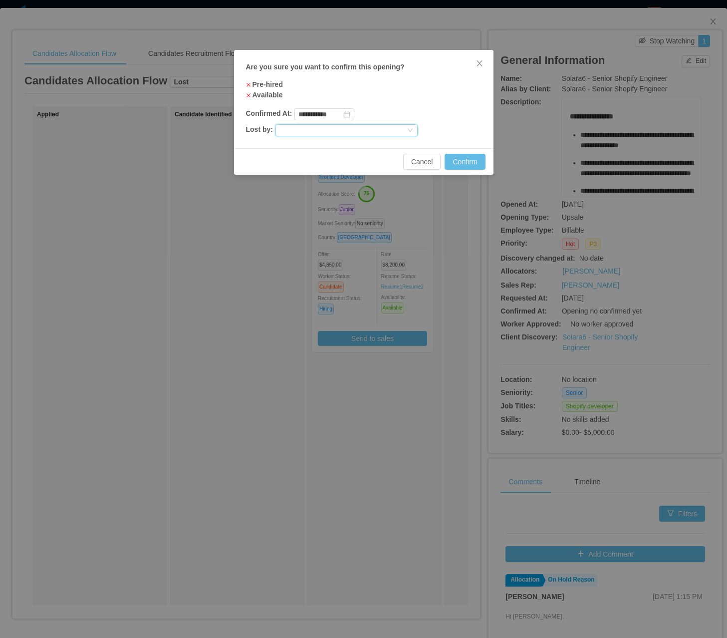
click at [293, 130] on div at bounding box center [343, 130] width 126 height 11
click at [313, 131] on div at bounding box center [343, 130] width 126 height 11
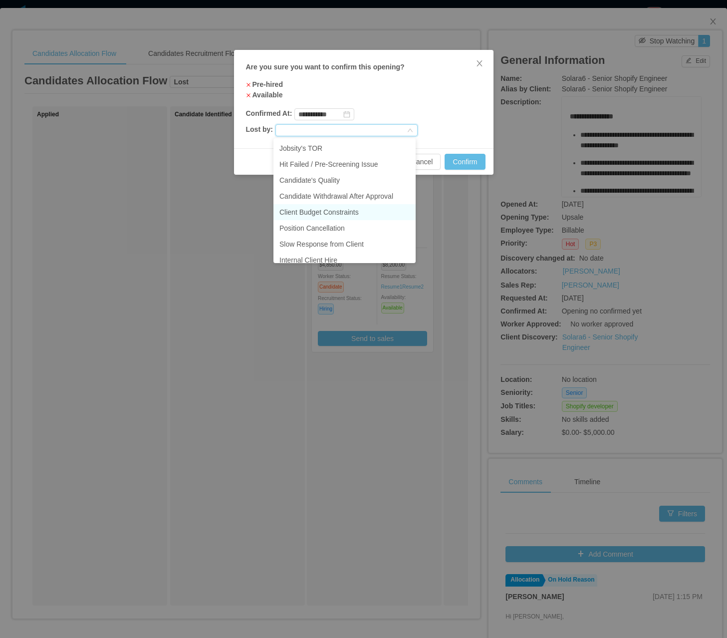
click at [326, 209] on li "Client Budget Constraints" at bounding box center [345, 212] width 142 height 16
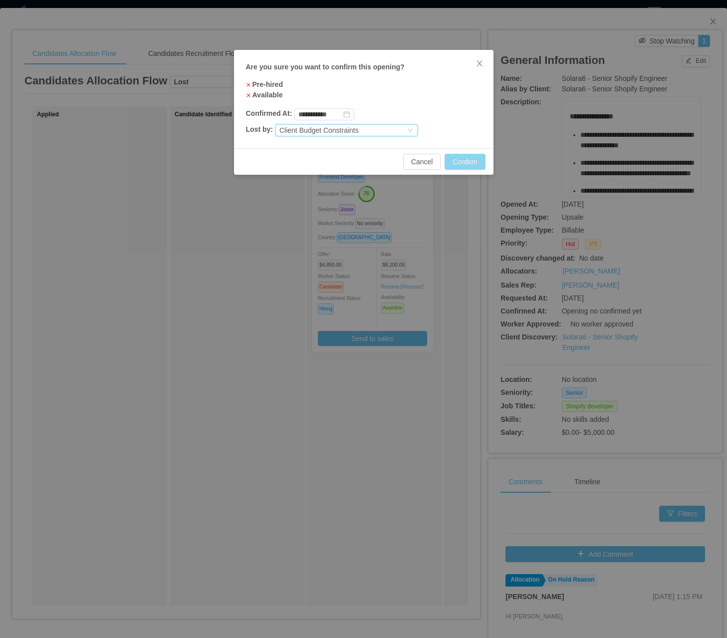
click at [464, 159] on button "Confirm" at bounding box center [465, 162] width 40 height 16
